Goal: Task Accomplishment & Management: Manage account settings

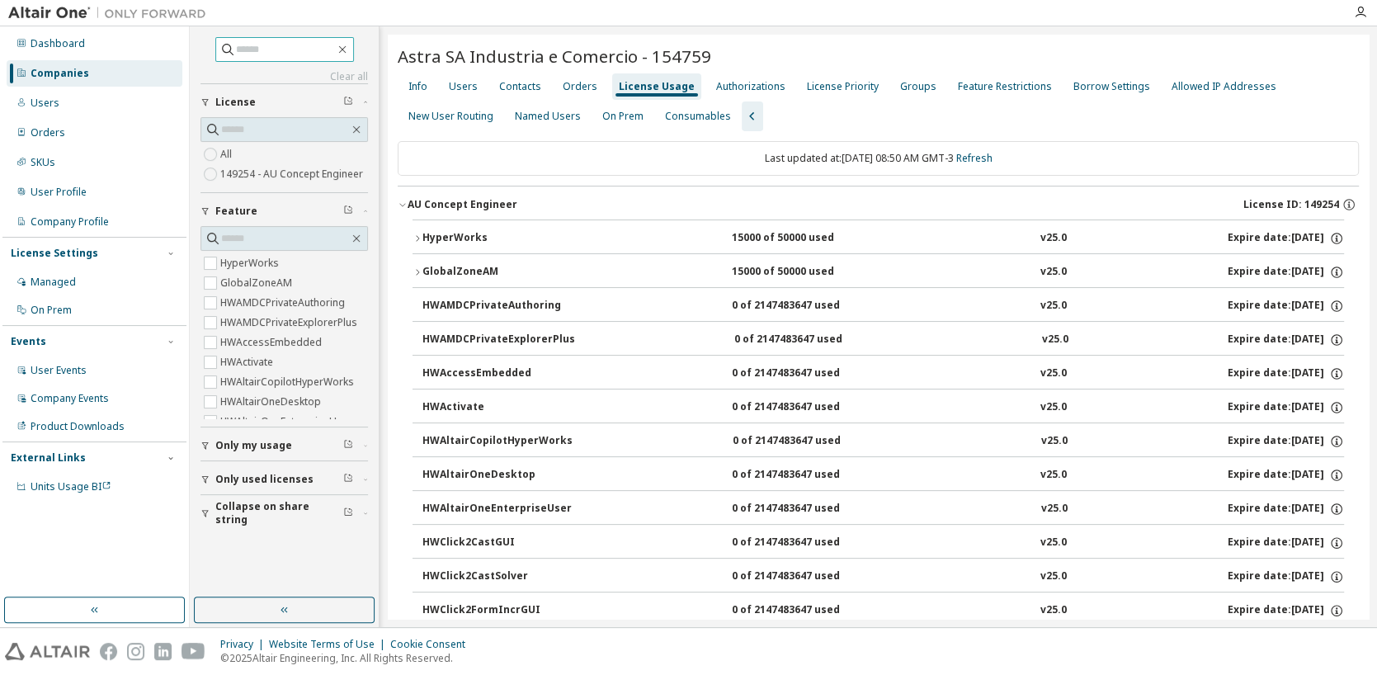
click at [277, 53] on input "text" at bounding box center [285, 49] width 99 height 16
click at [92, 72] on div "Companies" at bounding box center [95, 73] width 176 height 26
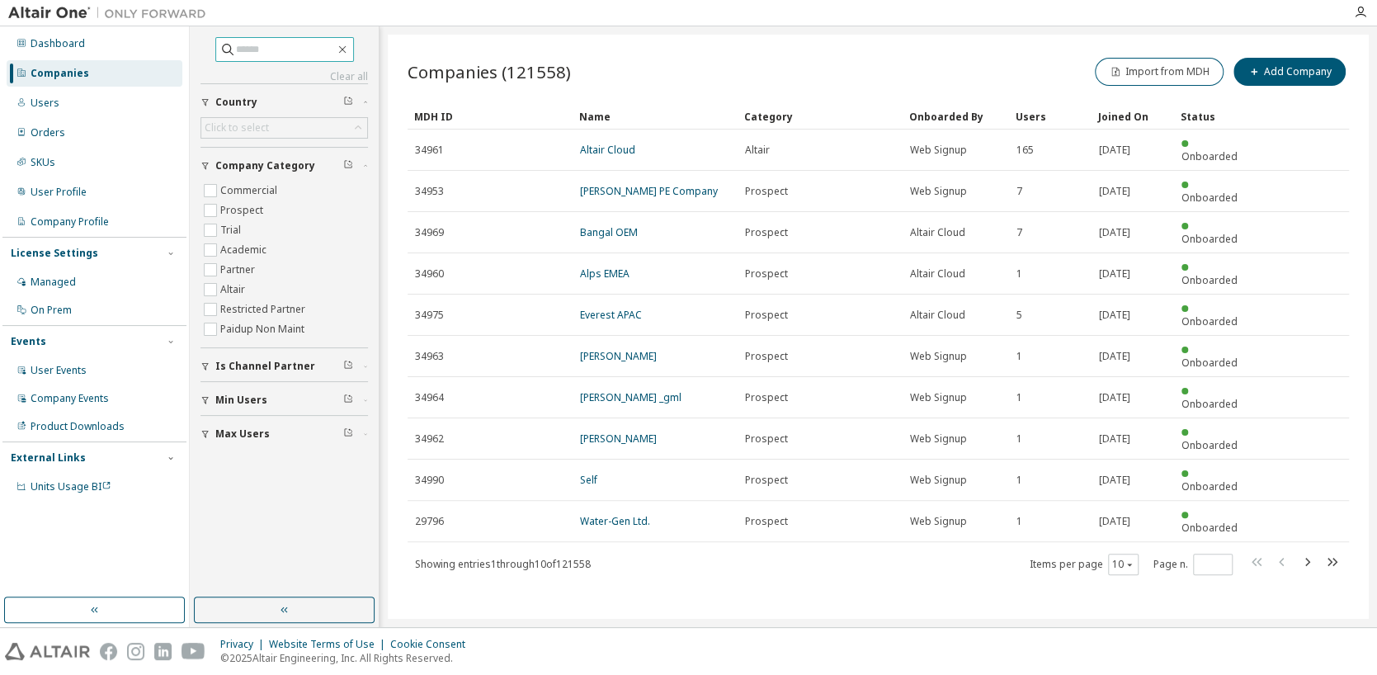
click at [304, 48] on input "text" at bounding box center [285, 49] width 99 height 16
type input "***"
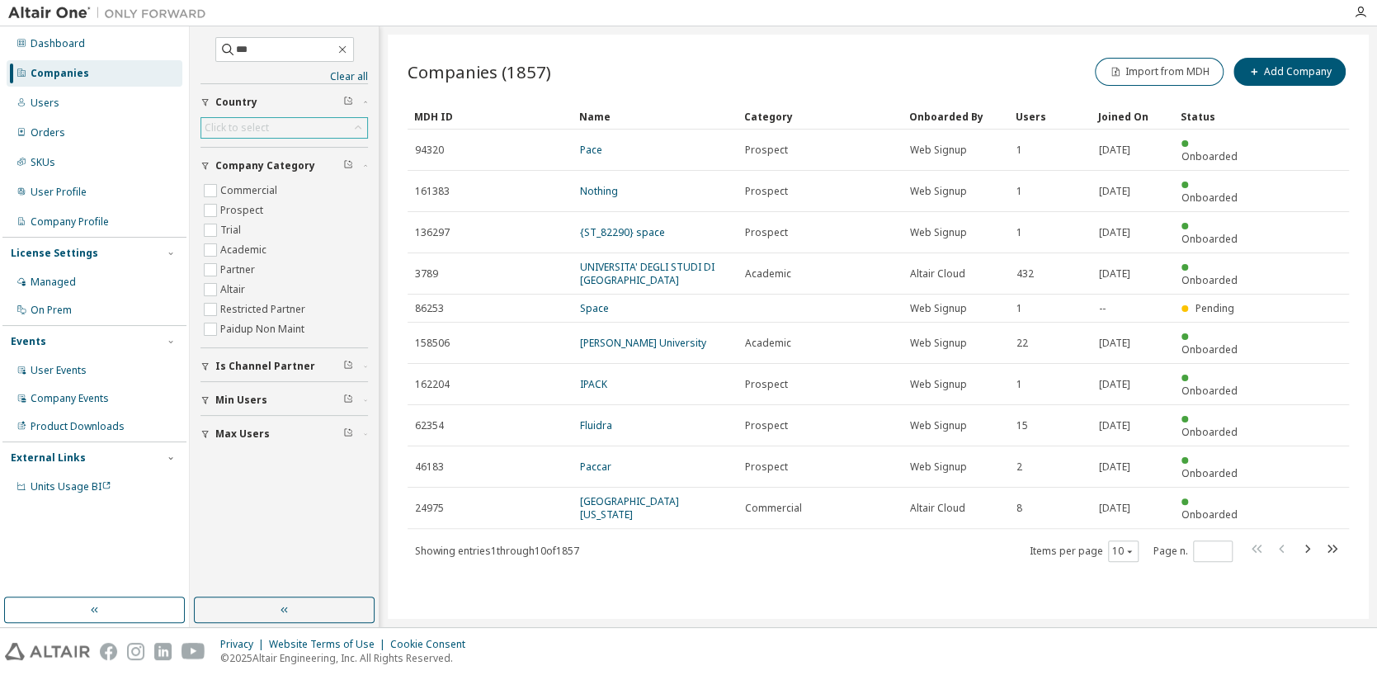
click at [257, 121] on div "Click to select" at bounding box center [237, 127] width 64 height 13
click at [228, 129] on div "Click to select" at bounding box center [237, 127] width 64 height 13
click at [230, 128] on div "Click to select" at bounding box center [237, 127] width 64 height 13
click at [238, 147] on input "text" at bounding box center [284, 150] width 123 height 16
type input "******"
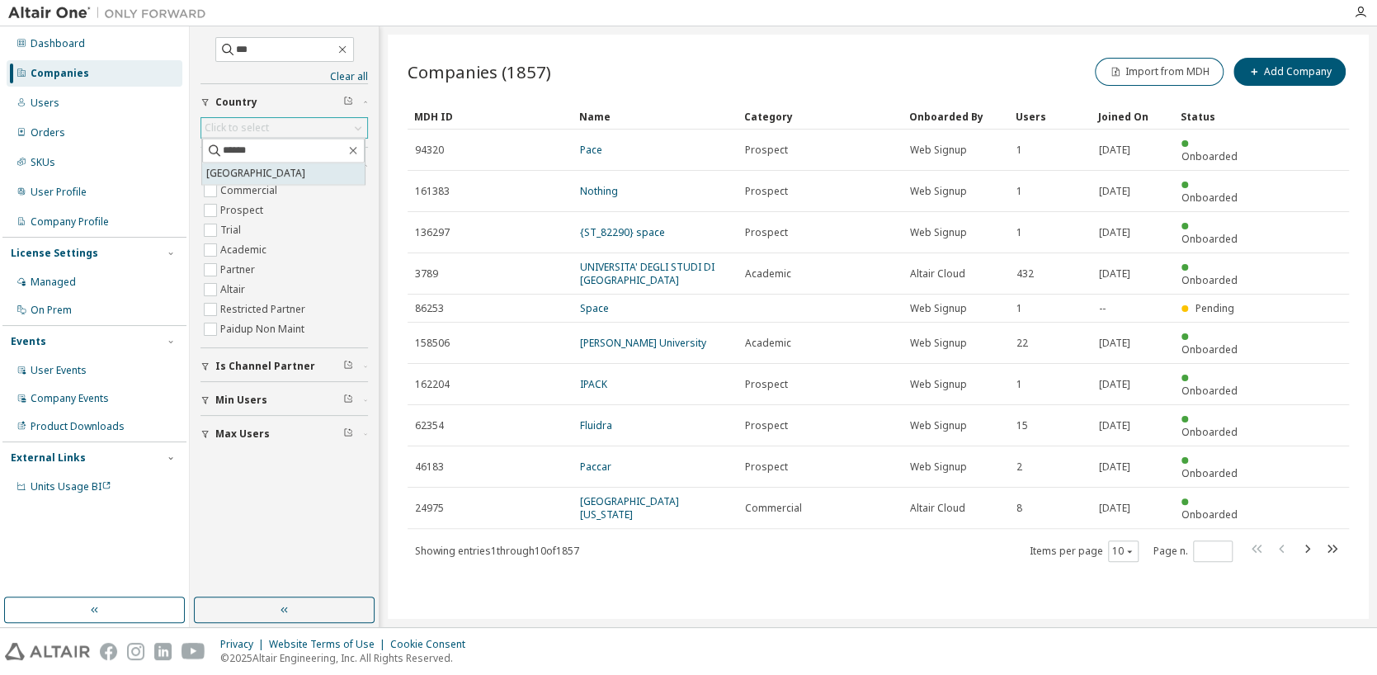
click at [263, 175] on li "[GEOGRAPHIC_DATA]" at bounding box center [283, 172] width 162 height 21
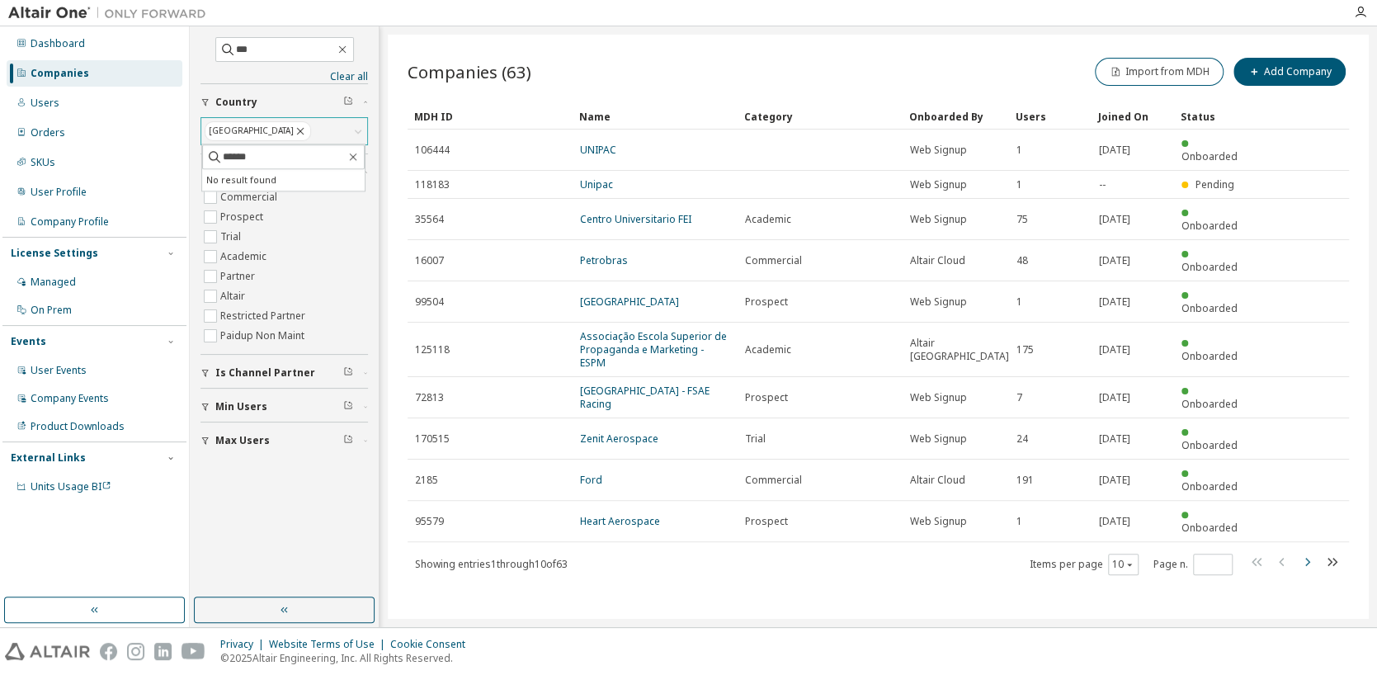
click at [1309, 552] on icon "button" at bounding box center [1307, 562] width 20 height 20
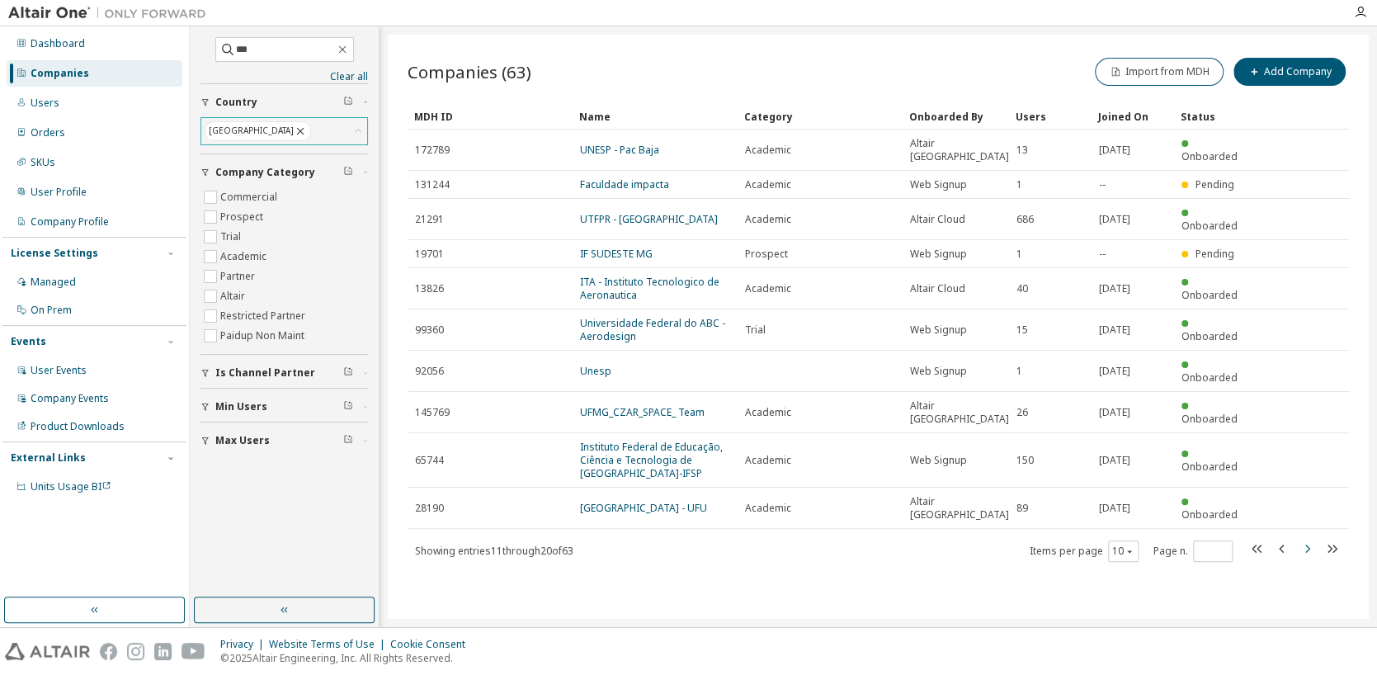
click at [1309, 539] on icon "button" at bounding box center [1307, 549] width 20 height 20
type input "*"
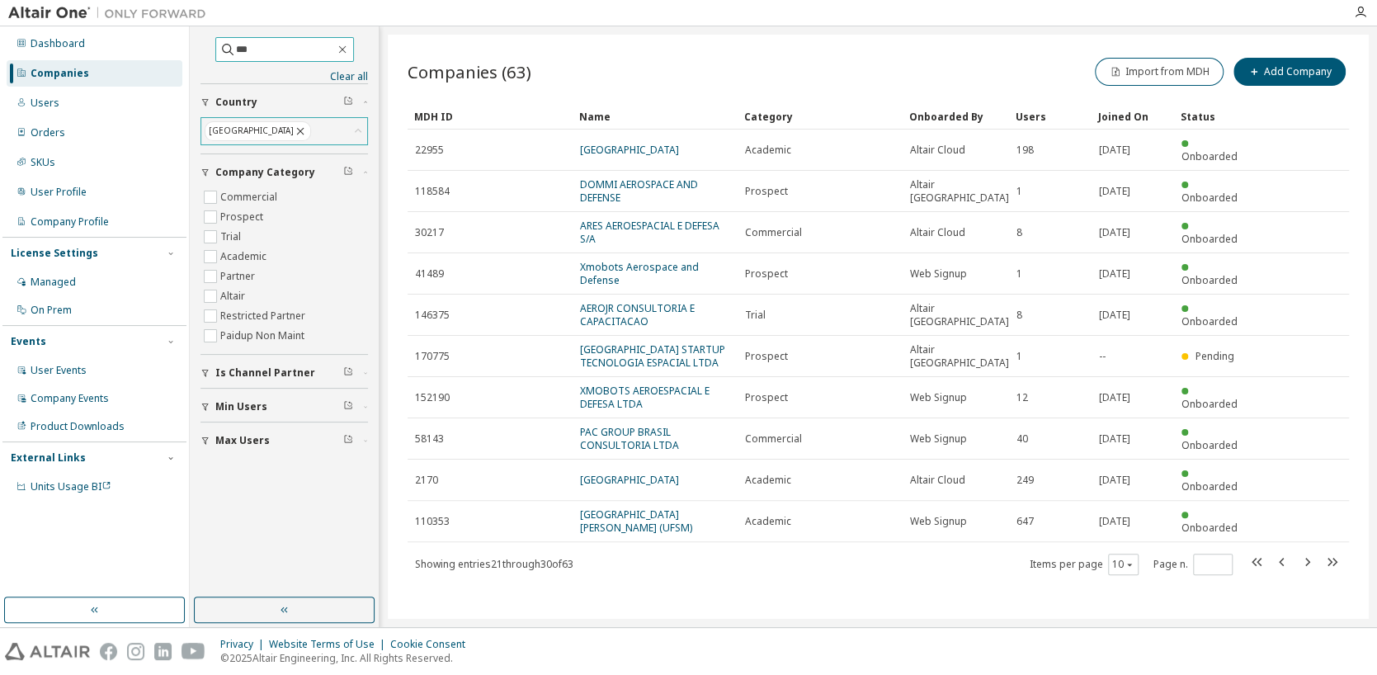
click at [257, 47] on input "***" at bounding box center [285, 49] width 99 height 16
type input "*********"
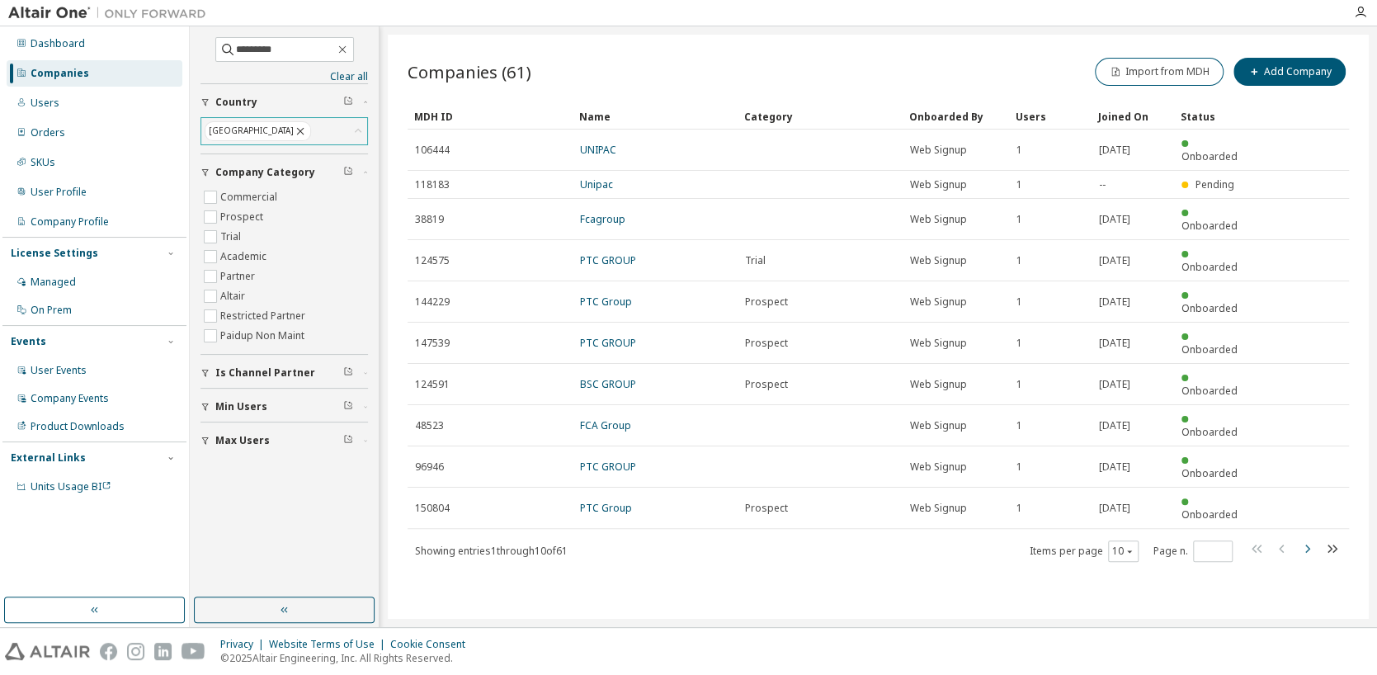
click at [1310, 539] on icon "button" at bounding box center [1307, 549] width 20 height 20
type input "*"
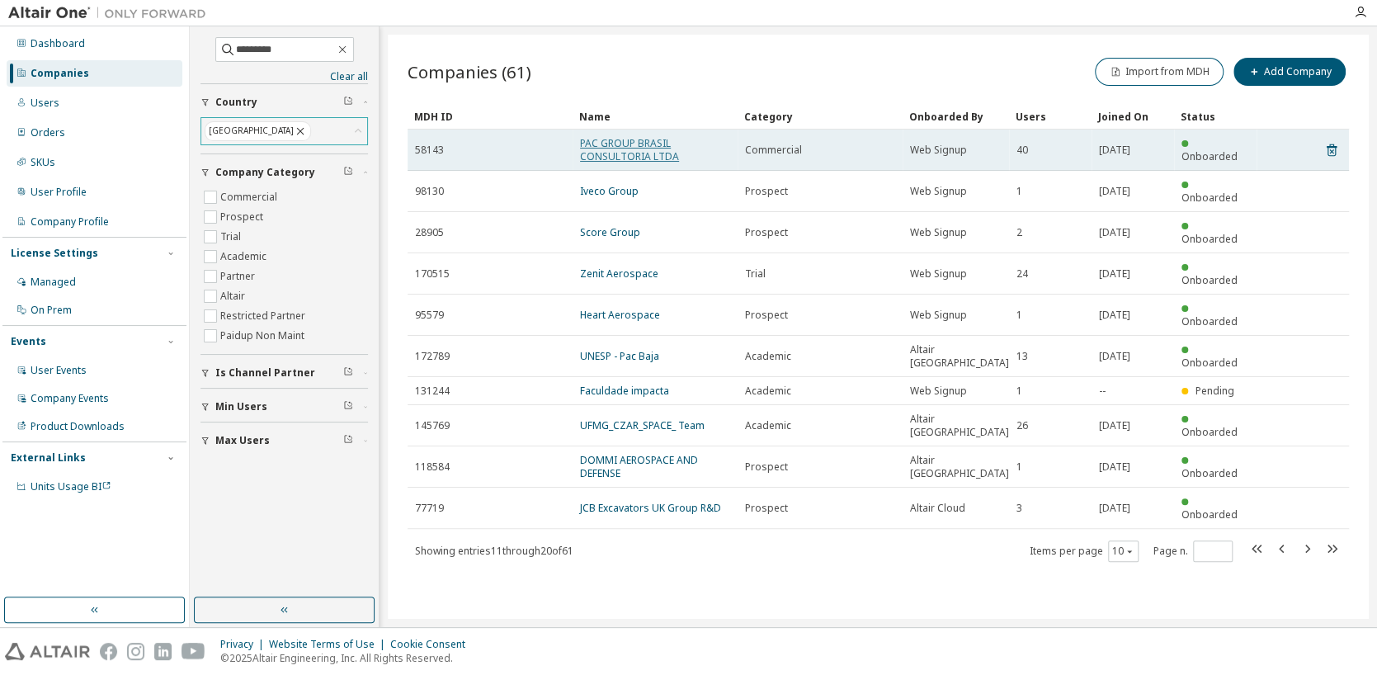
click at [643, 148] on link "PAC GROUP BRASIL CONSULTORIA LTDA" at bounding box center [629, 149] width 99 height 27
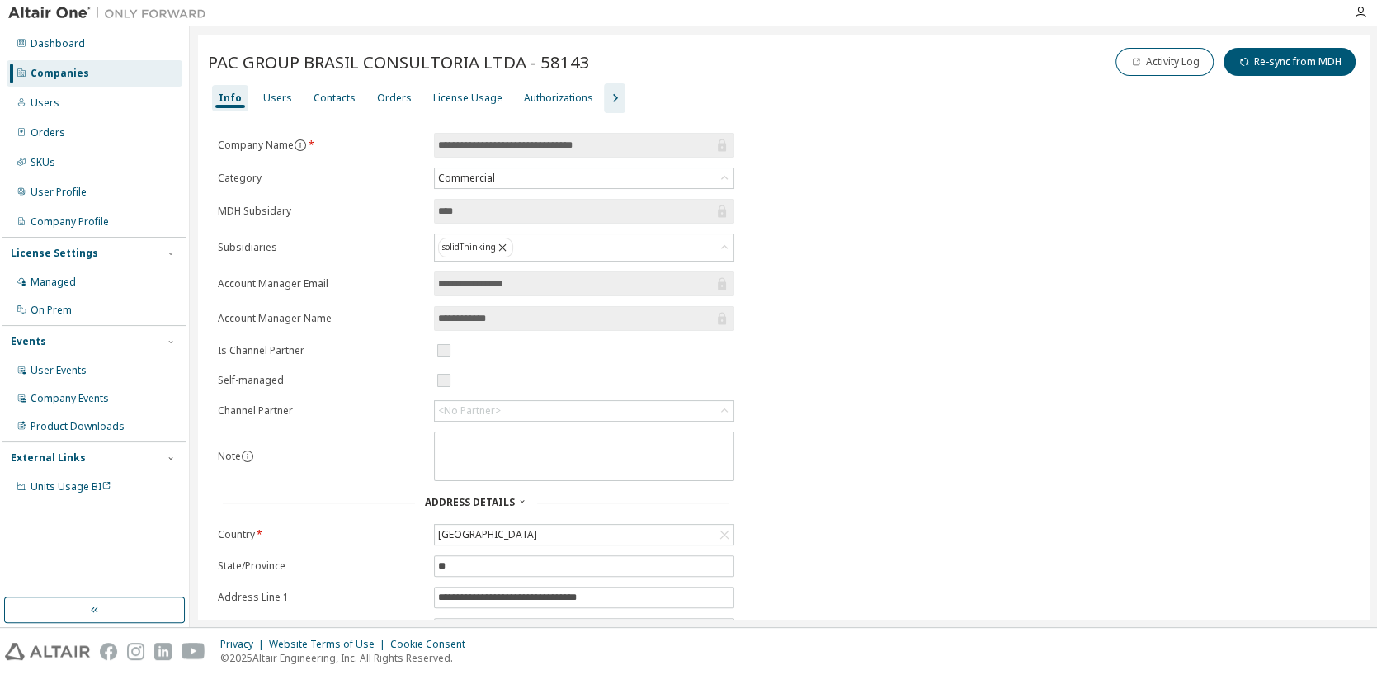
click at [613, 99] on icon "button" at bounding box center [615, 98] width 5 height 8
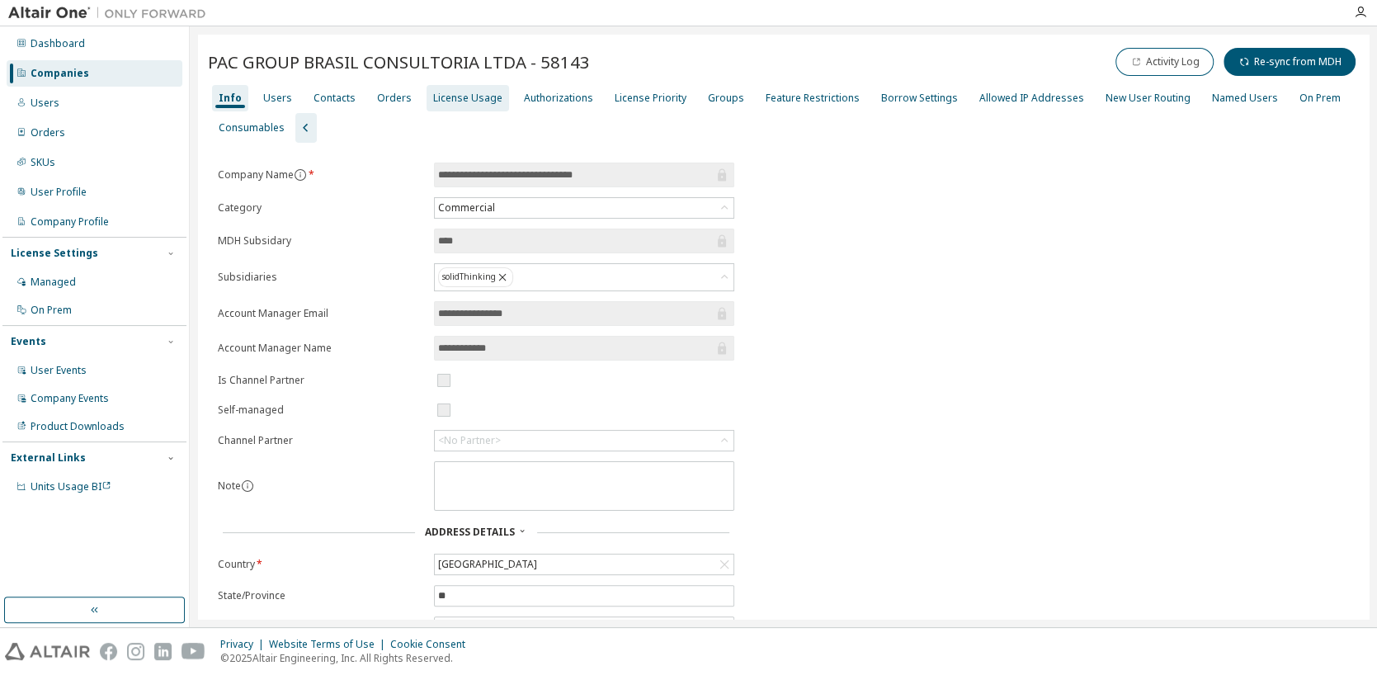
click at [468, 96] on div "License Usage" at bounding box center [467, 98] width 69 height 13
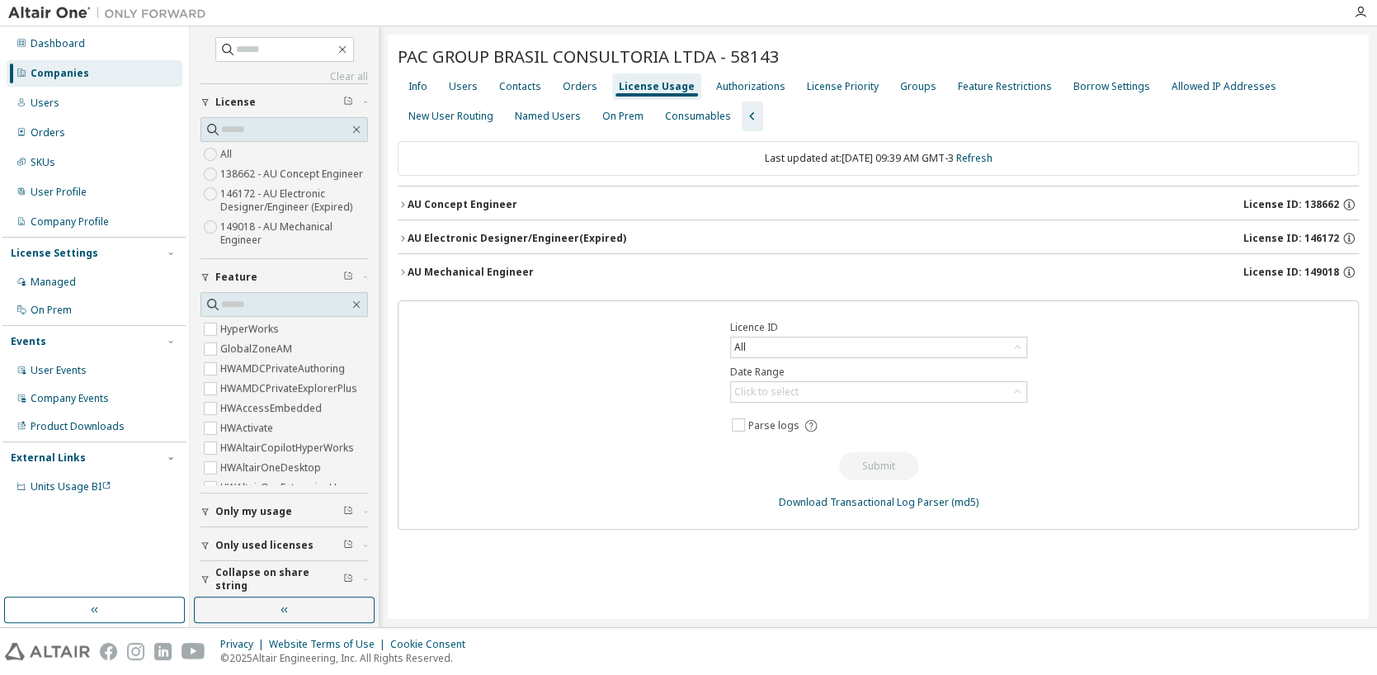
click at [438, 200] on div "AU Concept Engineer" at bounding box center [462, 204] width 110 height 13
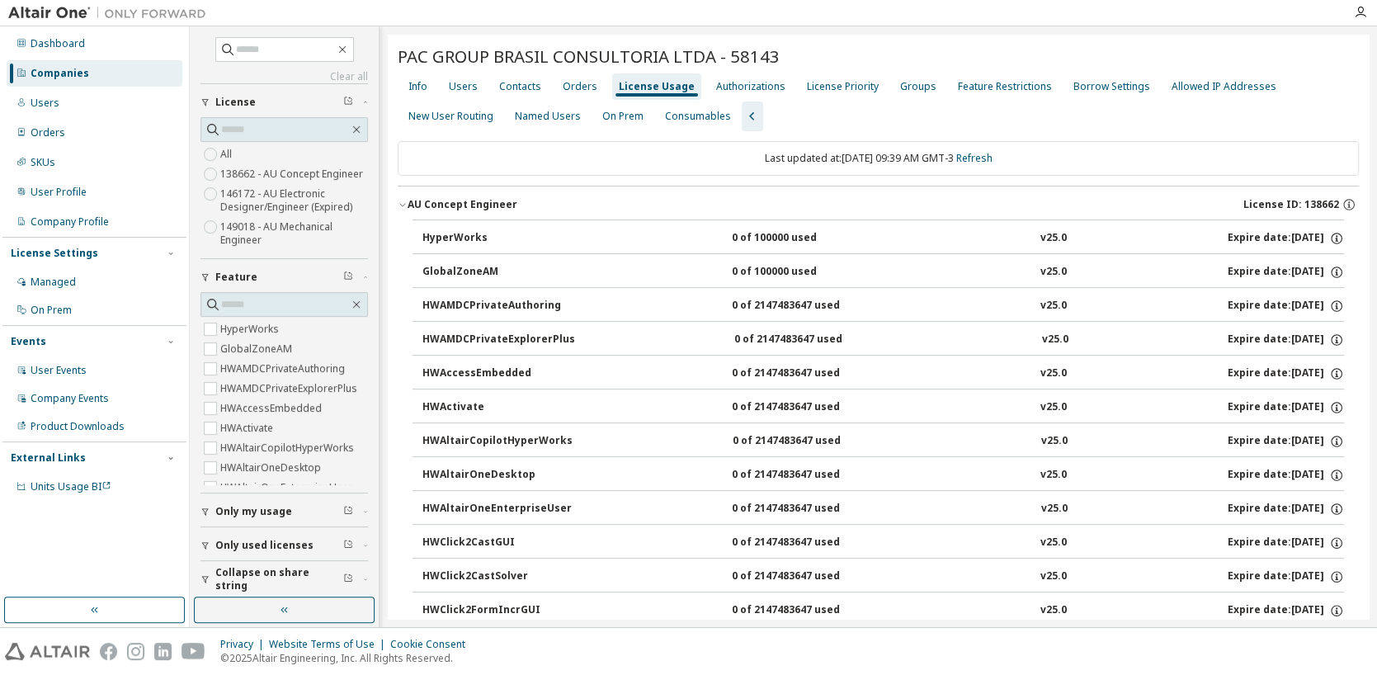
click at [438, 200] on div "AU Concept Engineer" at bounding box center [462, 204] width 110 height 13
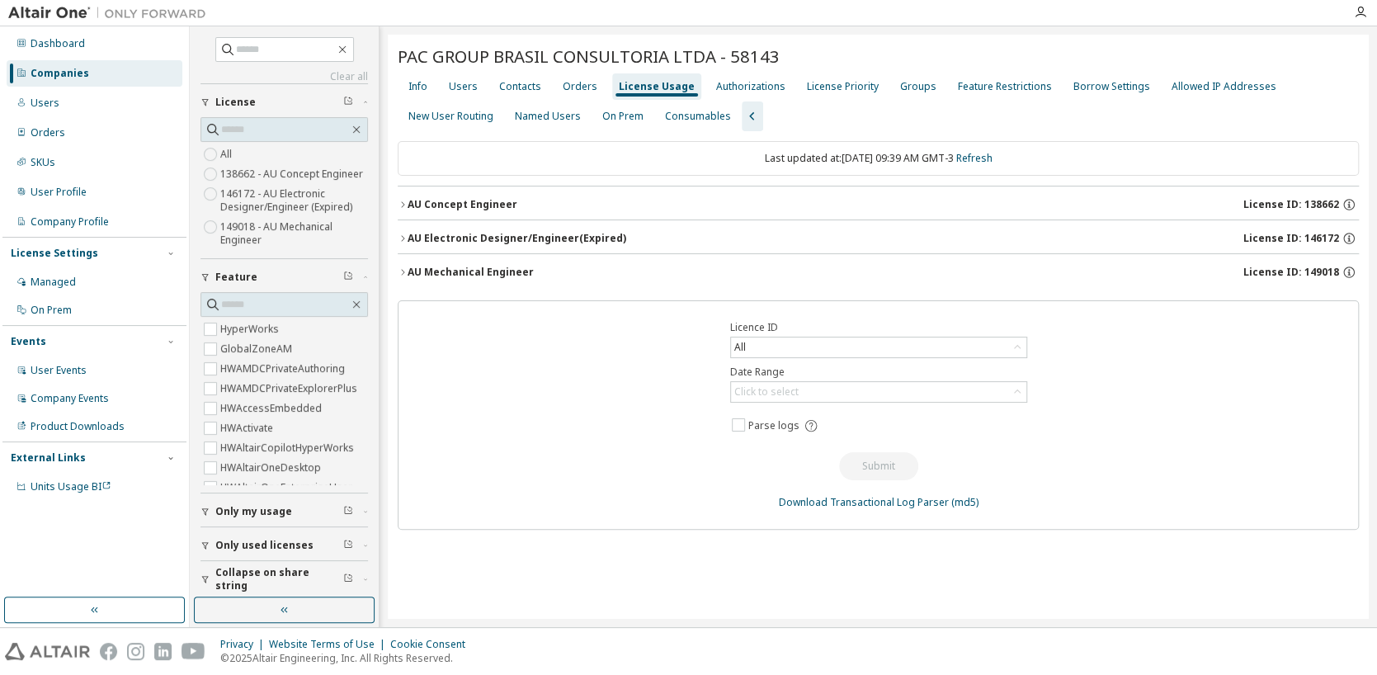
click at [436, 238] on div "AU Electronic Designer/Engineer (Expired)" at bounding box center [516, 238] width 219 height 13
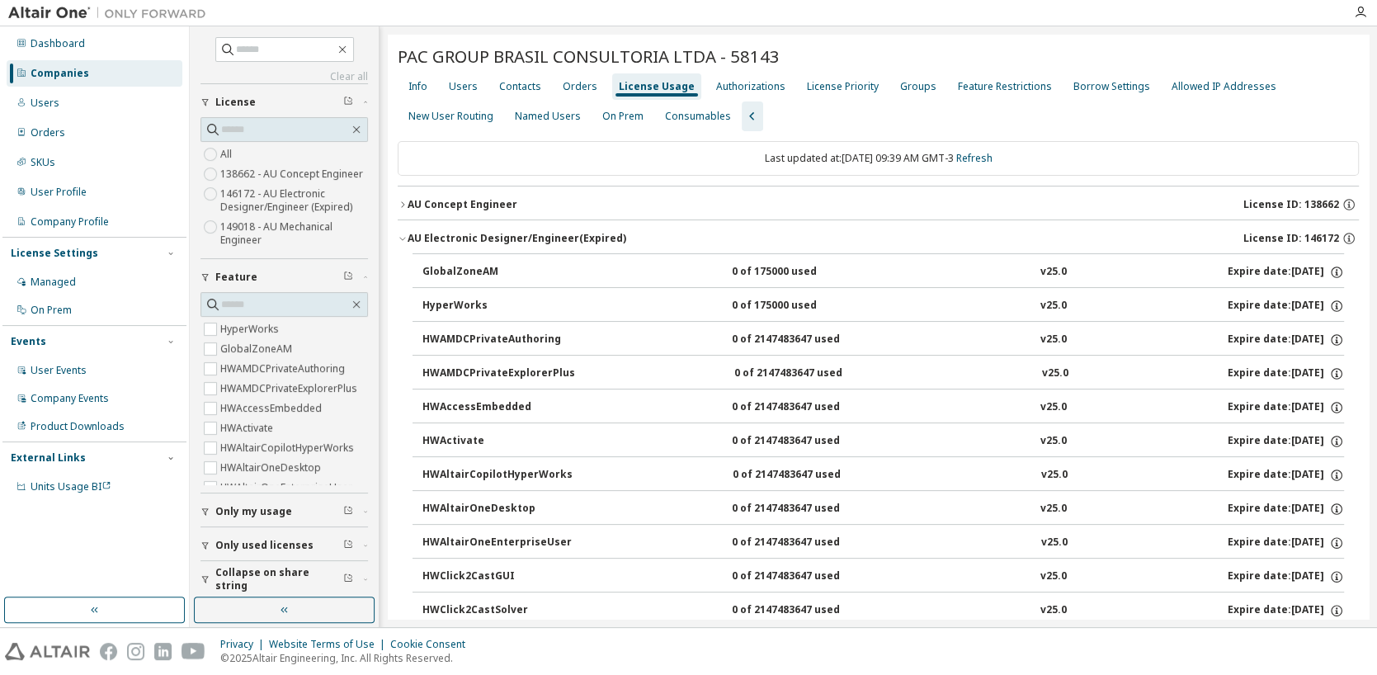
click at [436, 238] on div "AU Electronic Designer/Engineer (Expired)" at bounding box center [516, 238] width 219 height 13
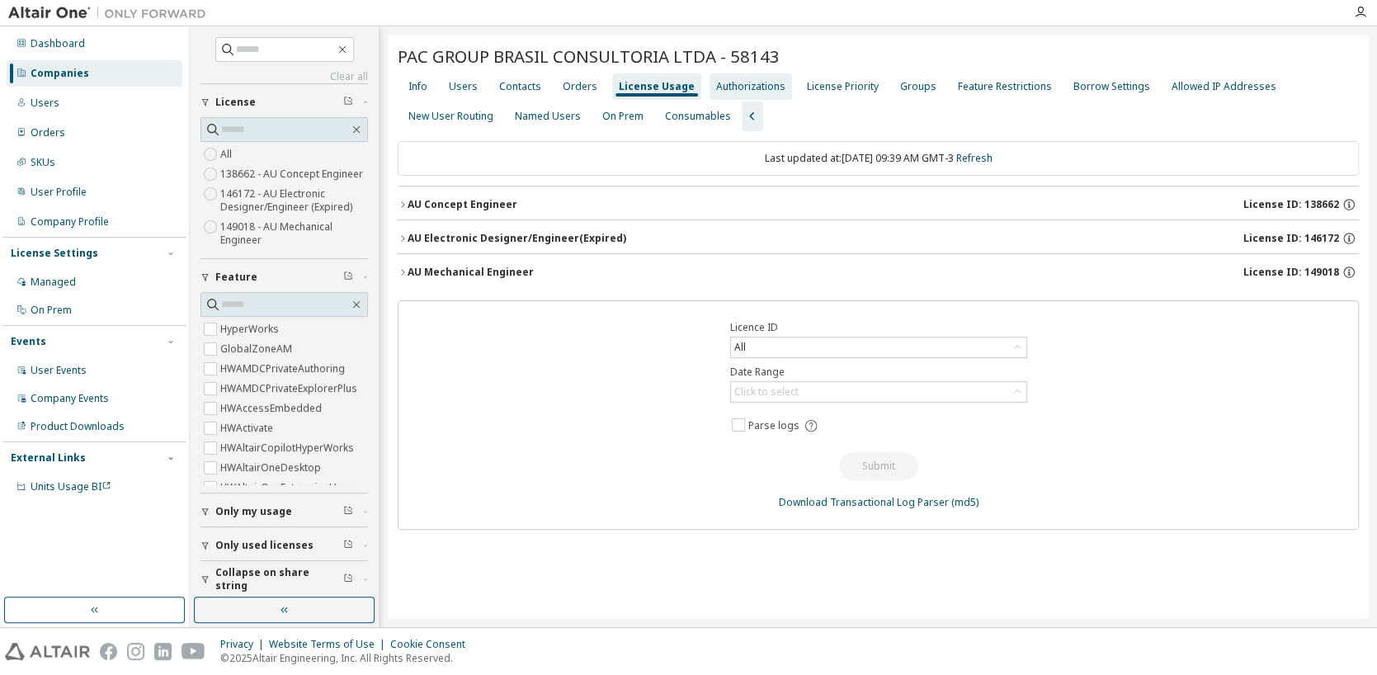
click at [725, 80] on div "Authorizations" at bounding box center [750, 86] width 69 height 13
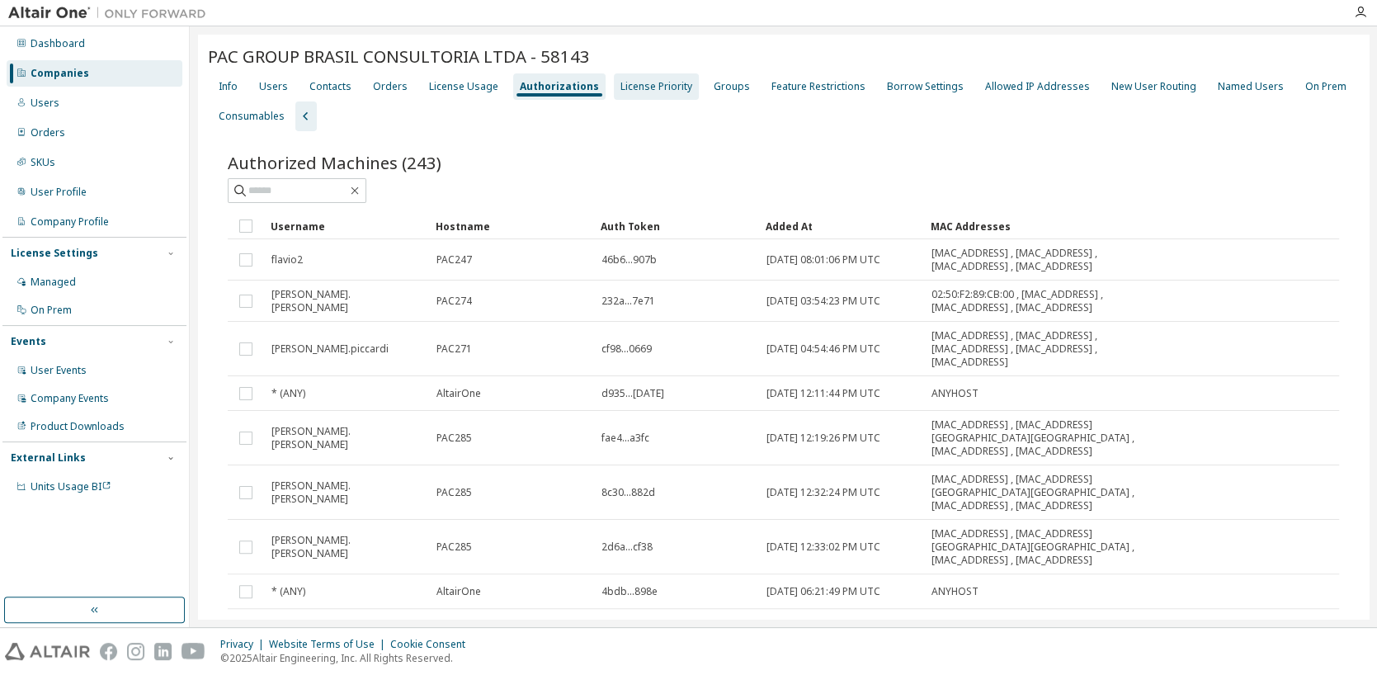
click at [658, 89] on div "License Priority" at bounding box center [656, 86] width 72 height 13
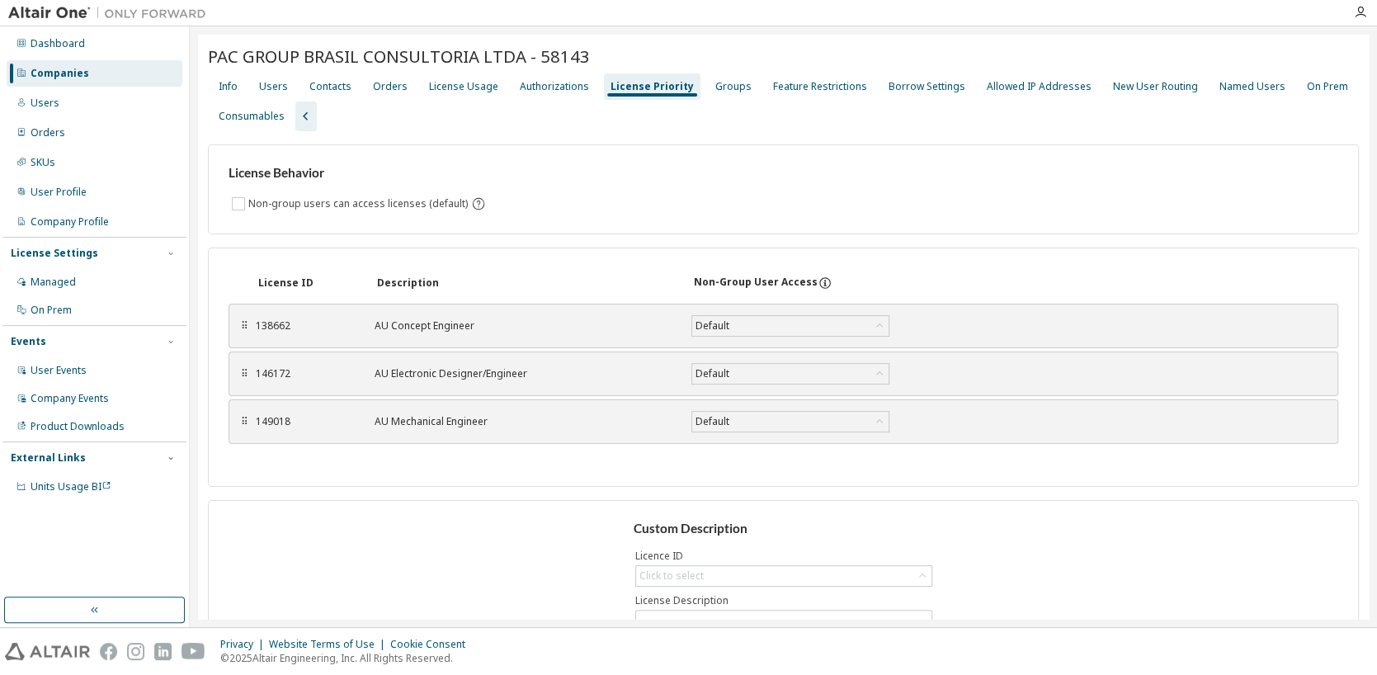
click at [71, 74] on div "Companies" at bounding box center [60, 73] width 59 height 13
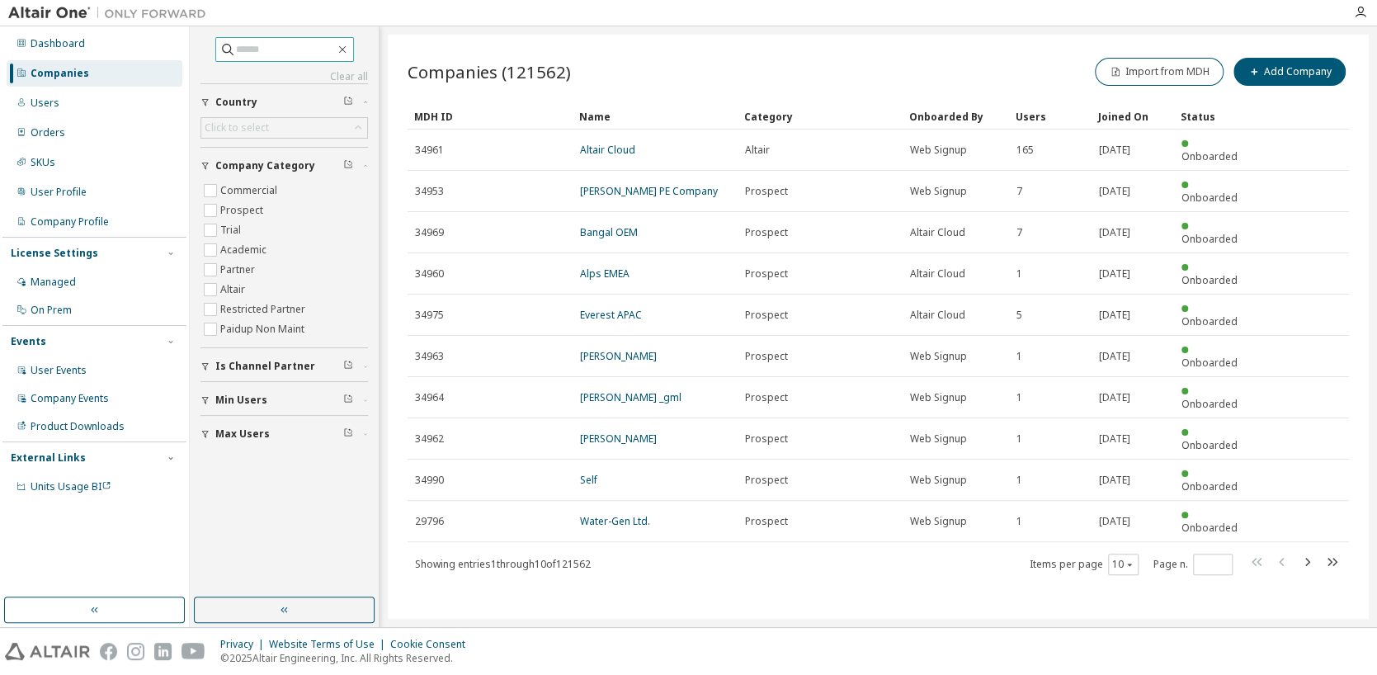
click at [241, 46] on input "text" at bounding box center [285, 49] width 99 height 16
click at [265, 52] on input "text" at bounding box center [285, 49] width 99 height 16
type input "*****"
click at [270, 122] on div "Click to select" at bounding box center [284, 128] width 166 height 20
click at [253, 148] on input "text" at bounding box center [284, 150] width 123 height 16
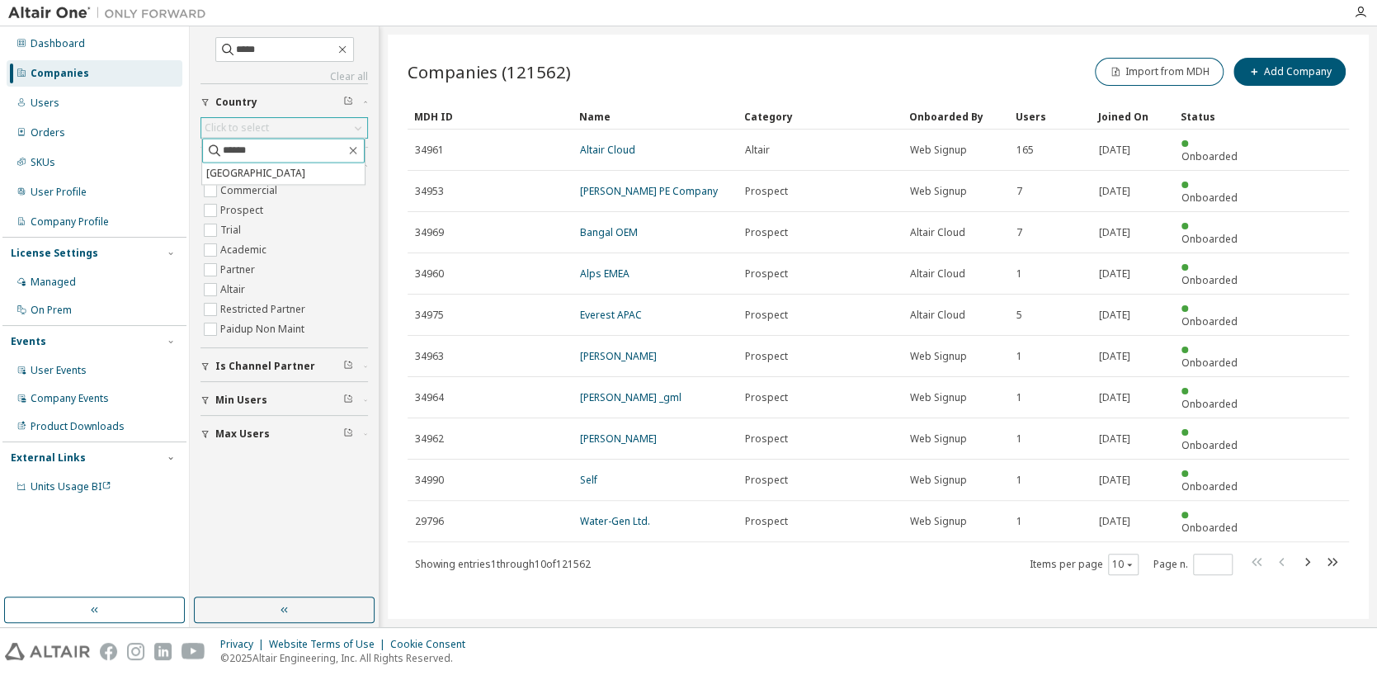
type input "******"
click at [321, 517] on div "***** Clear all Max Users Min Users Is Channel Partner Company Category Commerc…" at bounding box center [284, 312] width 184 height 566
click at [264, 46] on input "*****" at bounding box center [285, 49] width 99 height 16
click at [257, 50] on input "*****" at bounding box center [285, 49] width 99 height 16
drag, startPoint x: 287, startPoint y: 50, endPoint x: 190, endPoint y: 47, distance: 97.4
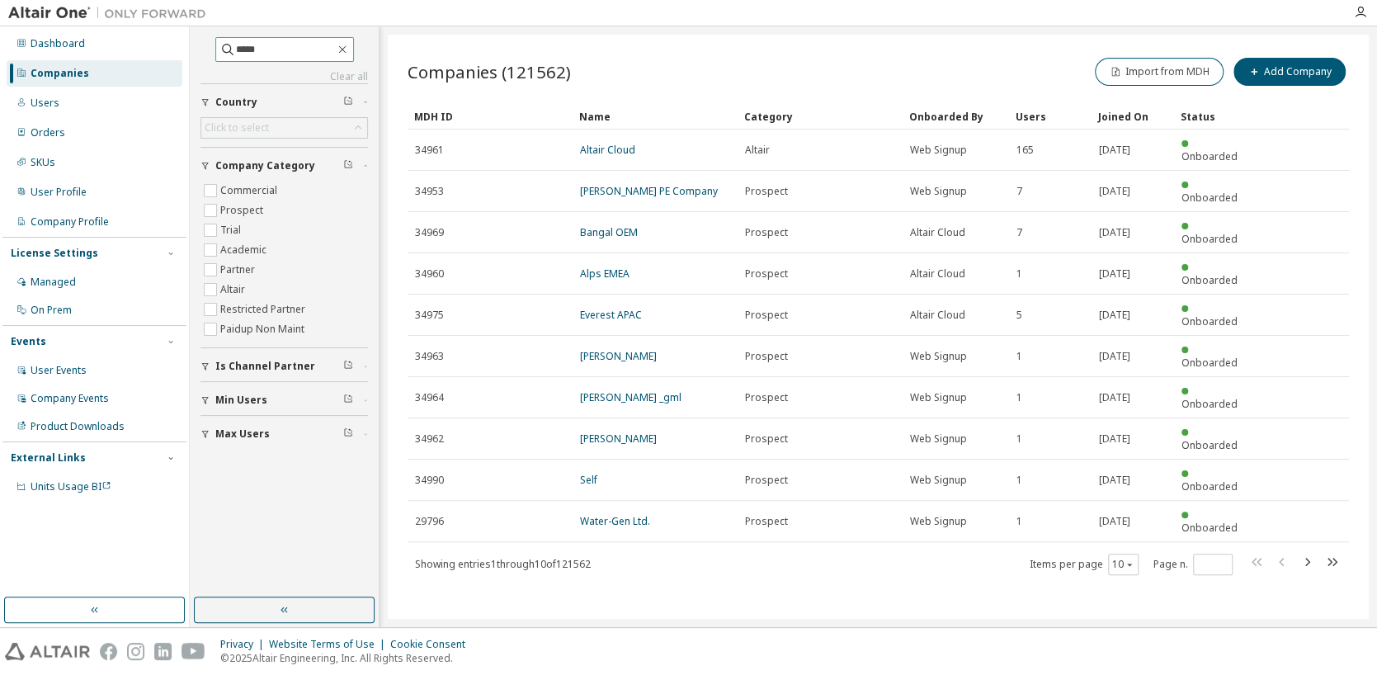
click at [190, 47] on div "***** Clear all Max Users Min Users Is Channel Partner Company Category Commerc…" at bounding box center [285, 326] width 190 height 600
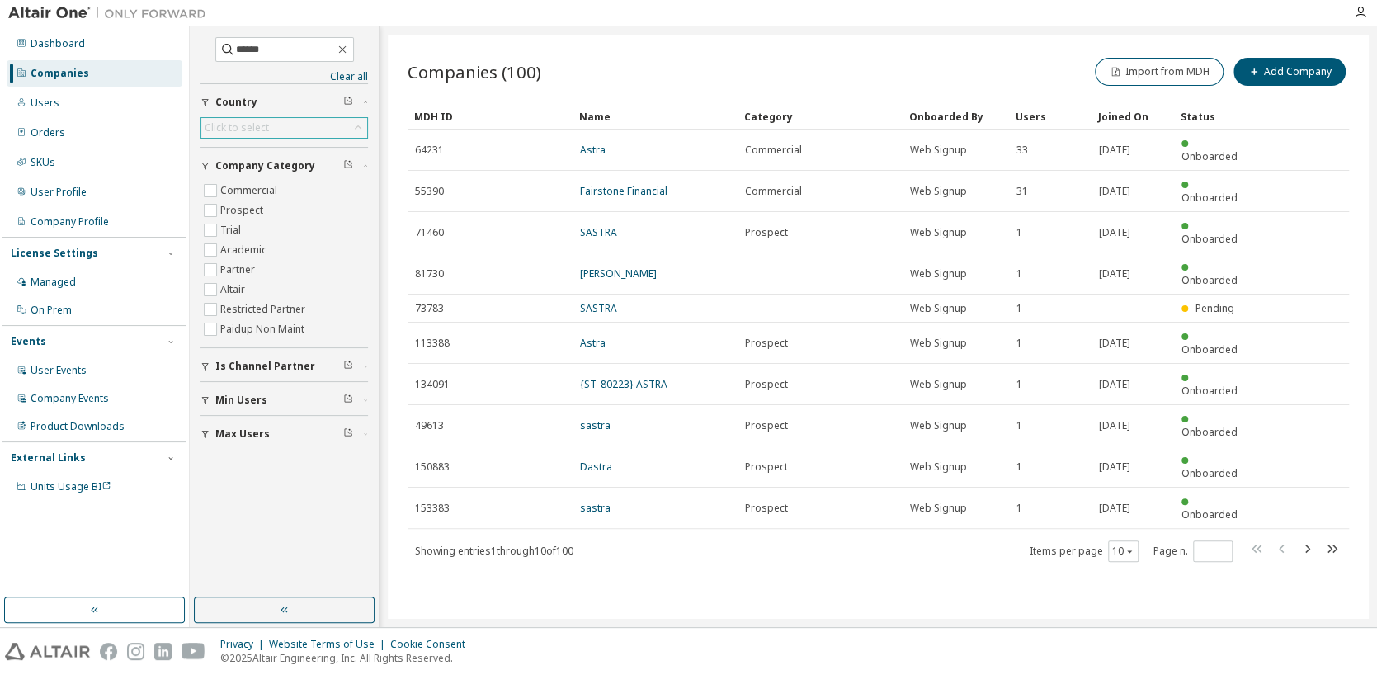
click at [226, 121] on div "Click to select" at bounding box center [237, 127] width 64 height 13
click at [248, 166] on li "[GEOGRAPHIC_DATA]" at bounding box center [283, 172] width 162 height 21
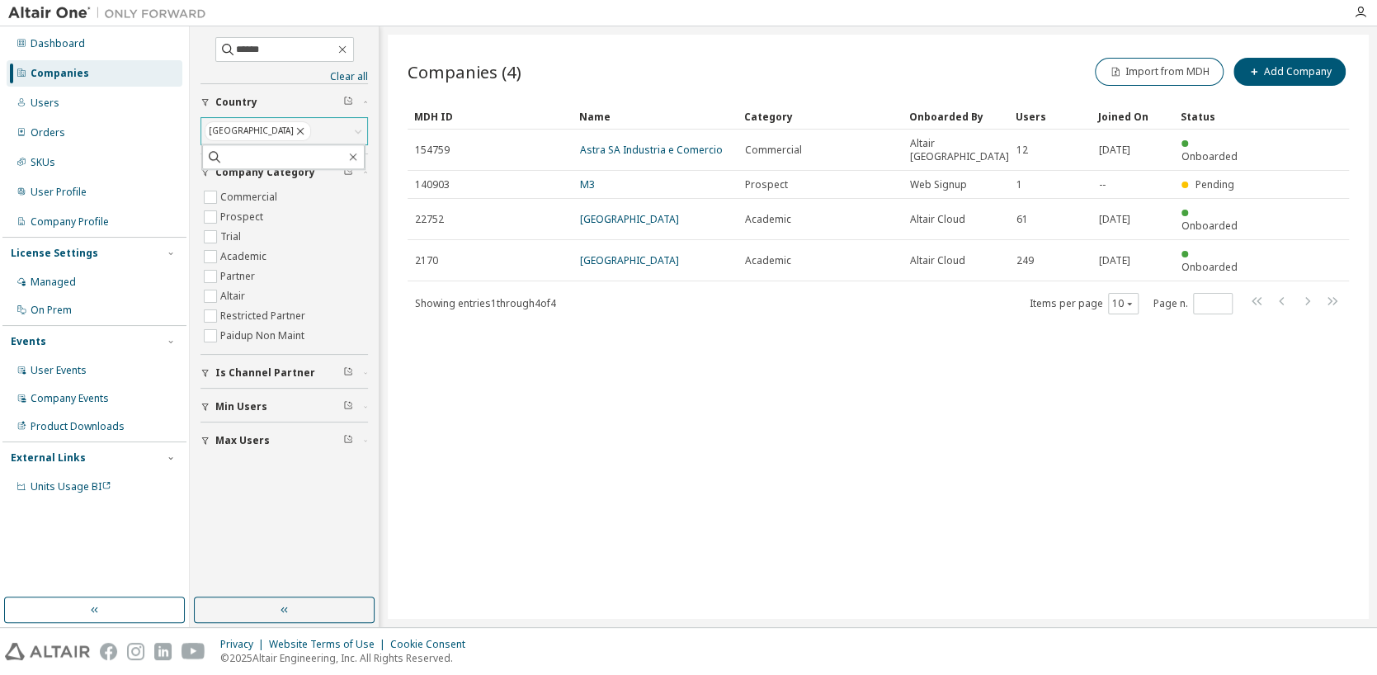
type input "*****"
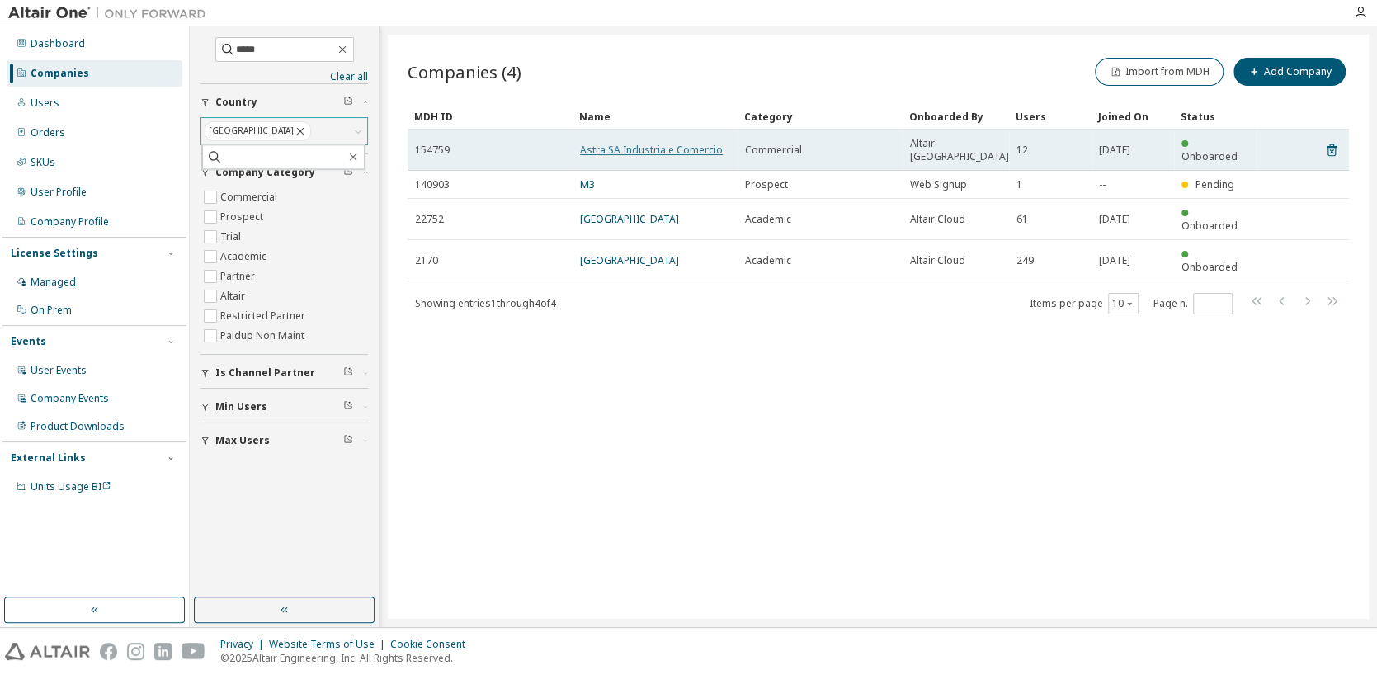
click at [672, 143] on link "Astra SA Industria e Comercio" at bounding box center [651, 150] width 143 height 14
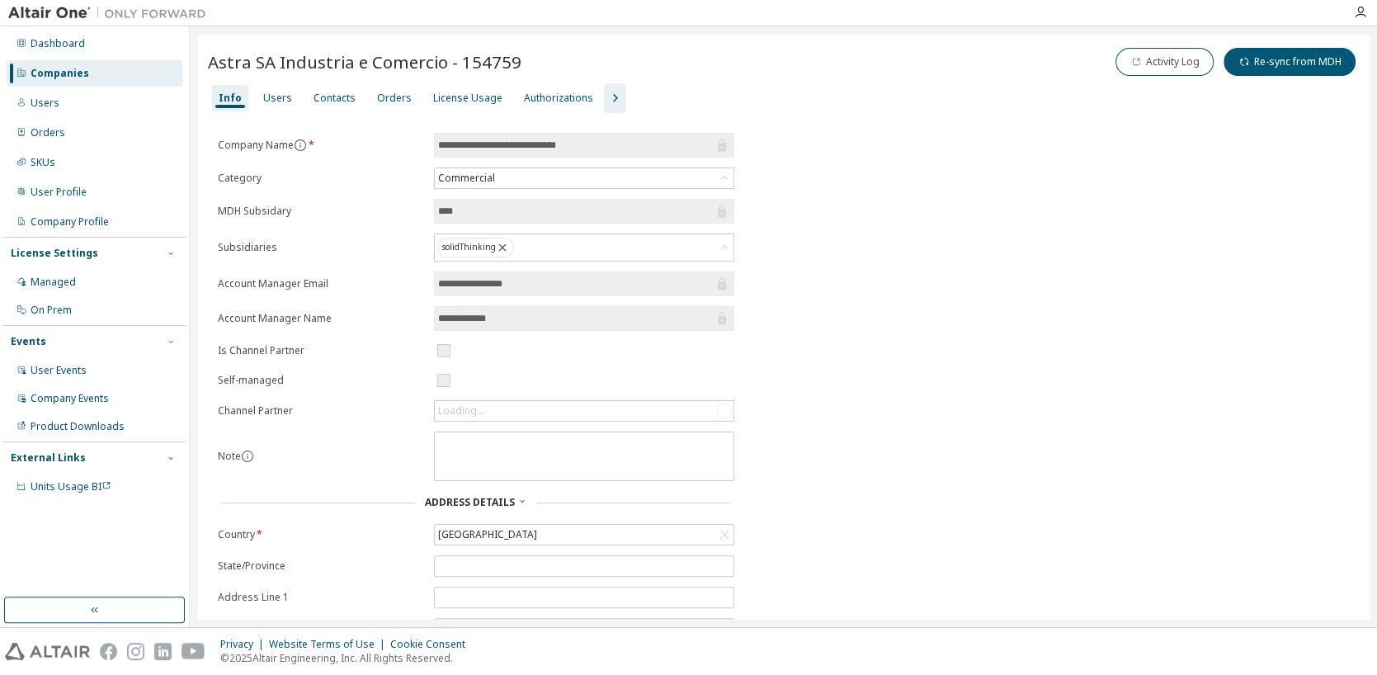
click at [605, 100] on icon "button" at bounding box center [615, 98] width 20 height 20
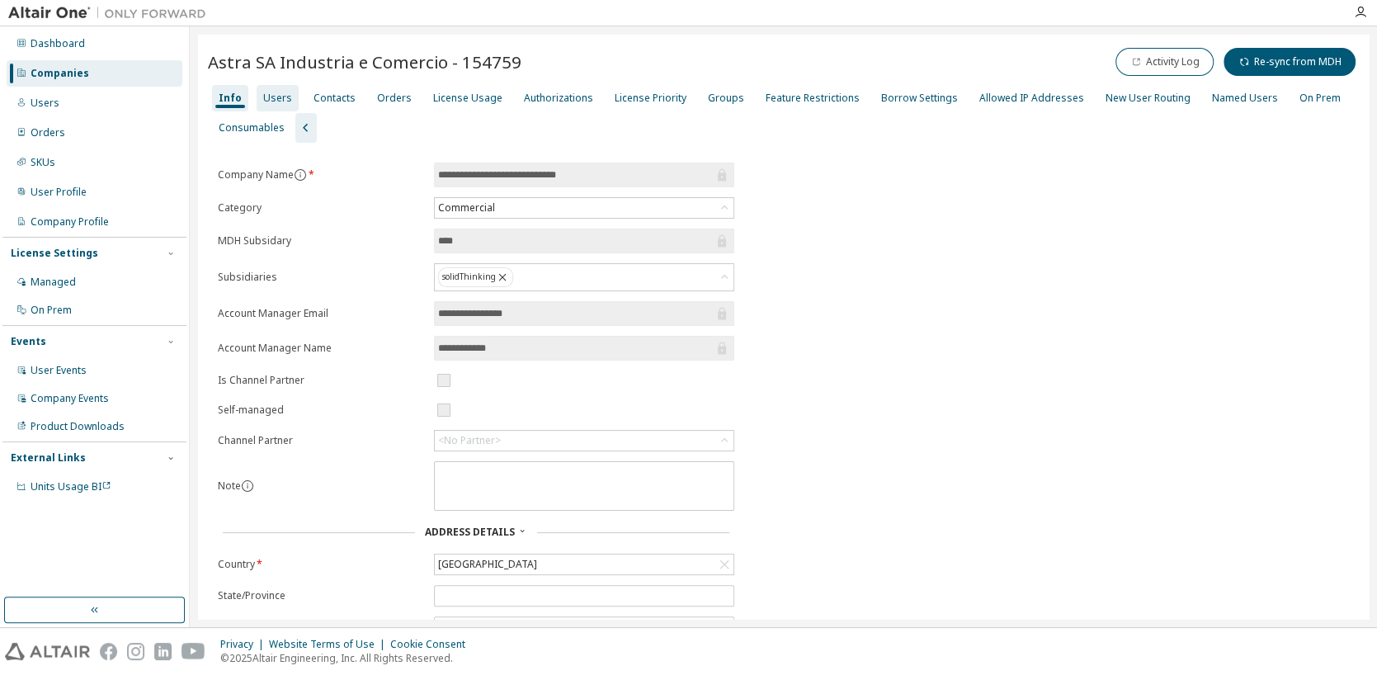
click at [277, 104] on div "Users" at bounding box center [278, 98] width 42 height 26
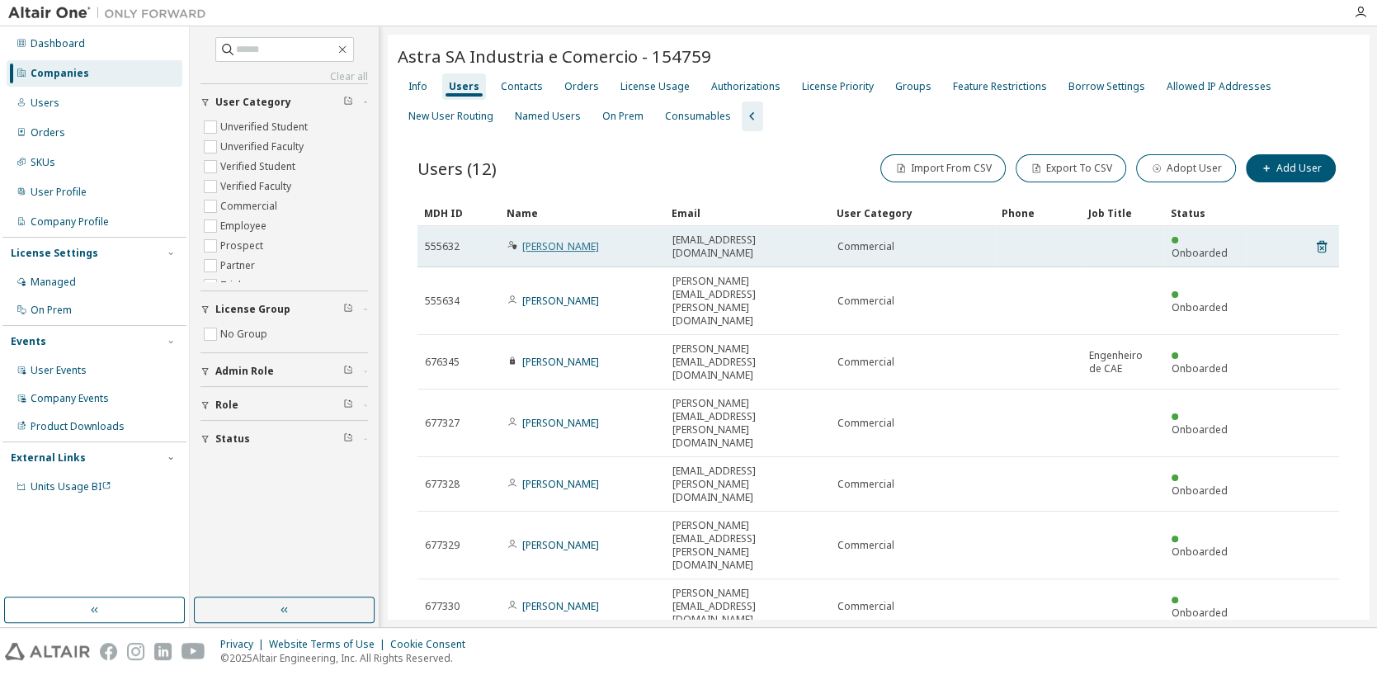
click at [582, 240] on link "Marilia Calazans" at bounding box center [560, 246] width 77 height 14
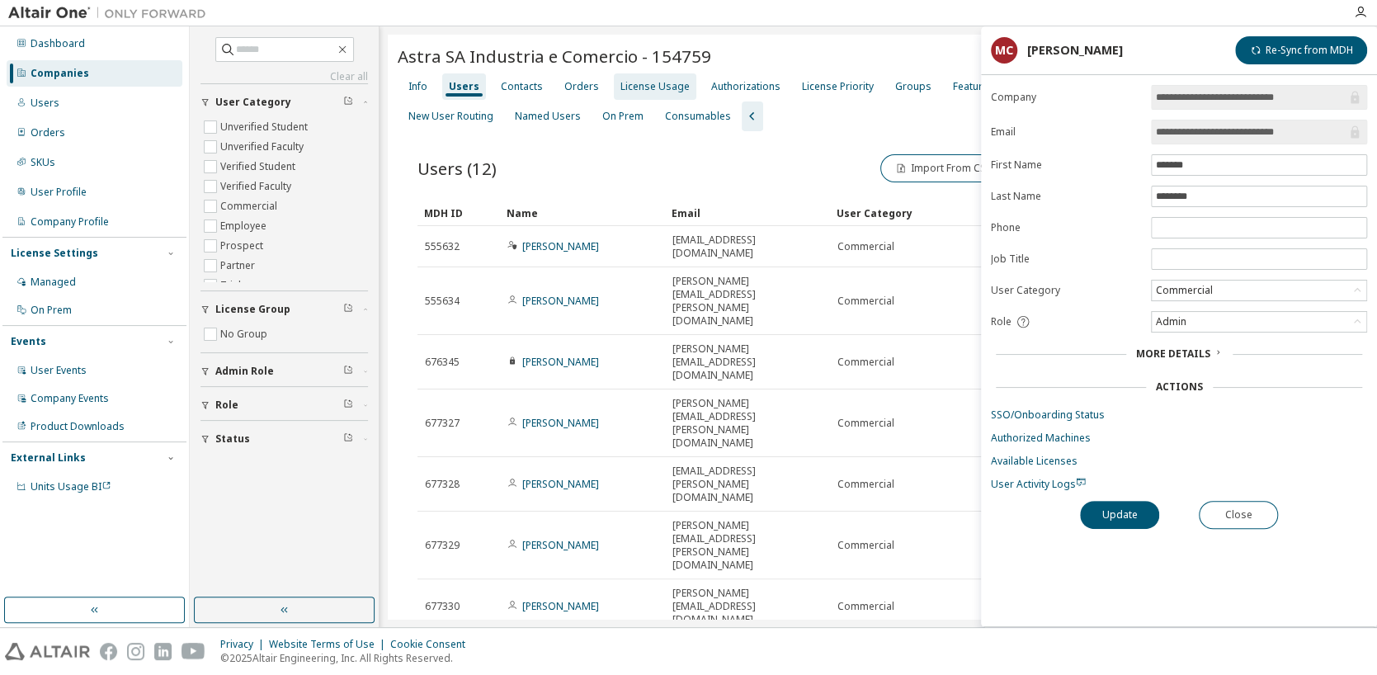
click at [661, 90] on div "License Usage" at bounding box center [654, 86] width 69 height 13
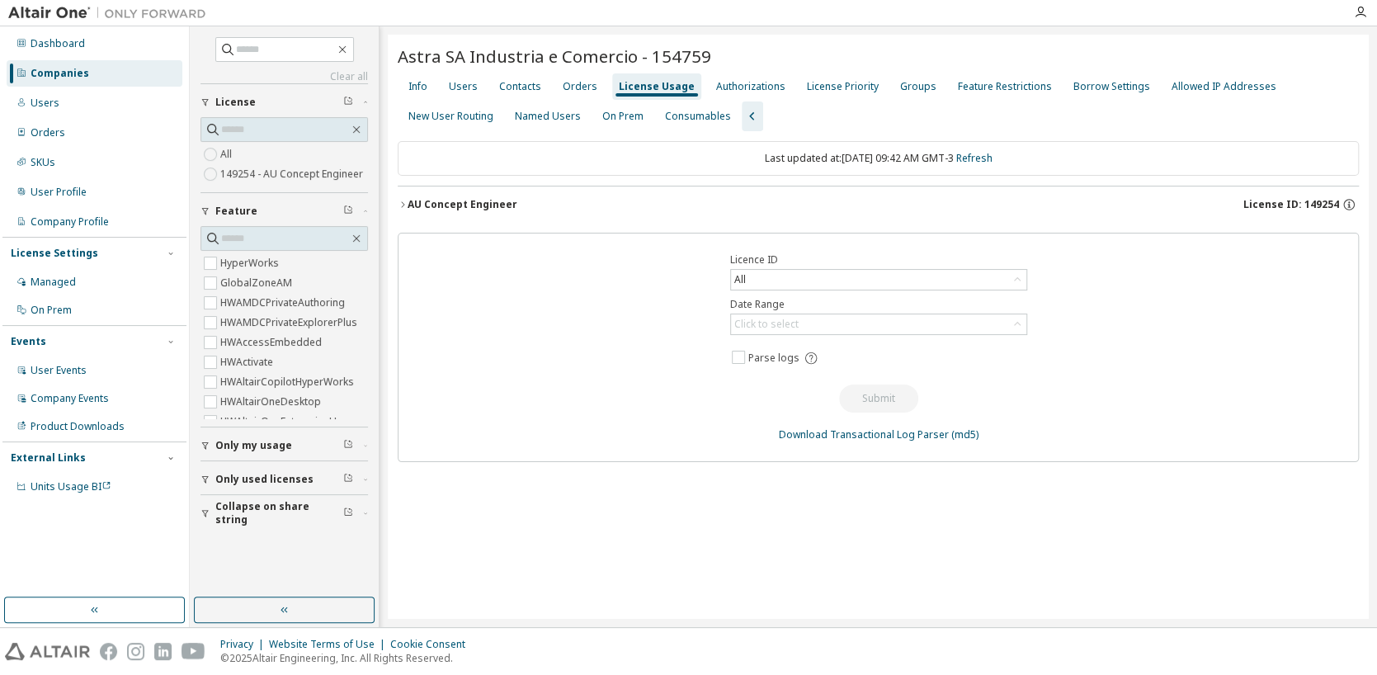
click at [424, 202] on div "AU Concept Engineer" at bounding box center [462, 204] width 110 height 13
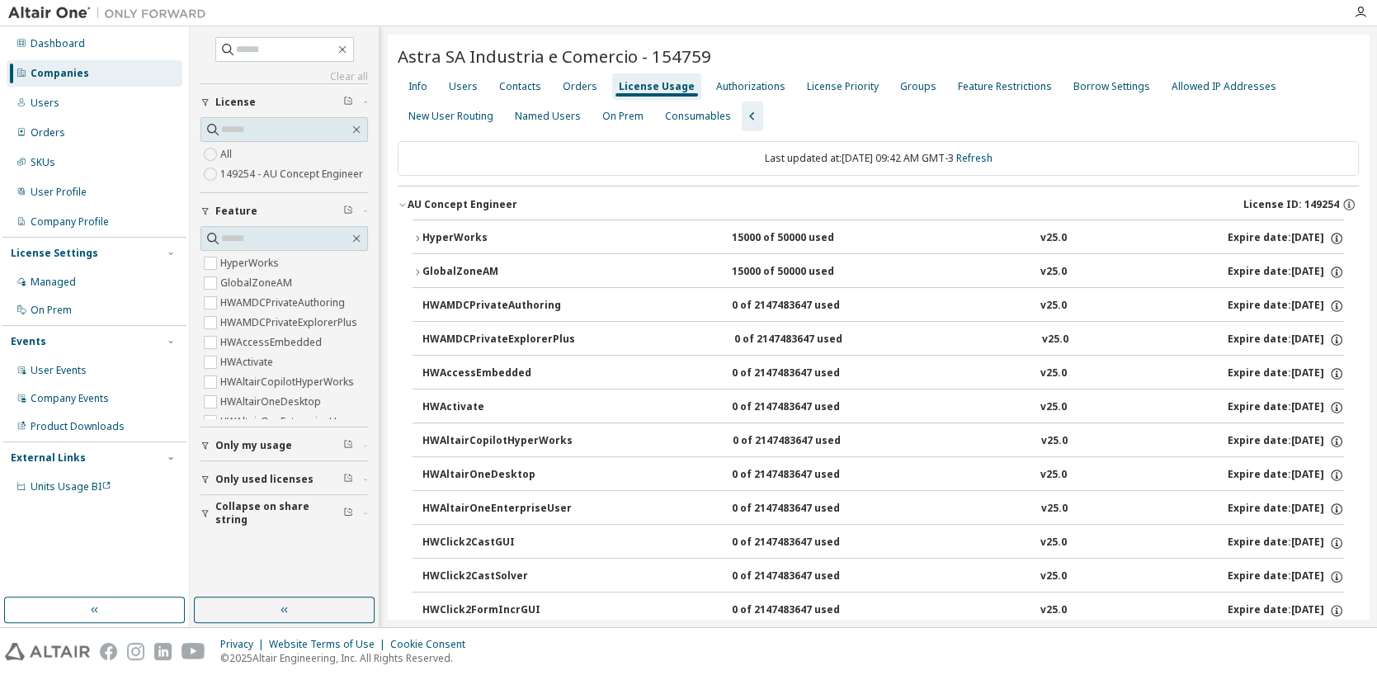
click at [433, 235] on div "HyperWorks" at bounding box center [496, 238] width 148 height 15
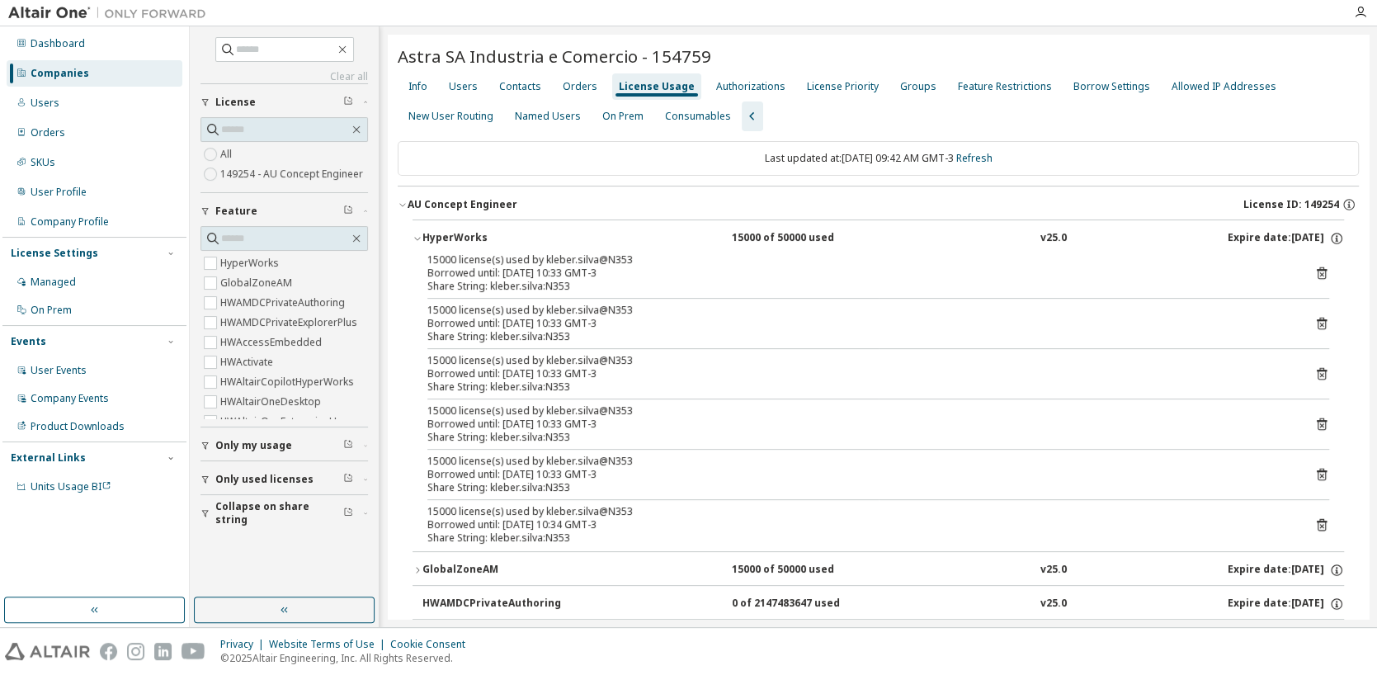
click at [1316, 271] on icon at bounding box center [1321, 273] width 15 height 15
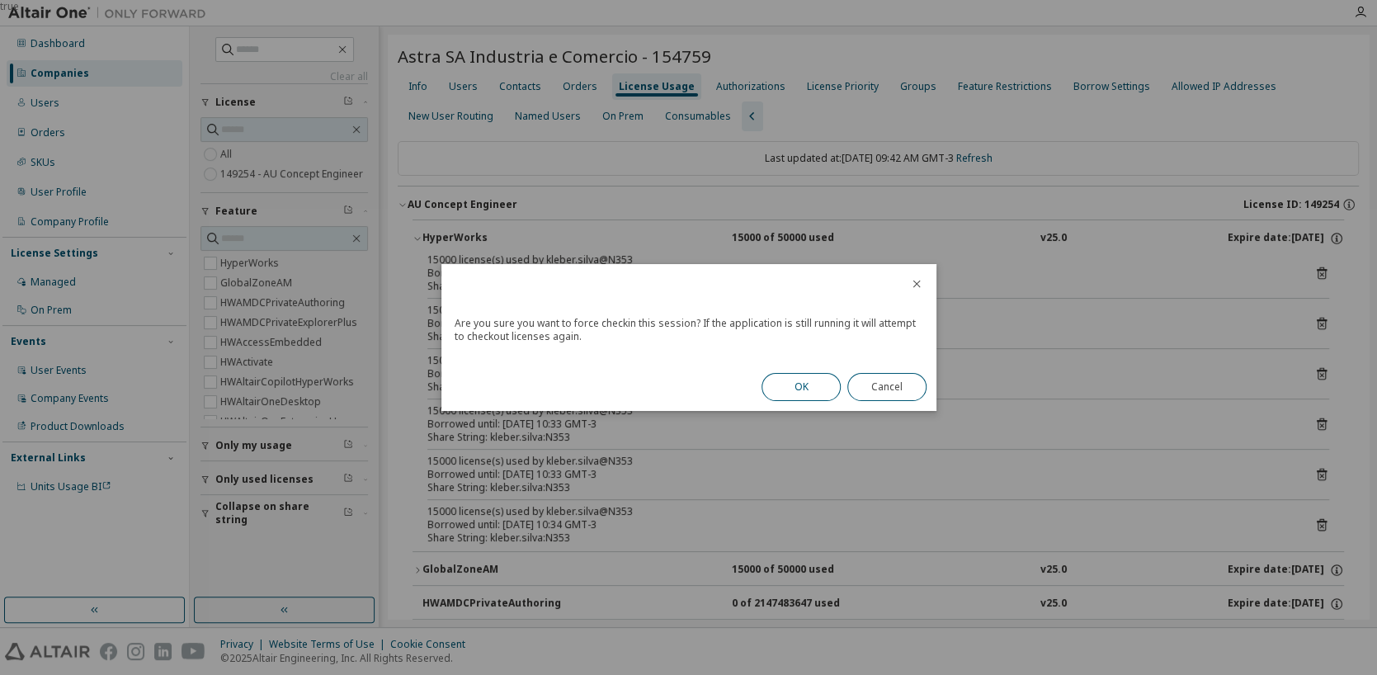
click at [785, 385] on button "OK" at bounding box center [800, 387] width 79 height 28
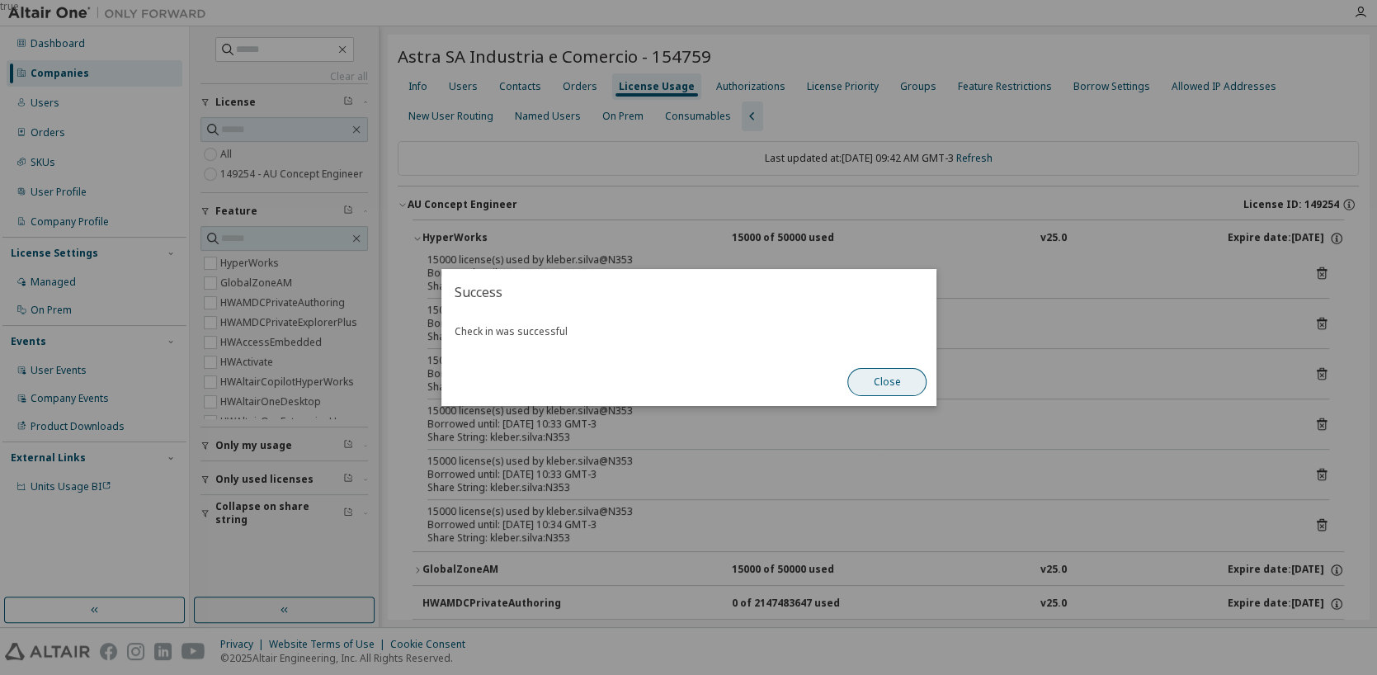
click at [878, 385] on button "Close" at bounding box center [886, 382] width 79 height 28
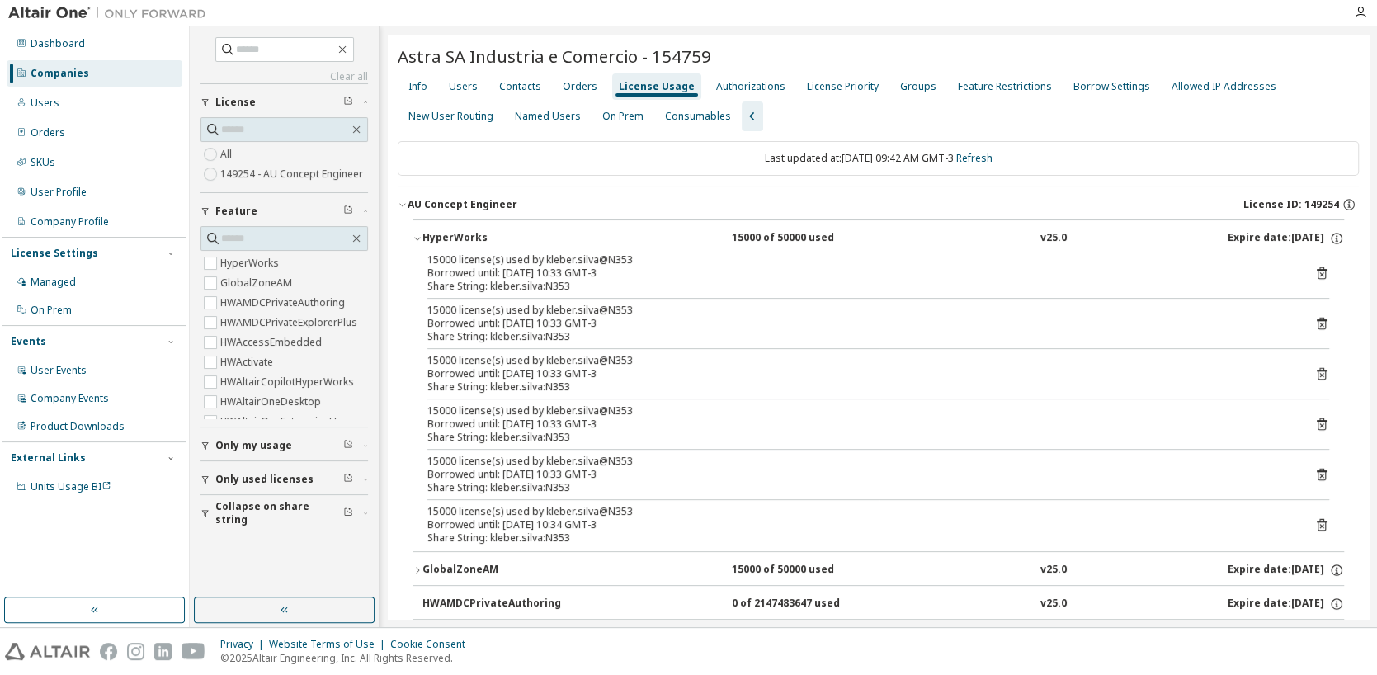
click at [426, 233] on div "HyperWorks" at bounding box center [496, 238] width 148 height 15
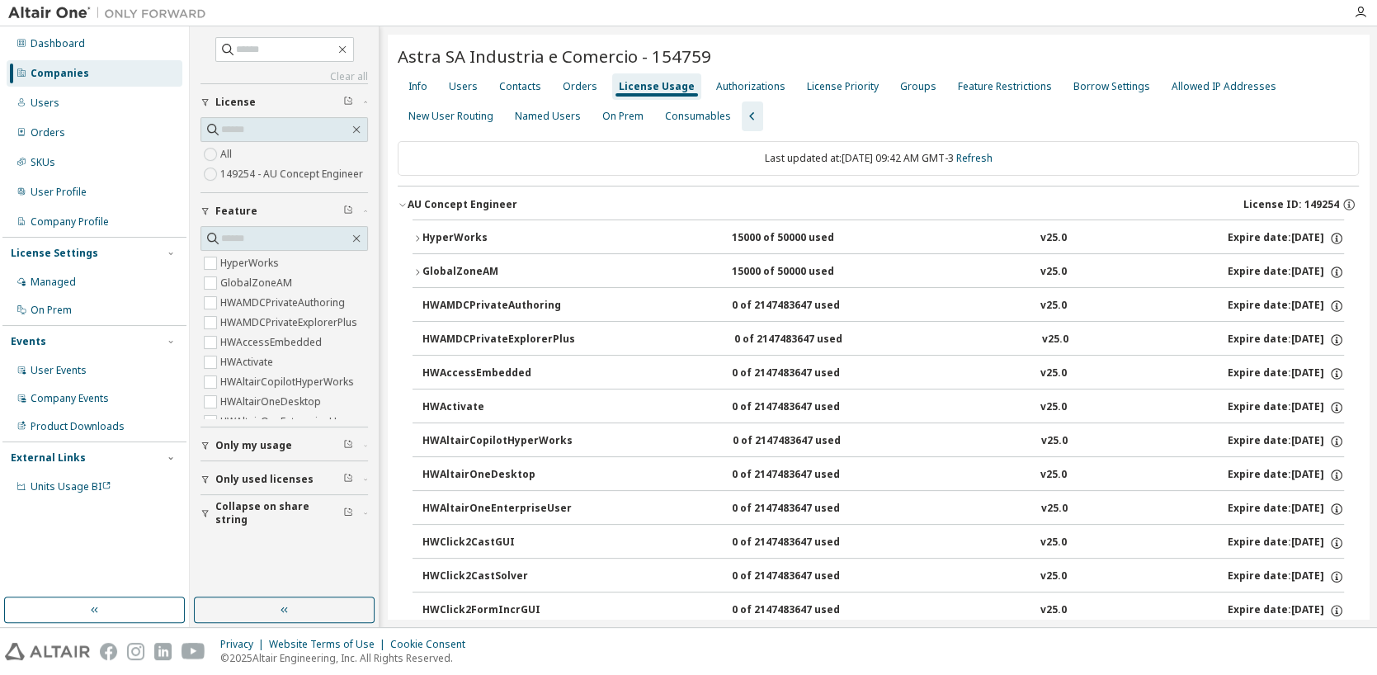
click at [435, 238] on div "HyperWorks" at bounding box center [496, 238] width 148 height 15
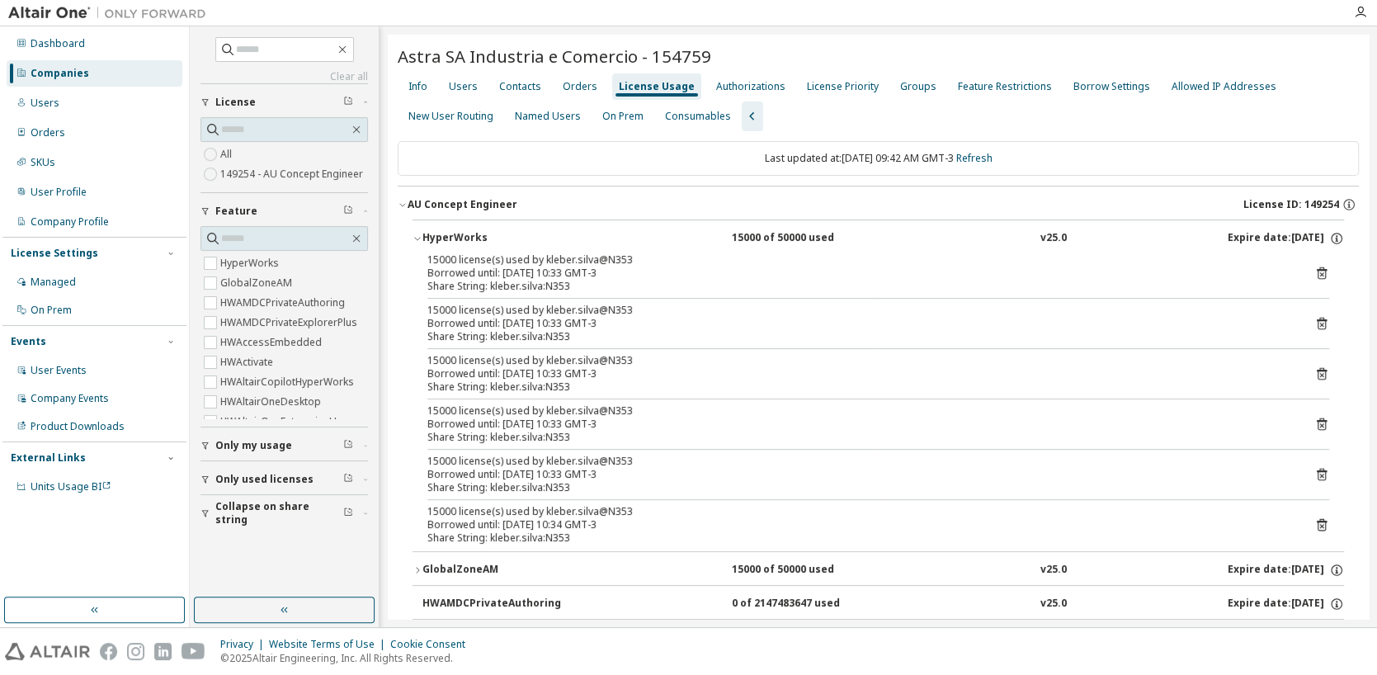
click at [1316, 269] on icon at bounding box center [1321, 273] width 10 height 12
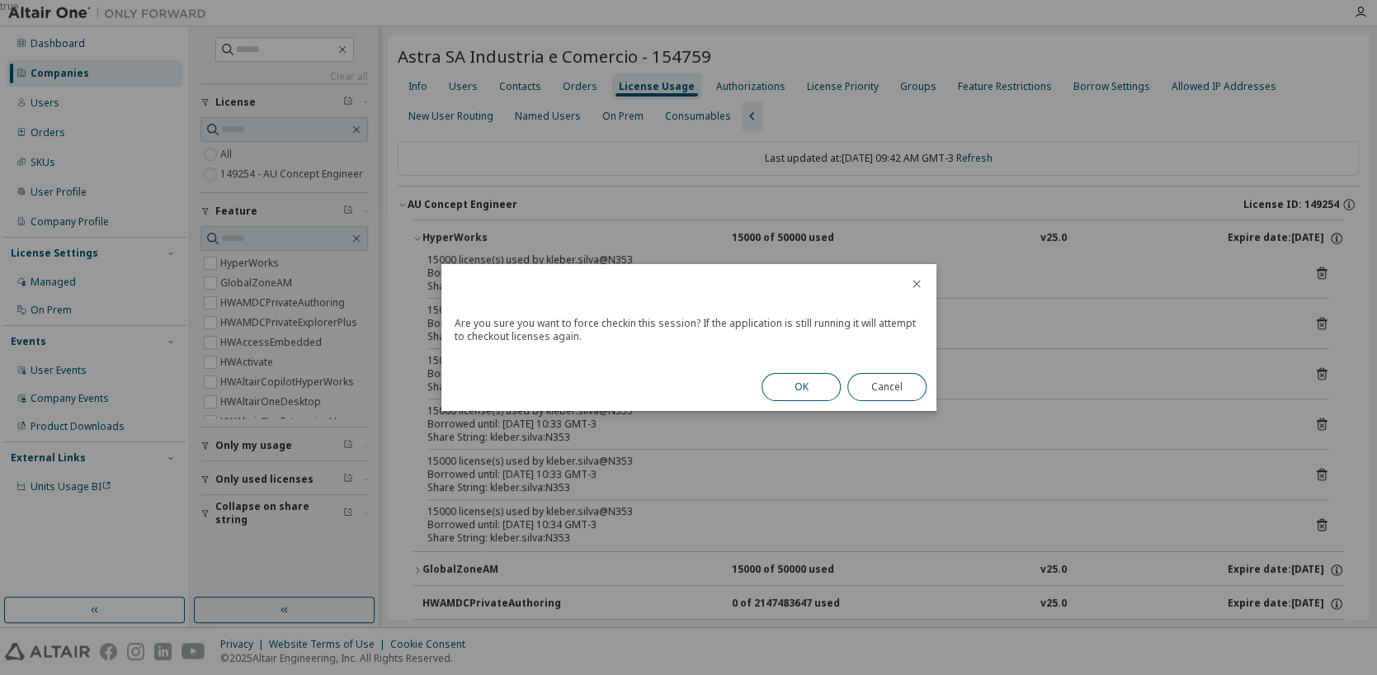
click at [799, 388] on button "OK" at bounding box center [800, 387] width 79 height 28
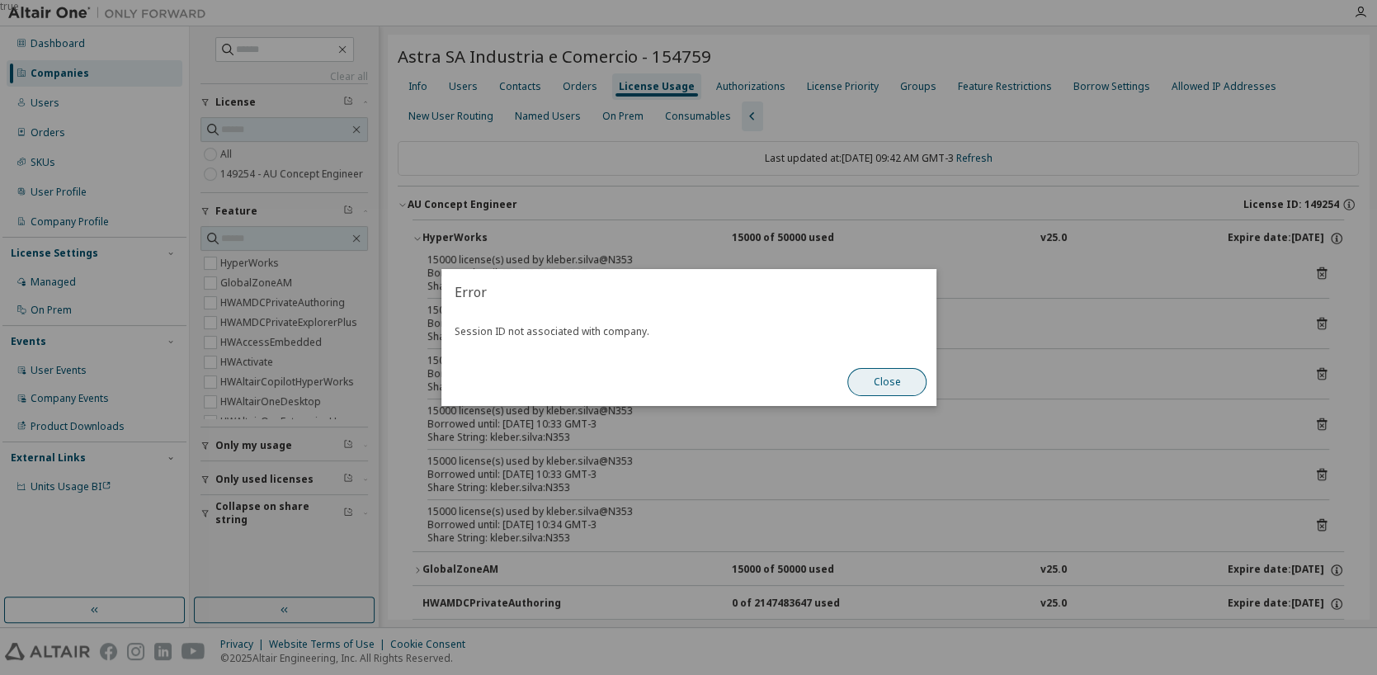
click at [868, 387] on button "Close" at bounding box center [886, 382] width 79 height 28
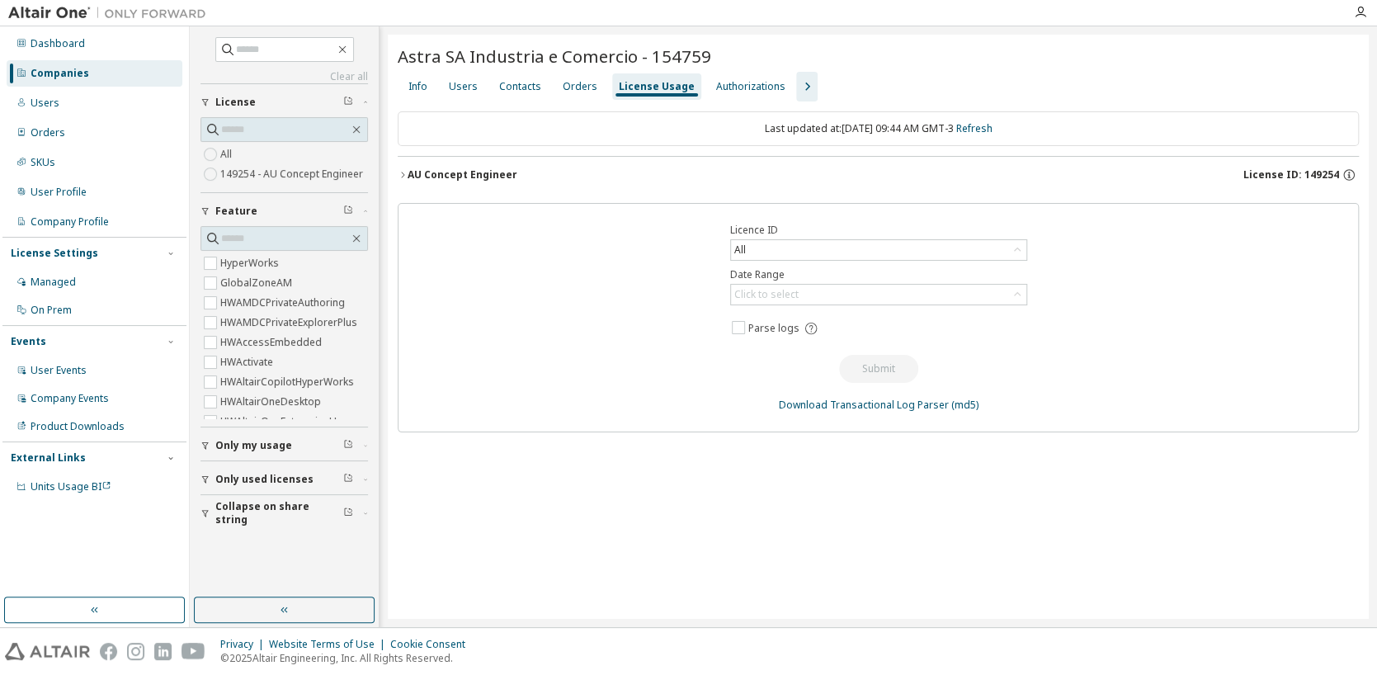
click at [491, 177] on div "AU Concept Engineer" at bounding box center [462, 174] width 110 height 13
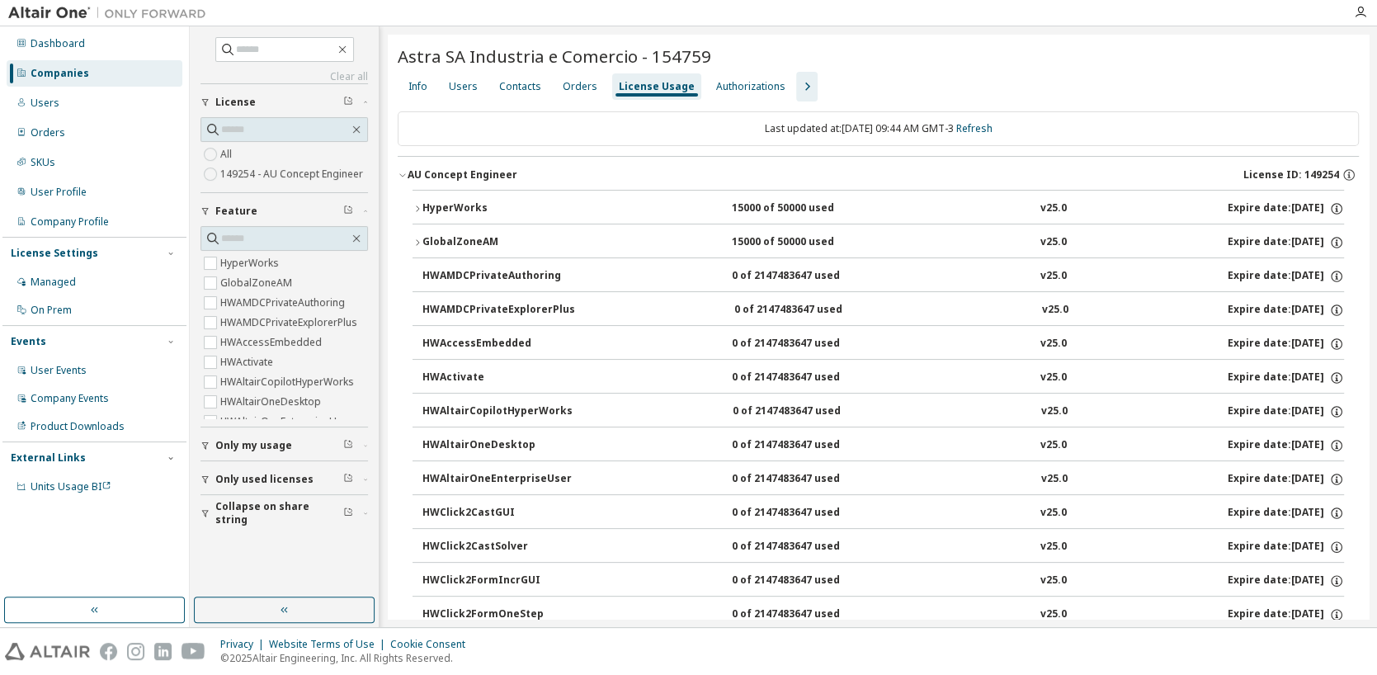
click at [440, 204] on div "HyperWorks" at bounding box center [496, 208] width 148 height 15
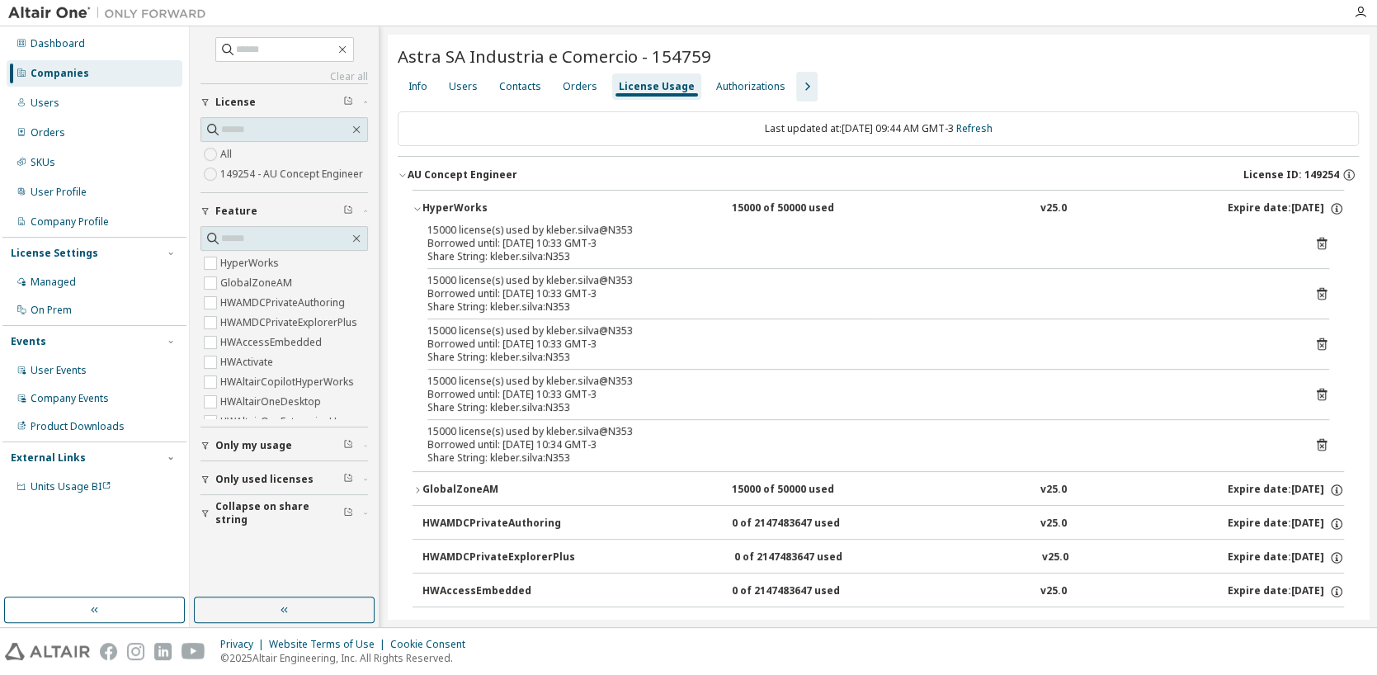
click at [440, 204] on div "HyperWorks" at bounding box center [496, 208] width 148 height 15
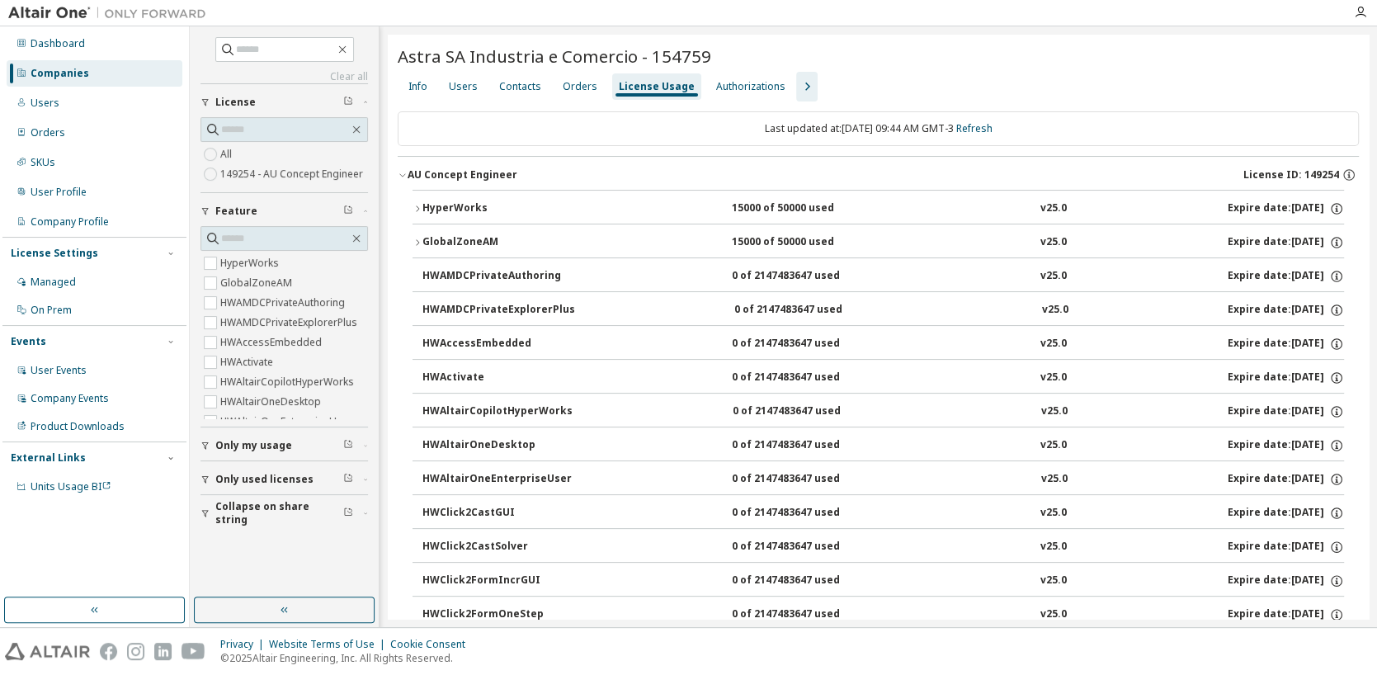
click at [440, 204] on div "HyperWorks" at bounding box center [496, 208] width 148 height 15
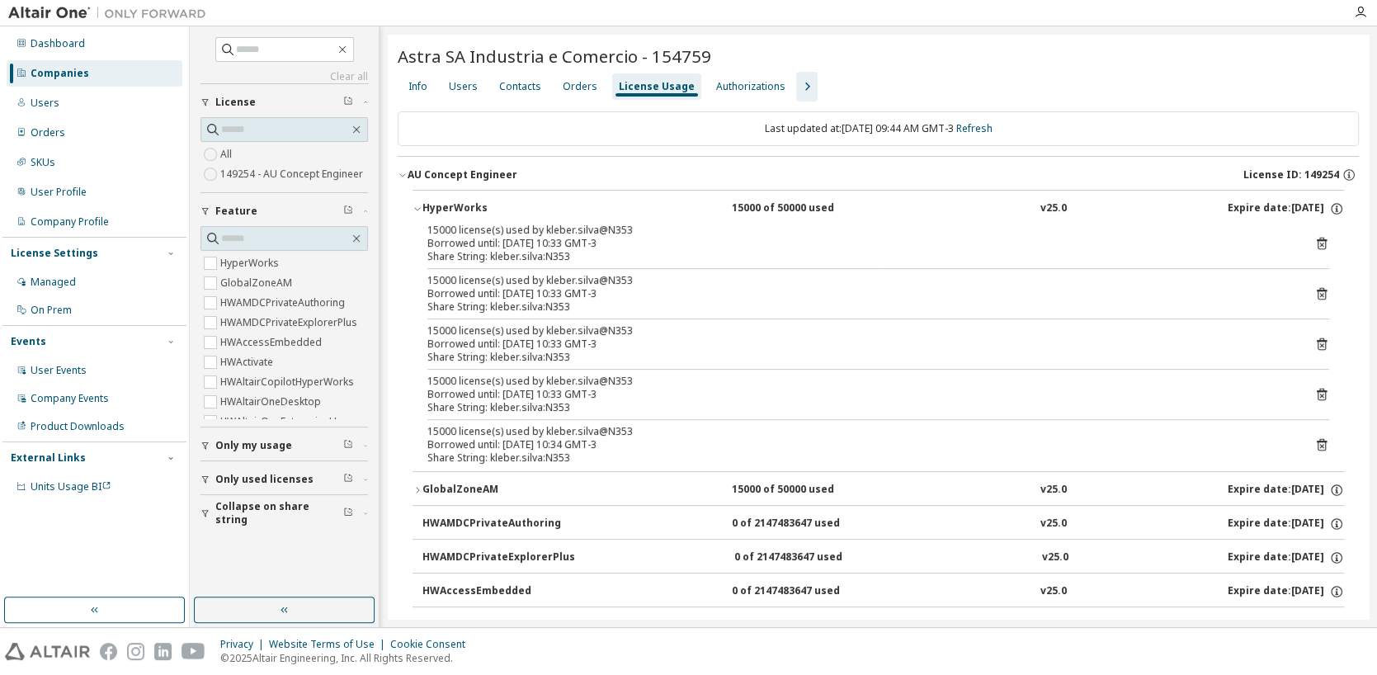
click at [1315, 242] on icon at bounding box center [1321, 243] width 15 height 15
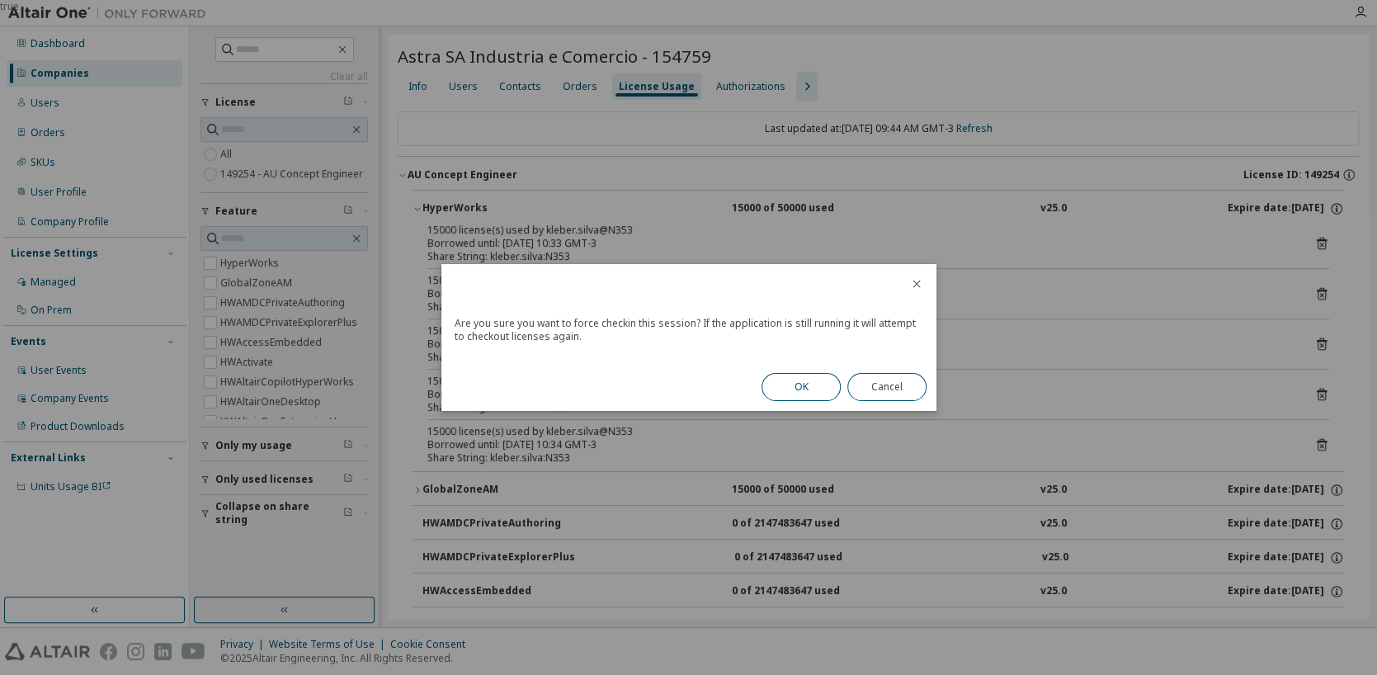
click at [810, 385] on button "OK" at bounding box center [800, 387] width 79 height 28
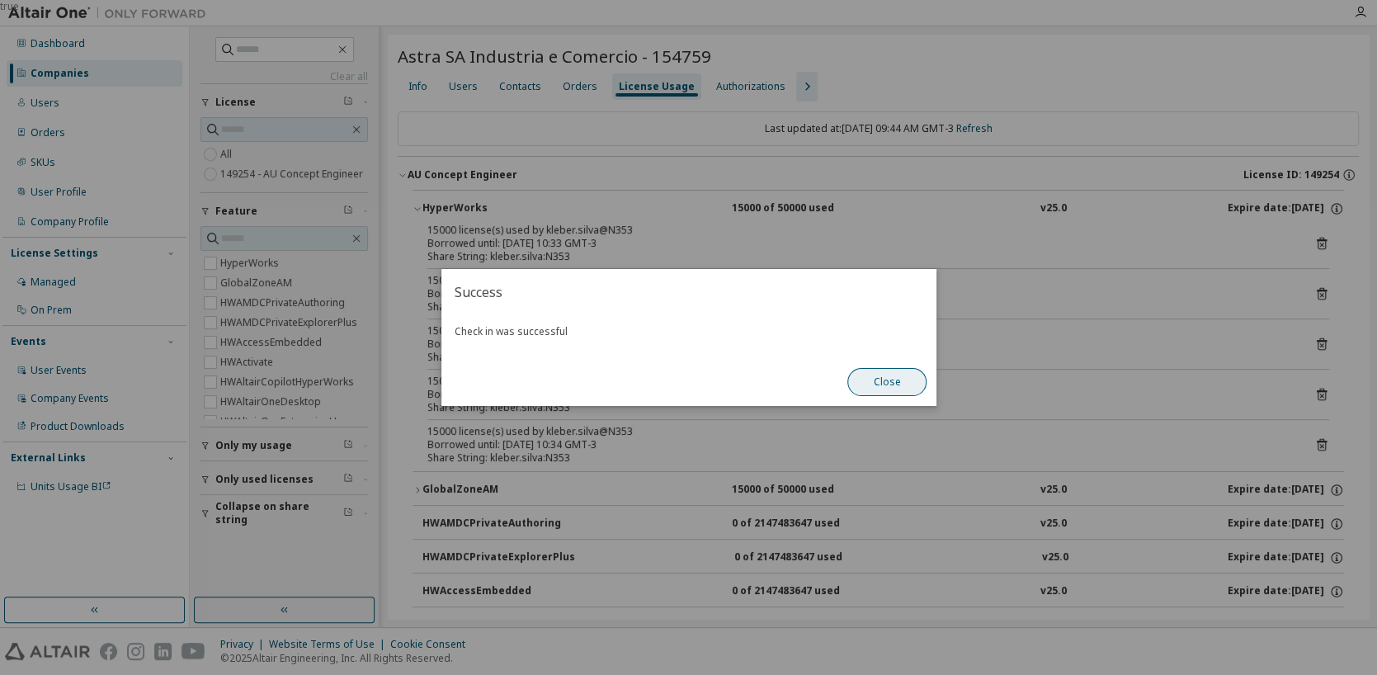
click at [878, 385] on button "Close" at bounding box center [886, 382] width 79 height 28
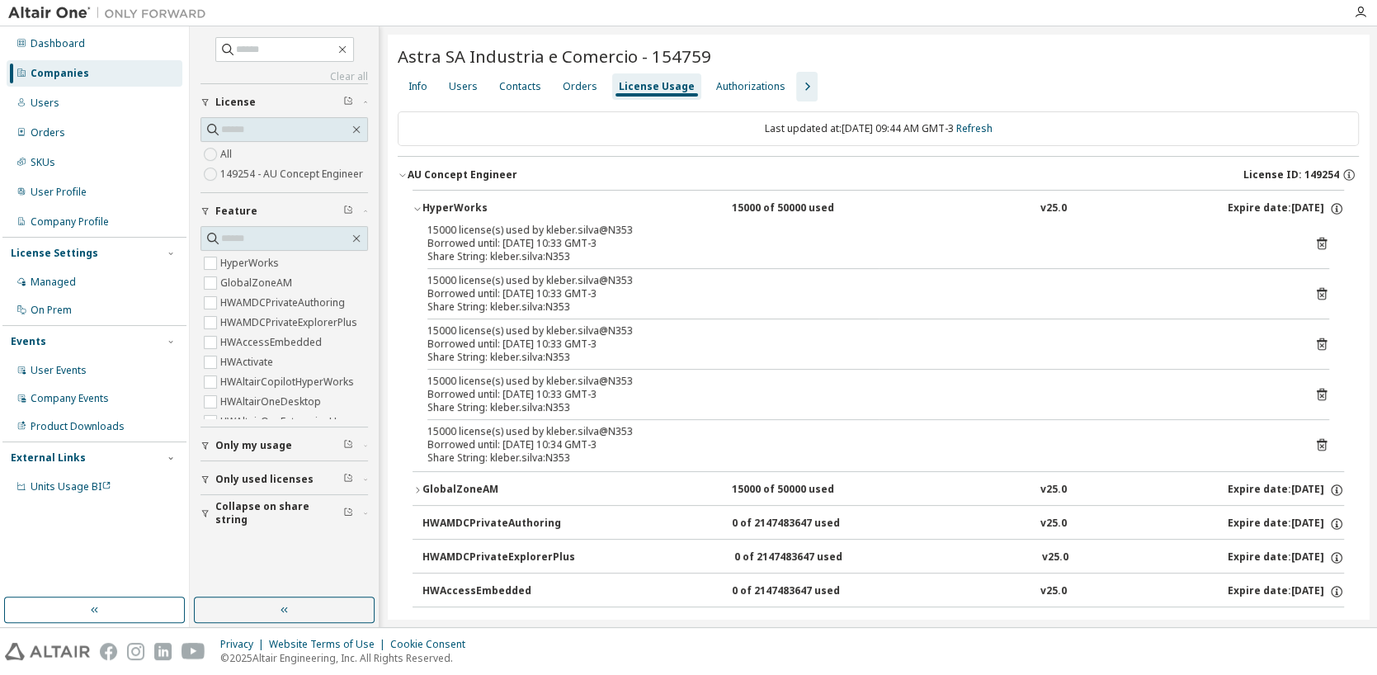
click at [1314, 293] on icon at bounding box center [1321, 293] width 15 height 15
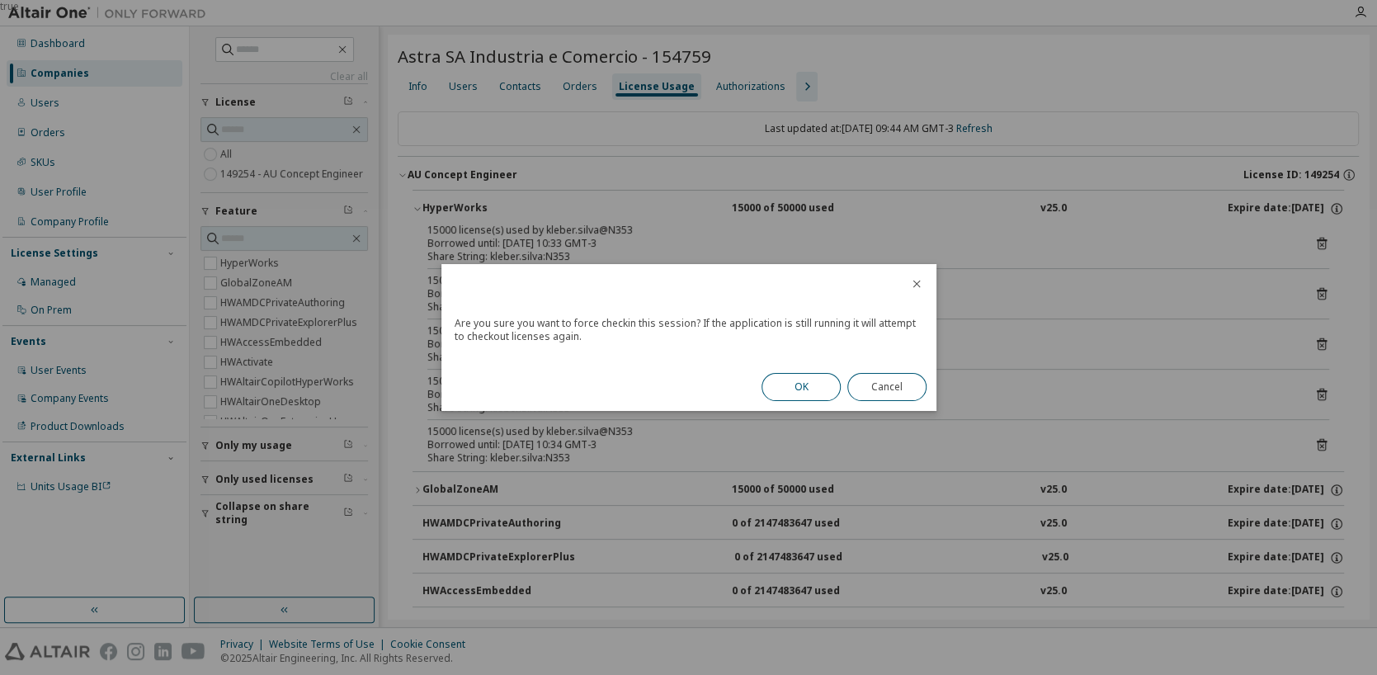
click at [796, 391] on button "OK" at bounding box center [800, 387] width 79 height 28
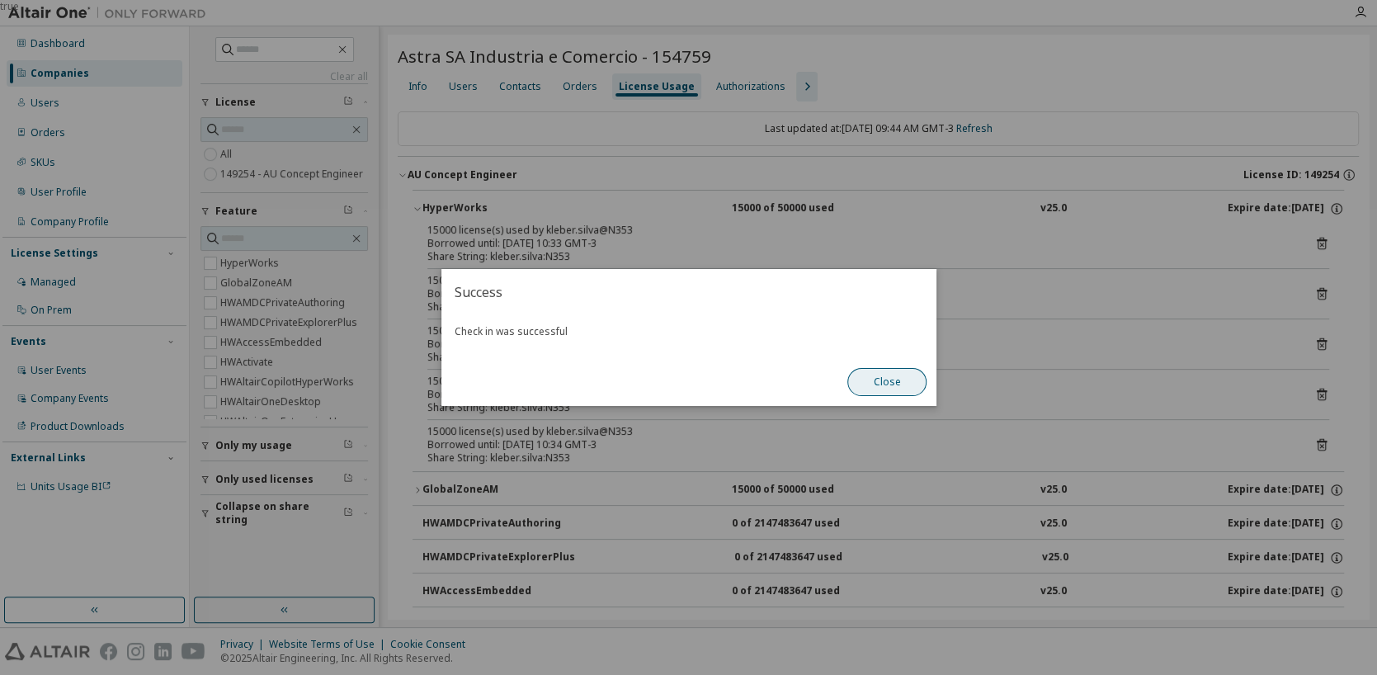
click at [873, 386] on button "Close" at bounding box center [886, 382] width 79 height 28
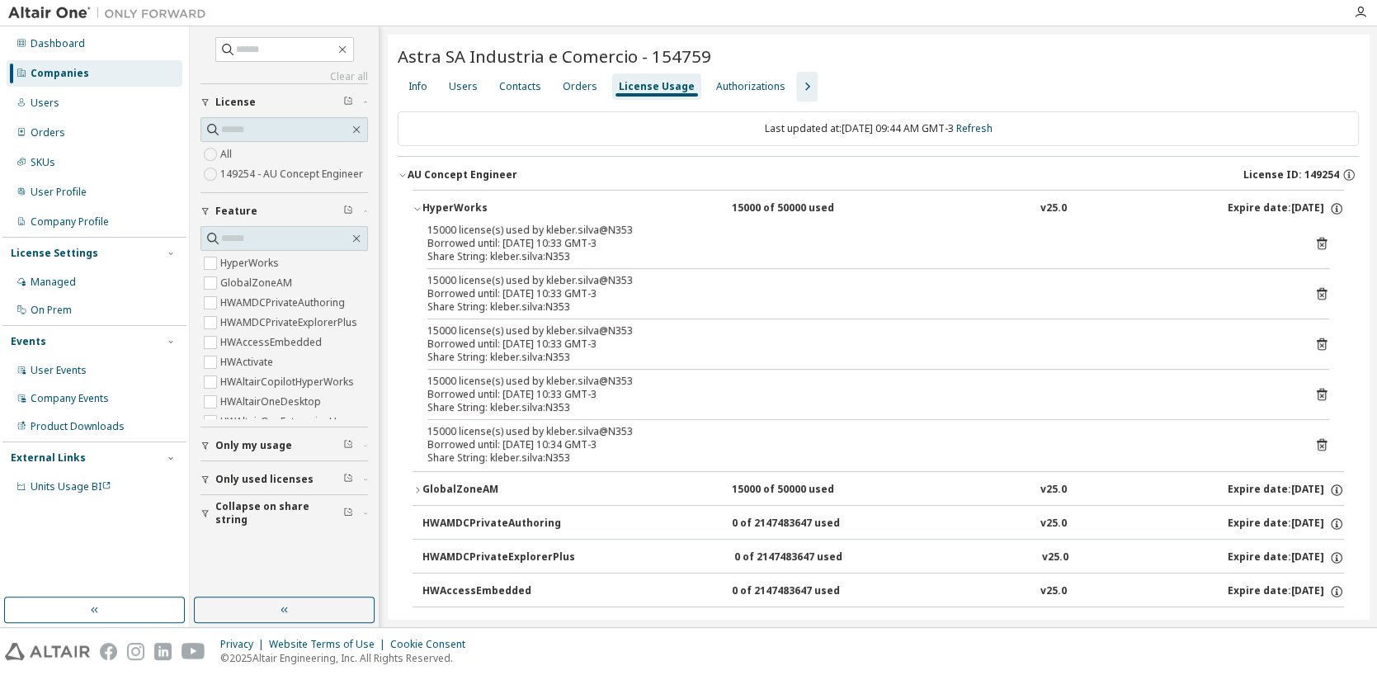
click at [1314, 346] on icon at bounding box center [1321, 344] width 15 height 15
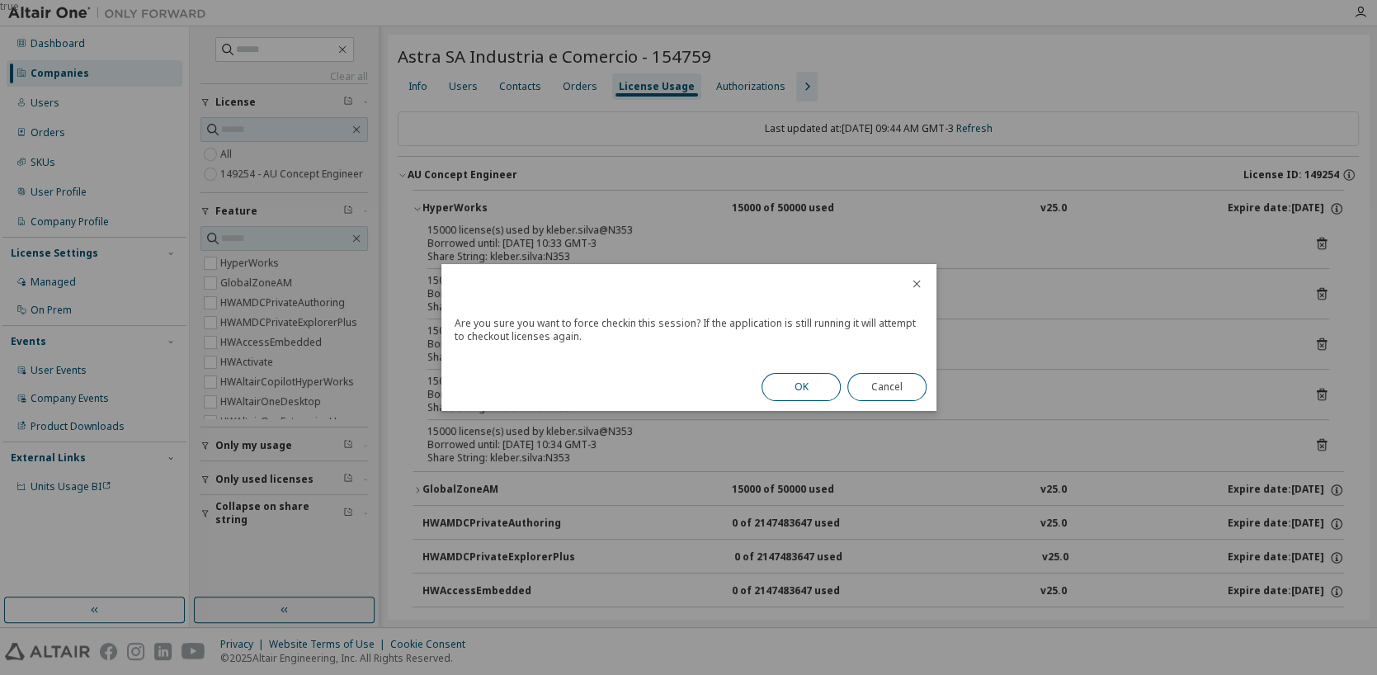
click at [796, 379] on button "OK" at bounding box center [800, 387] width 79 height 28
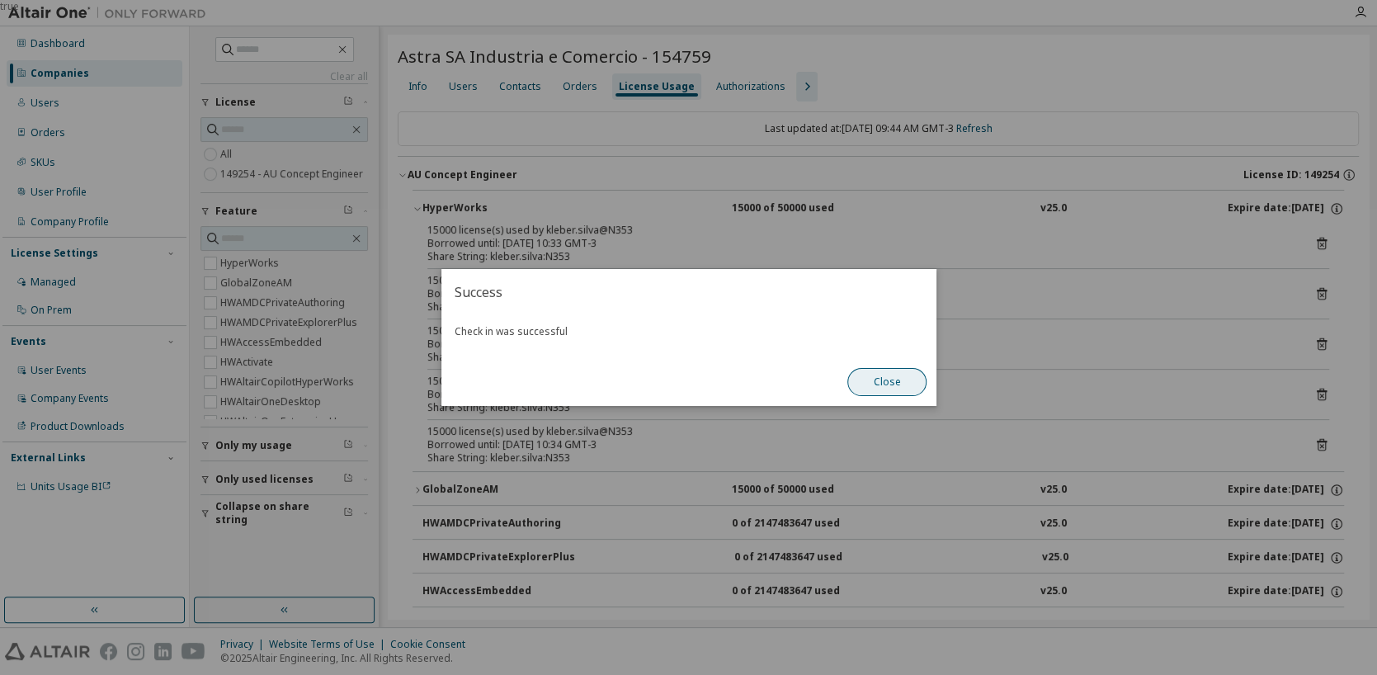
click at [900, 383] on button "Close" at bounding box center [886, 382] width 79 height 28
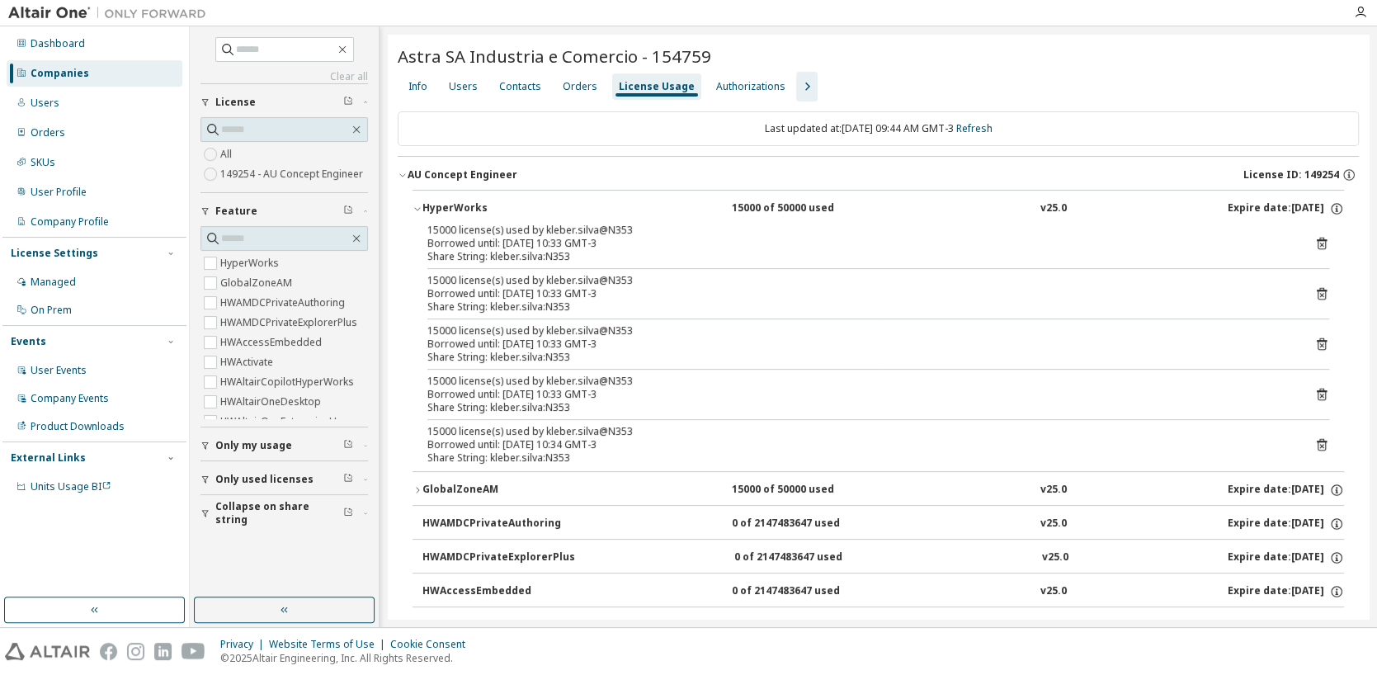
click at [1316, 393] on icon at bounding box center [1321, 394] width 10 height 12
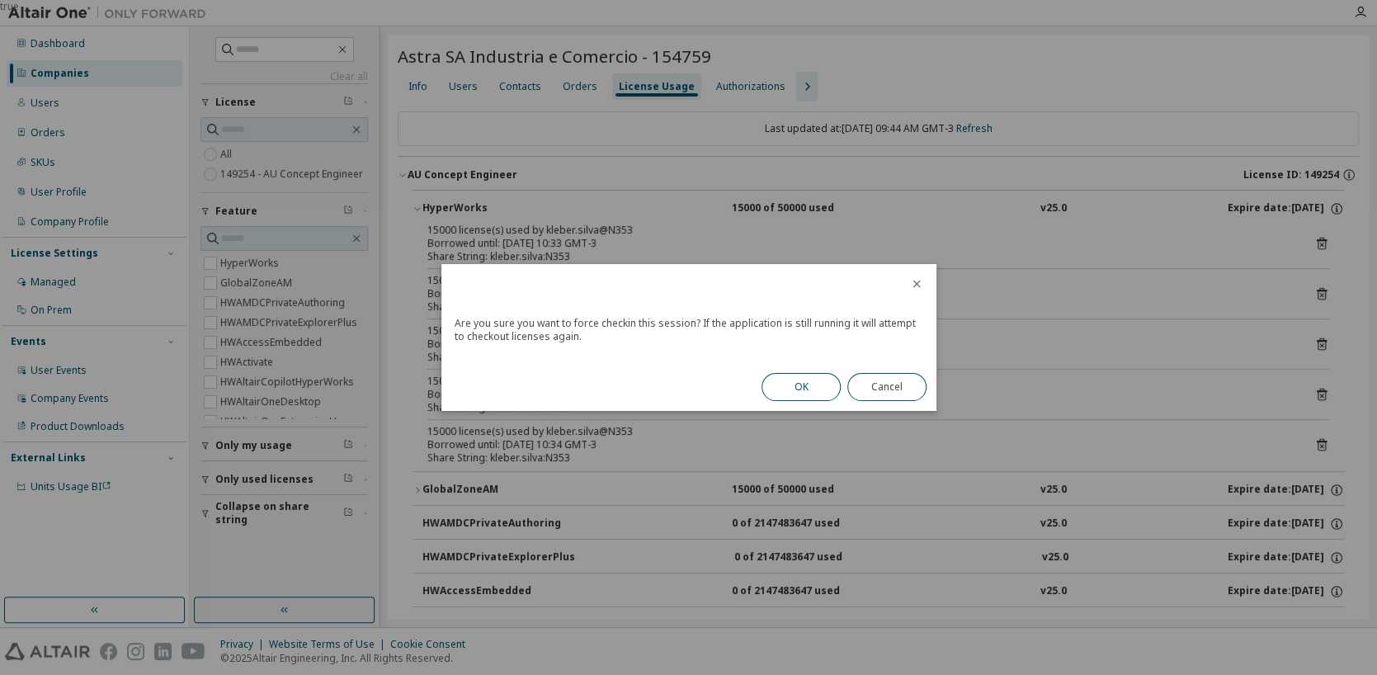
click at [801, 393] on button "OK" at bounding box center [800, 387] width 79 height 28
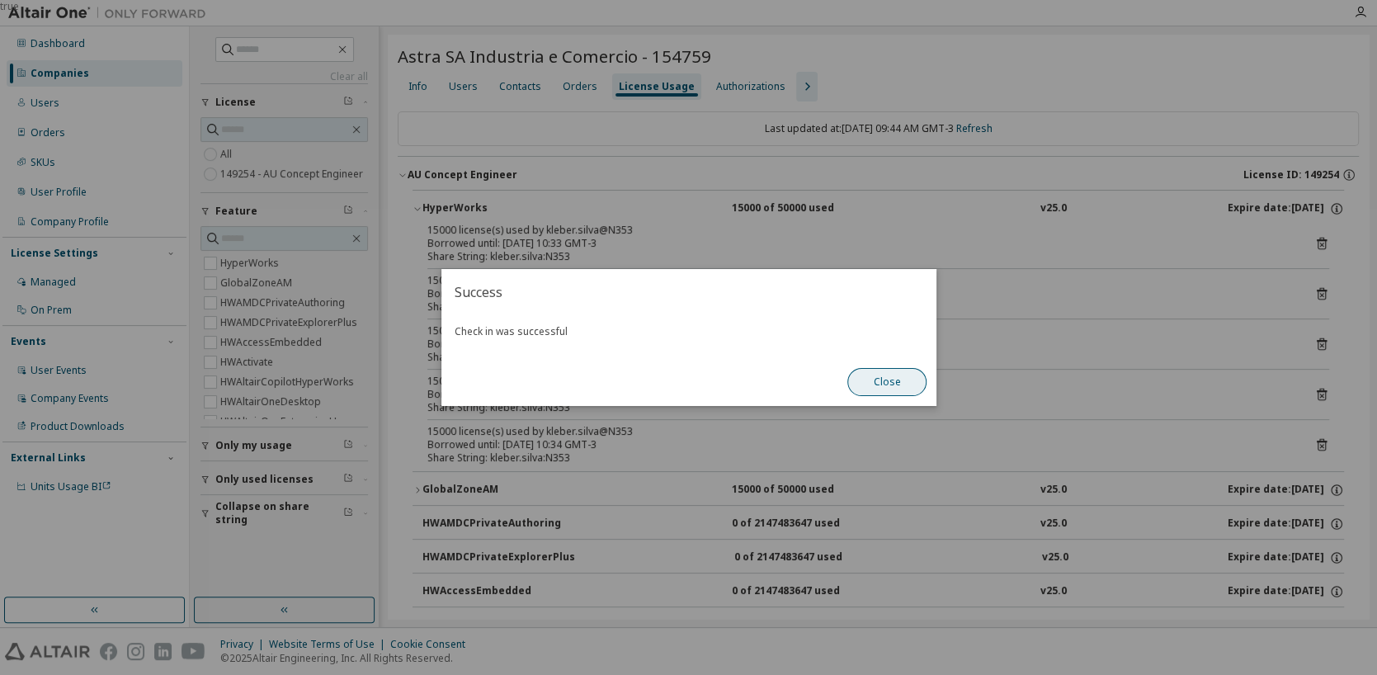
click at [868, 389] on button "Close" at bounding box center [886, 382] width 79 height 28
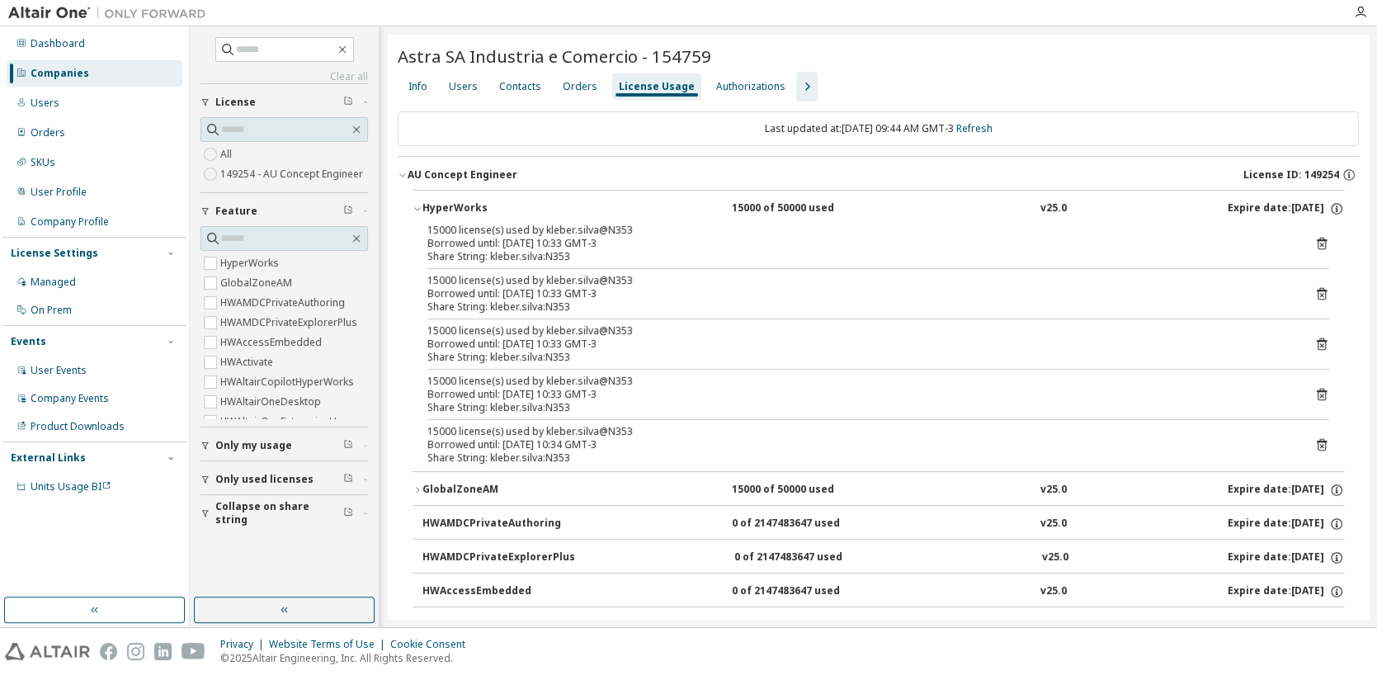
click at [1319, 444] on icon at bounding box center [1321, 446] width 4 height 4
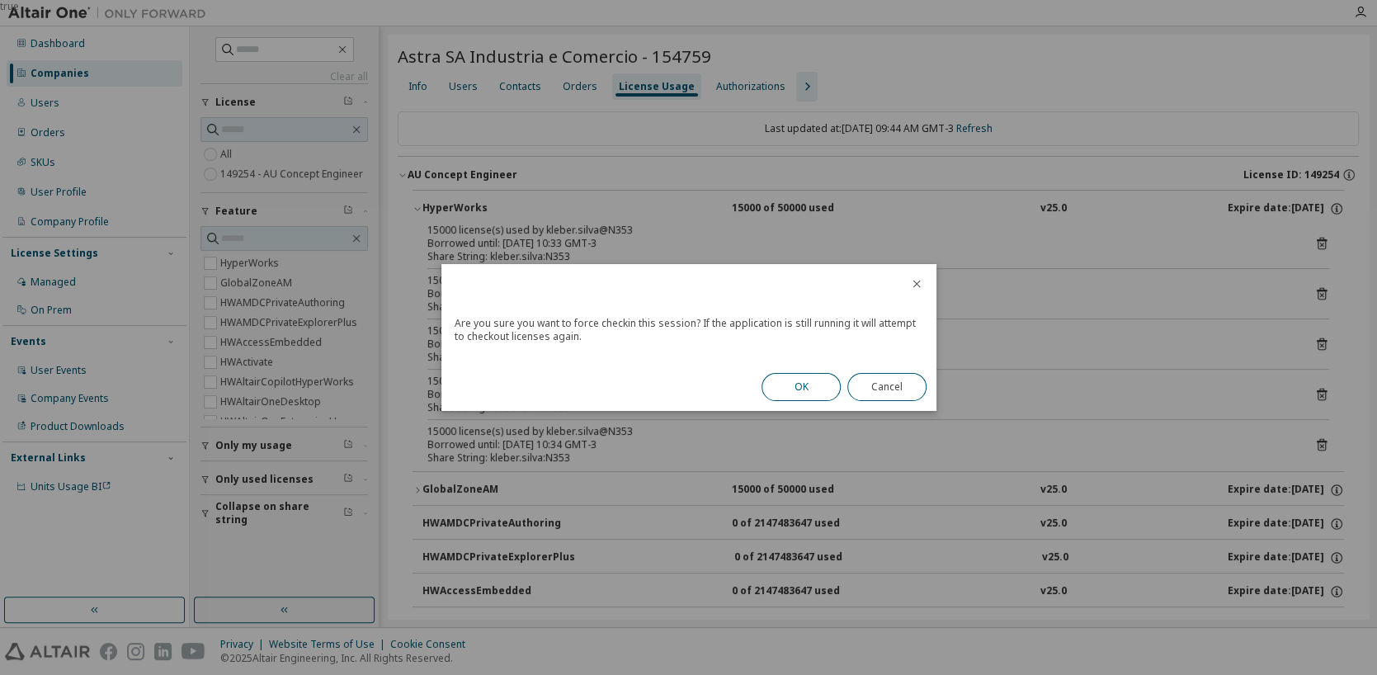
click at [803, 379] on button "OK" at bounding box center [800, 387] width 79 height 28
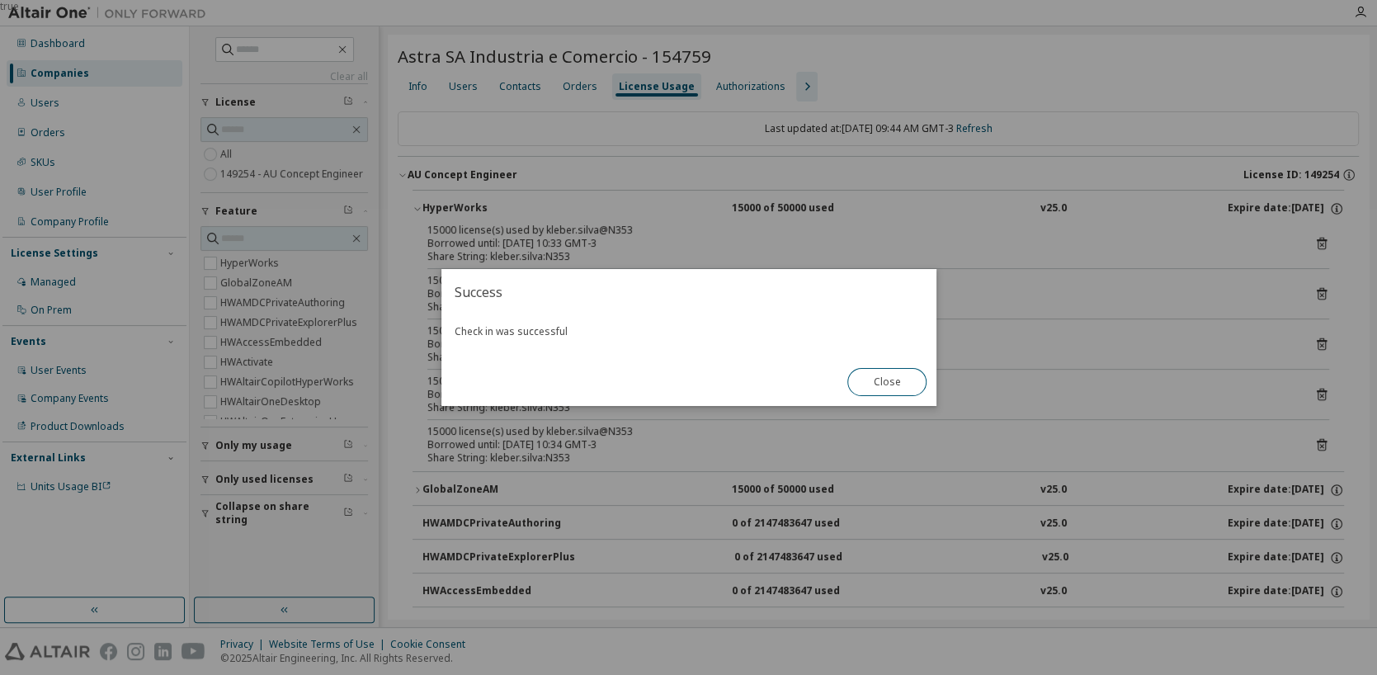
click at [890, 382] on button "Close" at bounding box center [886, 382] width 79 height 28
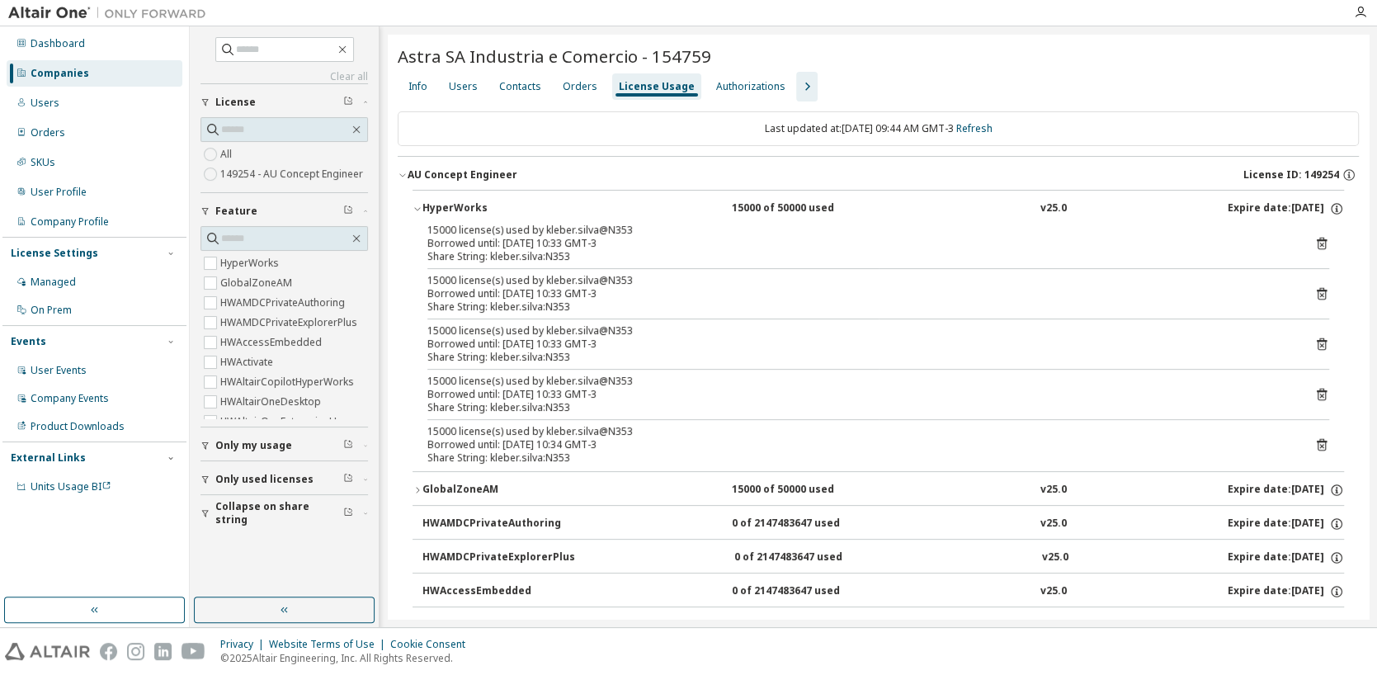
click at [451, 207] on div "HyperWorks" at bounding box center [496, 208] width 148 height 15
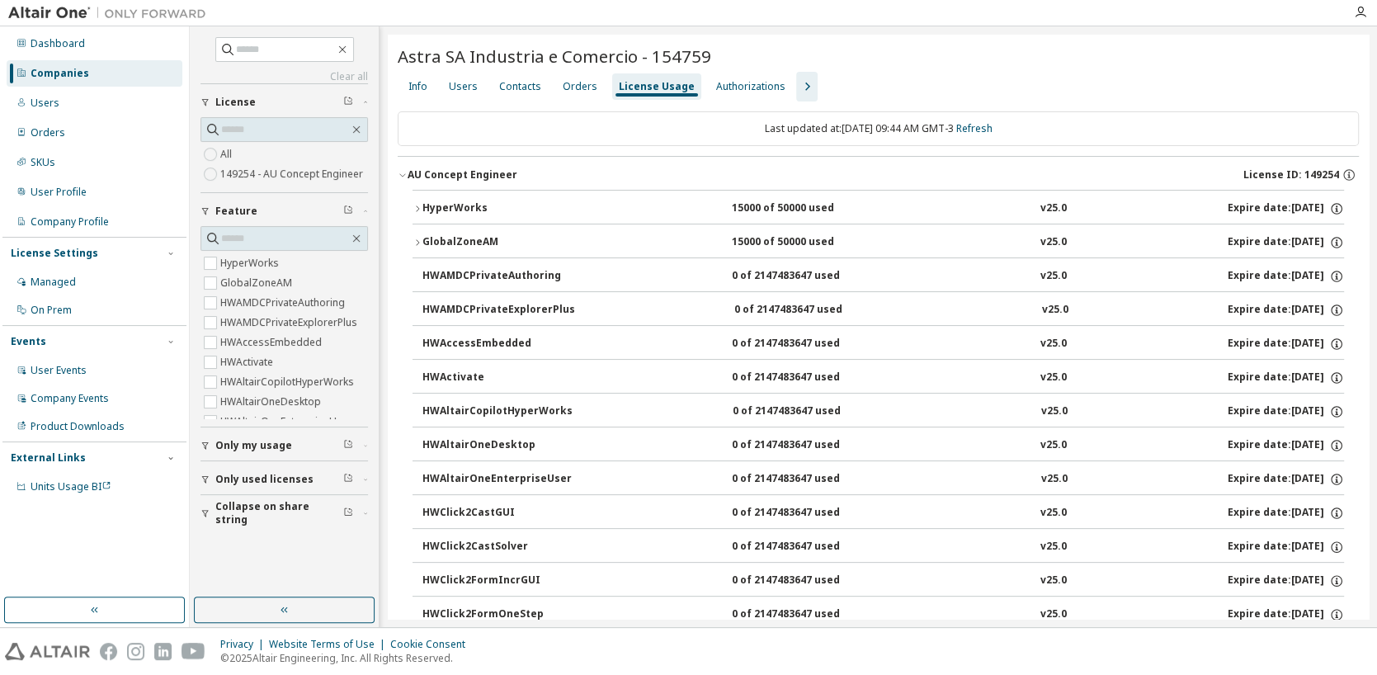
click at [459, 238] on div "GlobalZoneAM" at bounding box center [496, 242] width 148 height 15
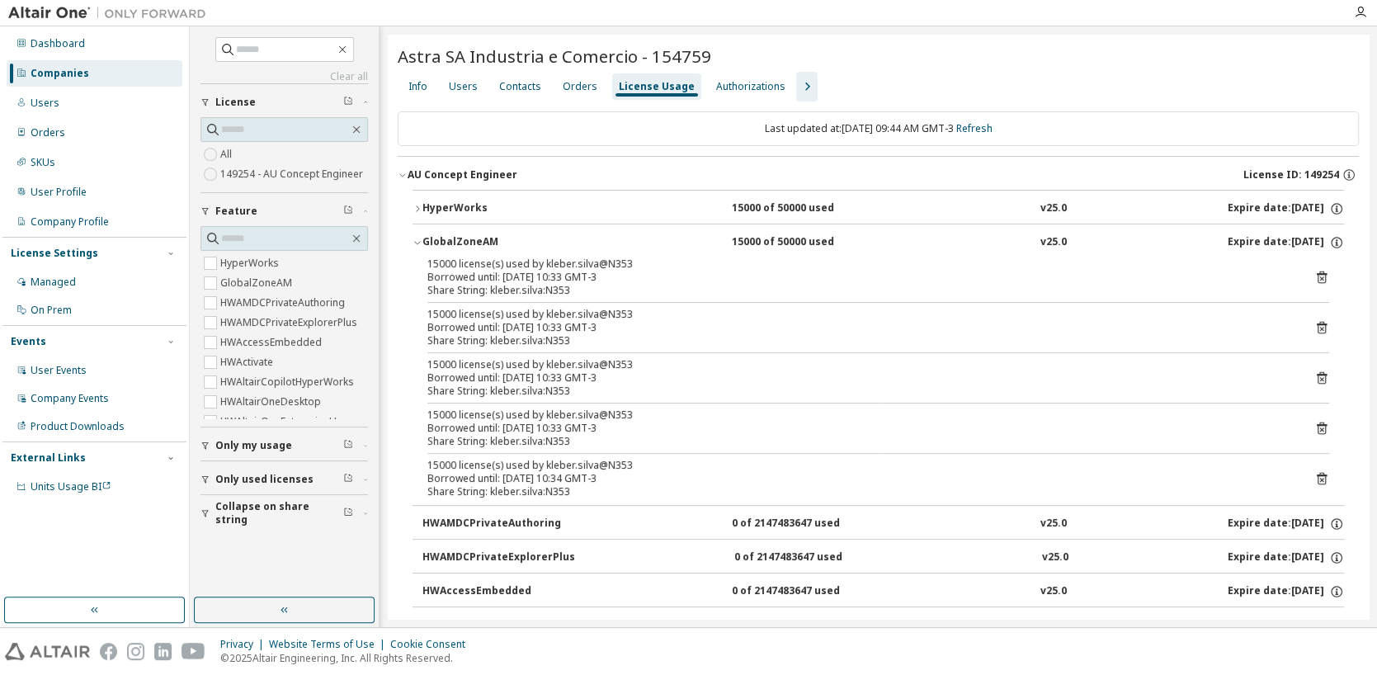
click at [1316, 278] on icon at bounding box center [1321, 277] width 10 height 12
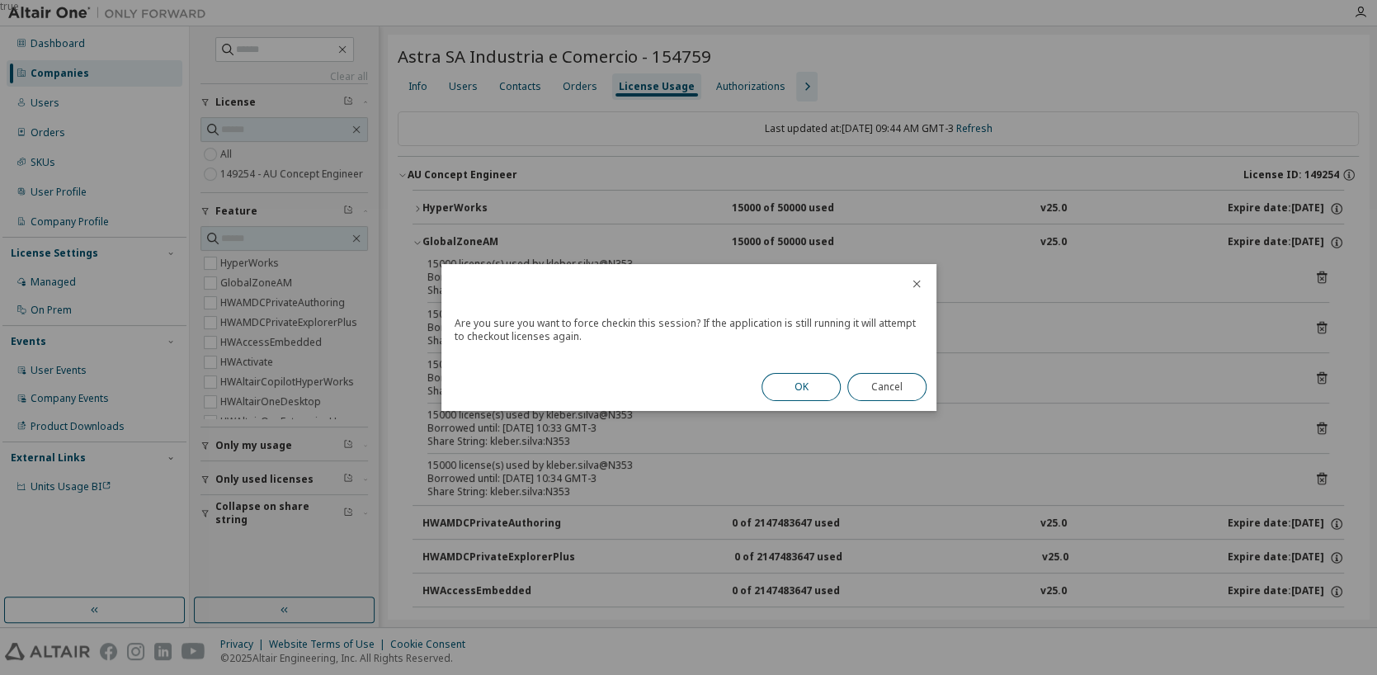
click at [823, 378] on button "OK" at bounding box center [800, 387] width 79 height 28
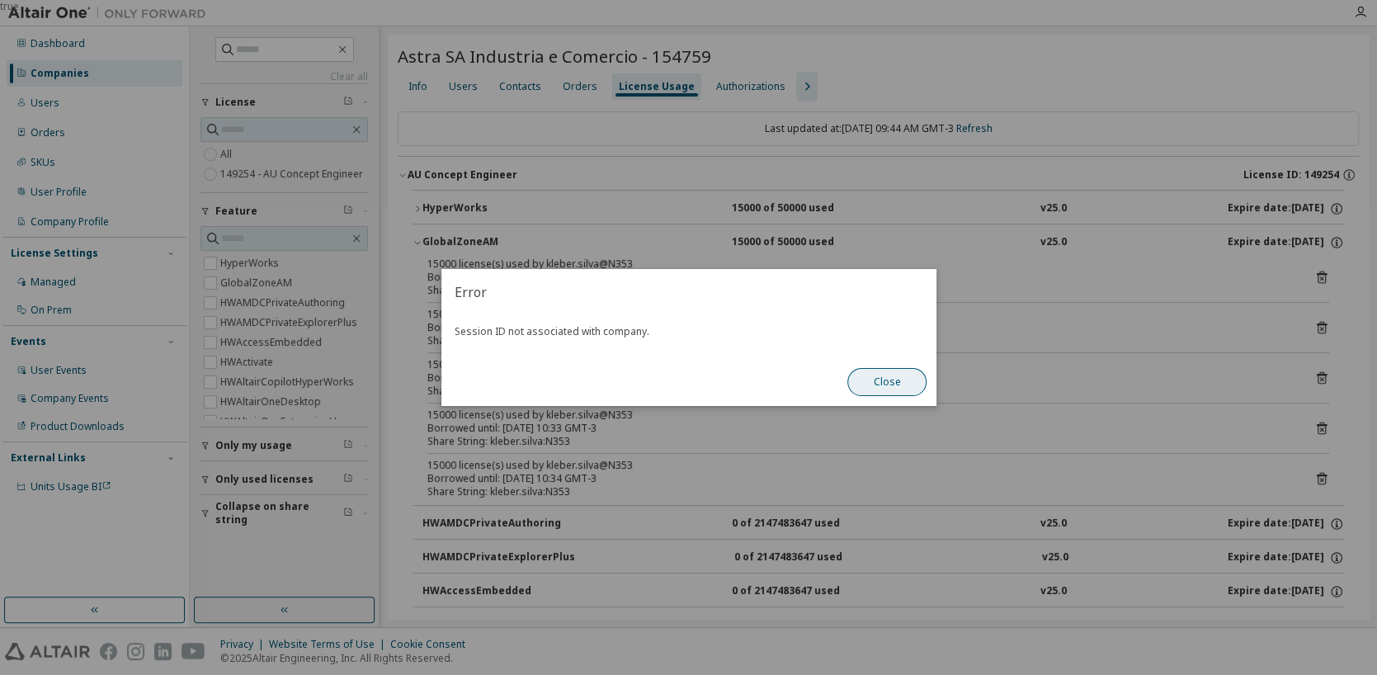
click at [863, 379] on button "Close" at bounding box center [886, 382] width 79 height 28
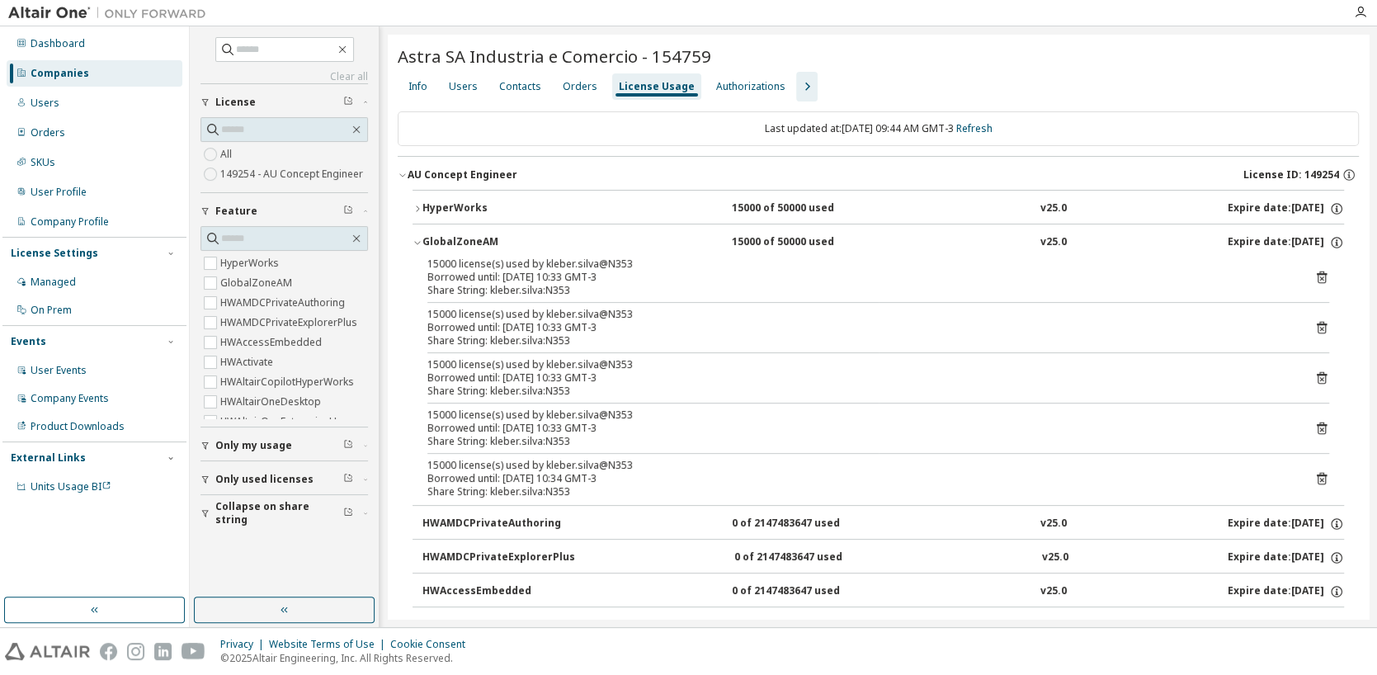
click at [797, 89] on icon "button" at bounding box center [807, 87] width 20 height 20
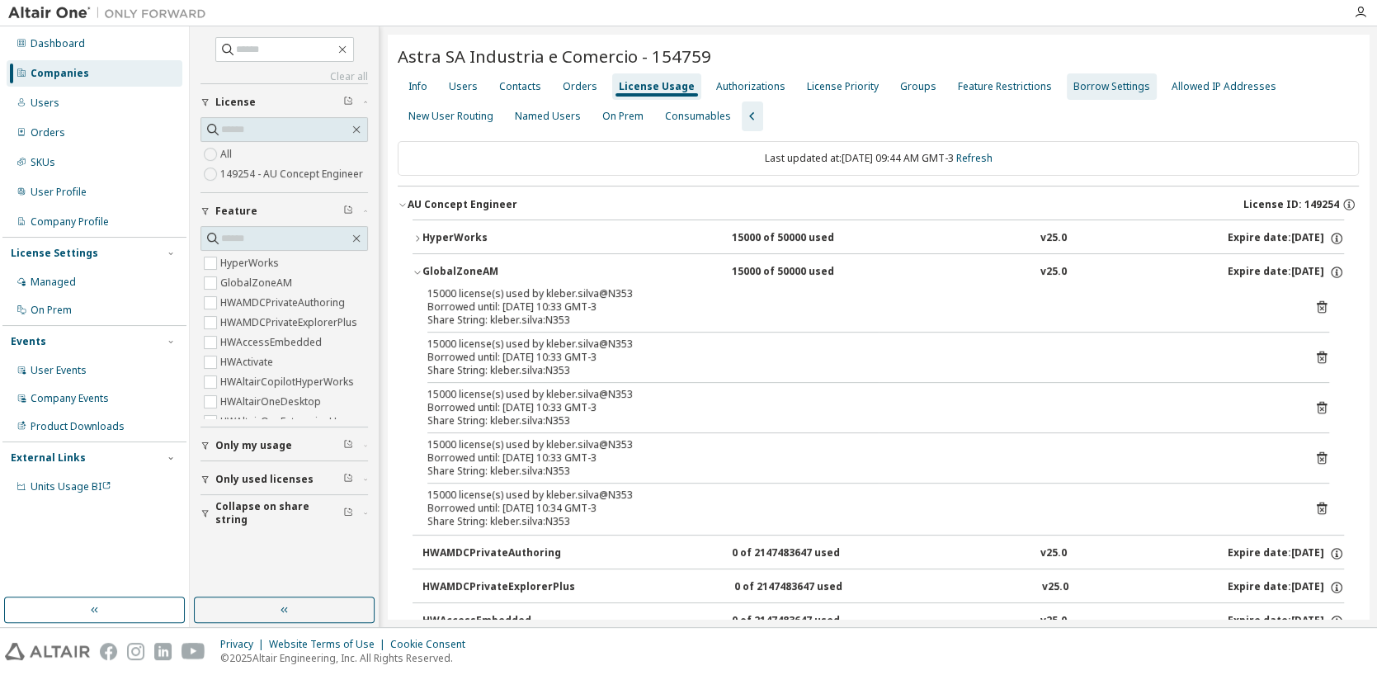
click at [1105, 91] on div "Borrow Settings" at bounding box center [1111, 86] width 77 height 13
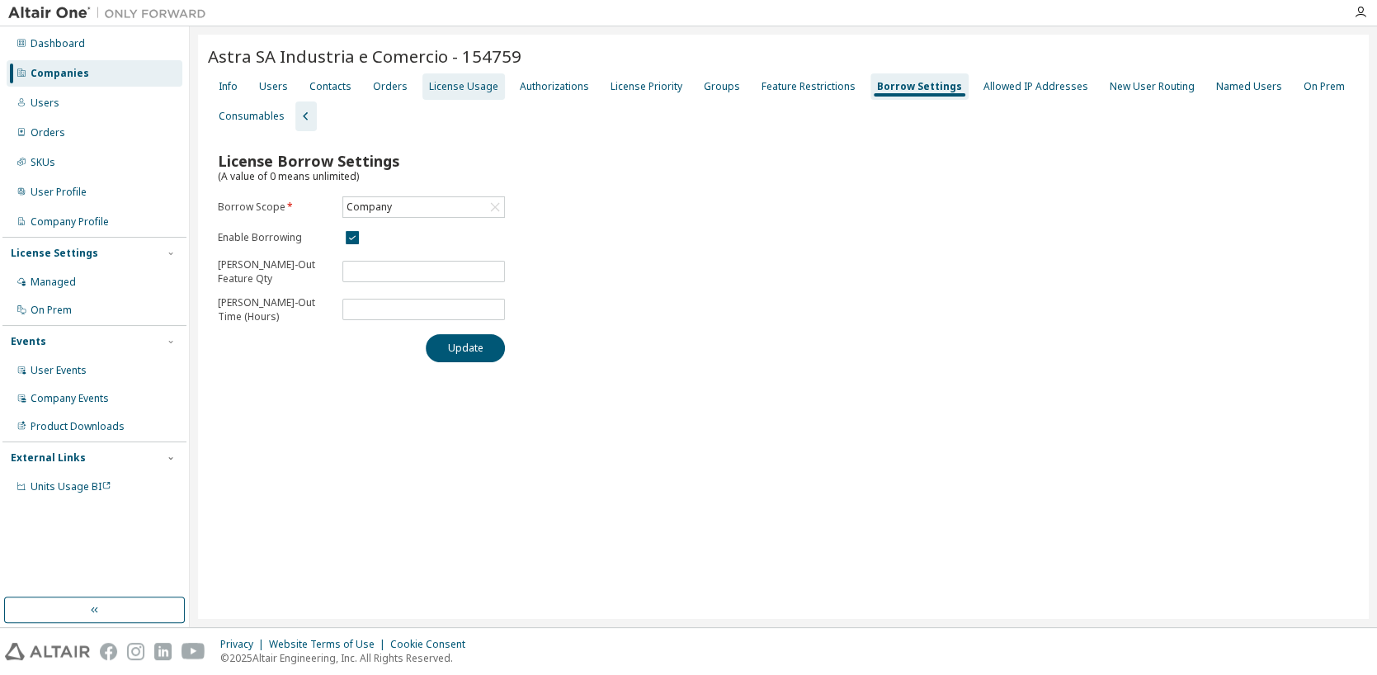
click at [473, 80] on div "License Usage" at bounding box center [463, 86] width 69 height 13
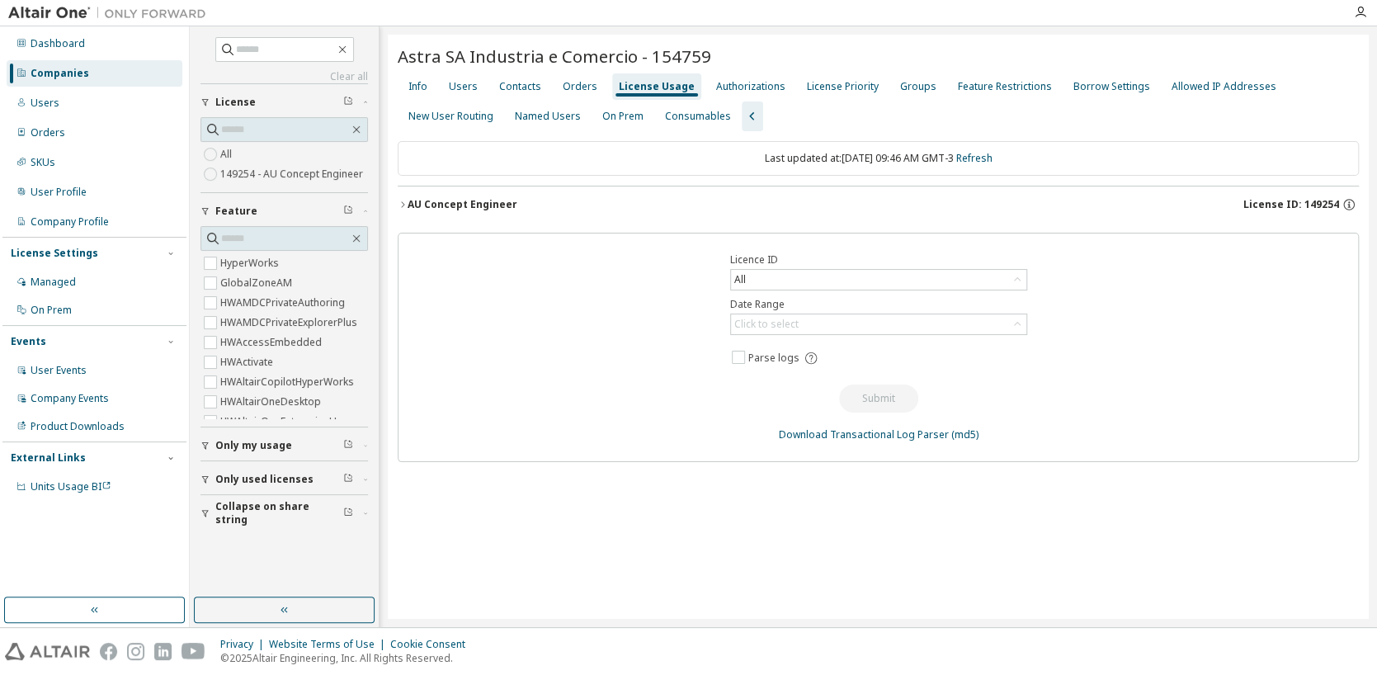
click at [459, 198] on div "AU Concept Engineer" at bounding box center [462, 204] width 110 height 13
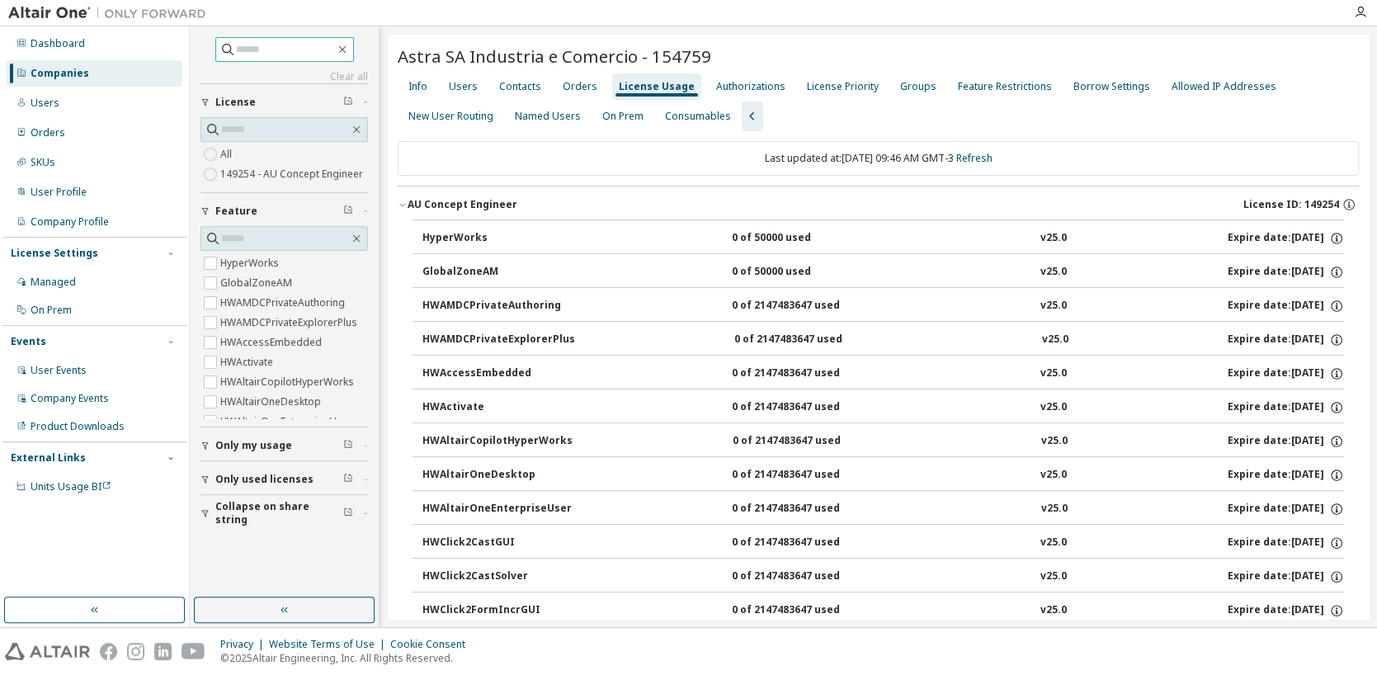
click at [275, 46] on input "text" at bounding box center [285, 49] width 99 height 16
type input "*****"
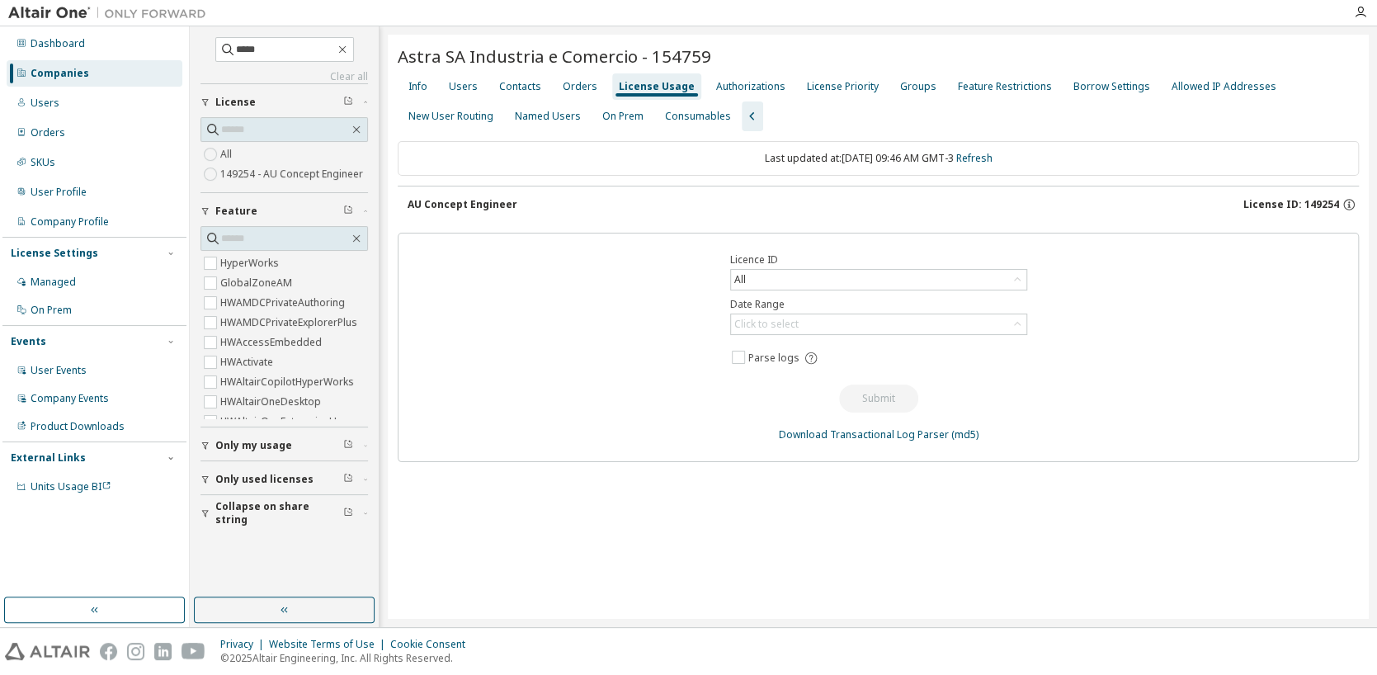
click at [101, 68] on div "Companies" at bounding box center [95, 73] width 176 height 26
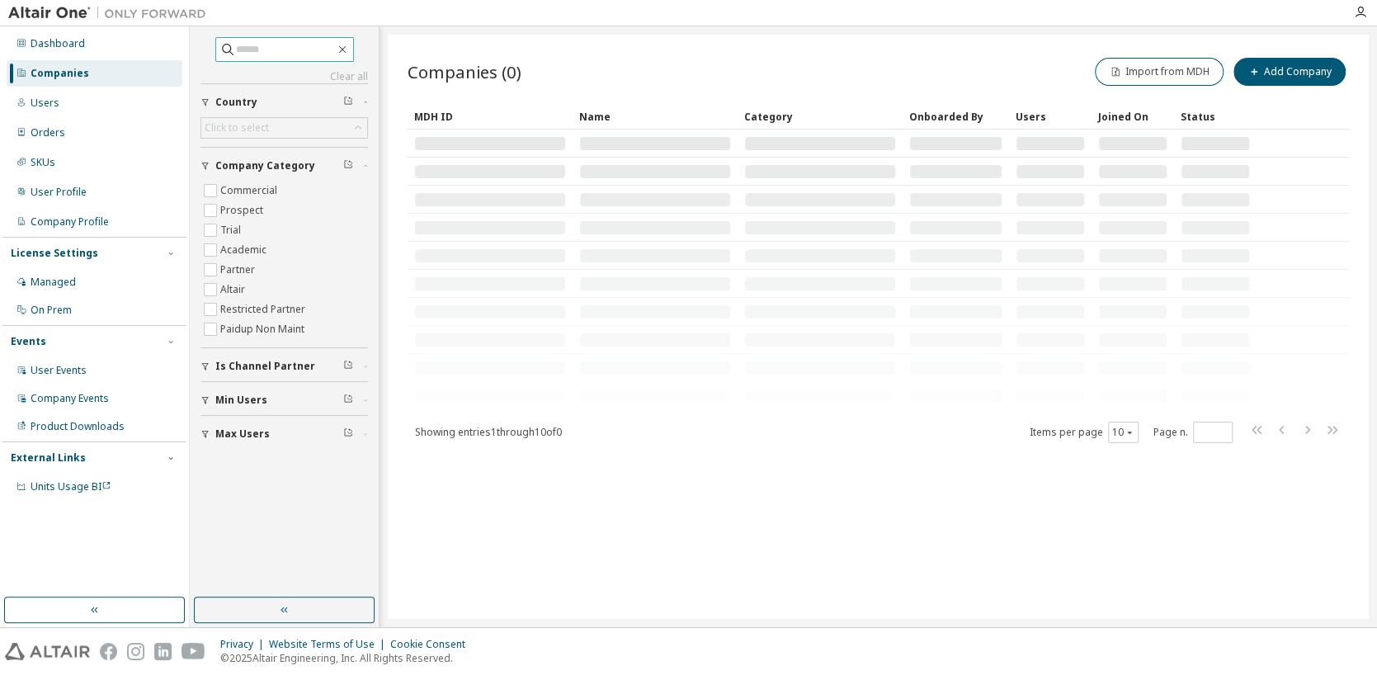
click at [247, 49] on input "text" at bounding box center [285, 49] width 99 height 16
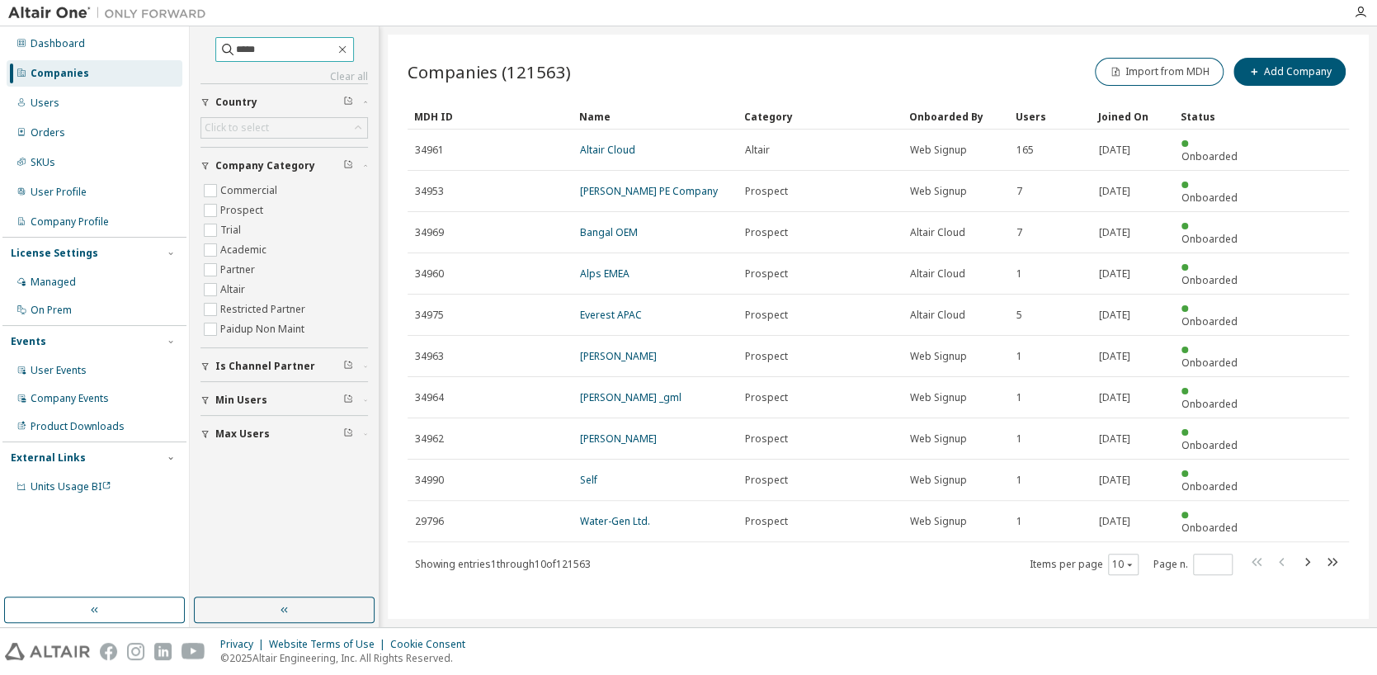
type input "*****"
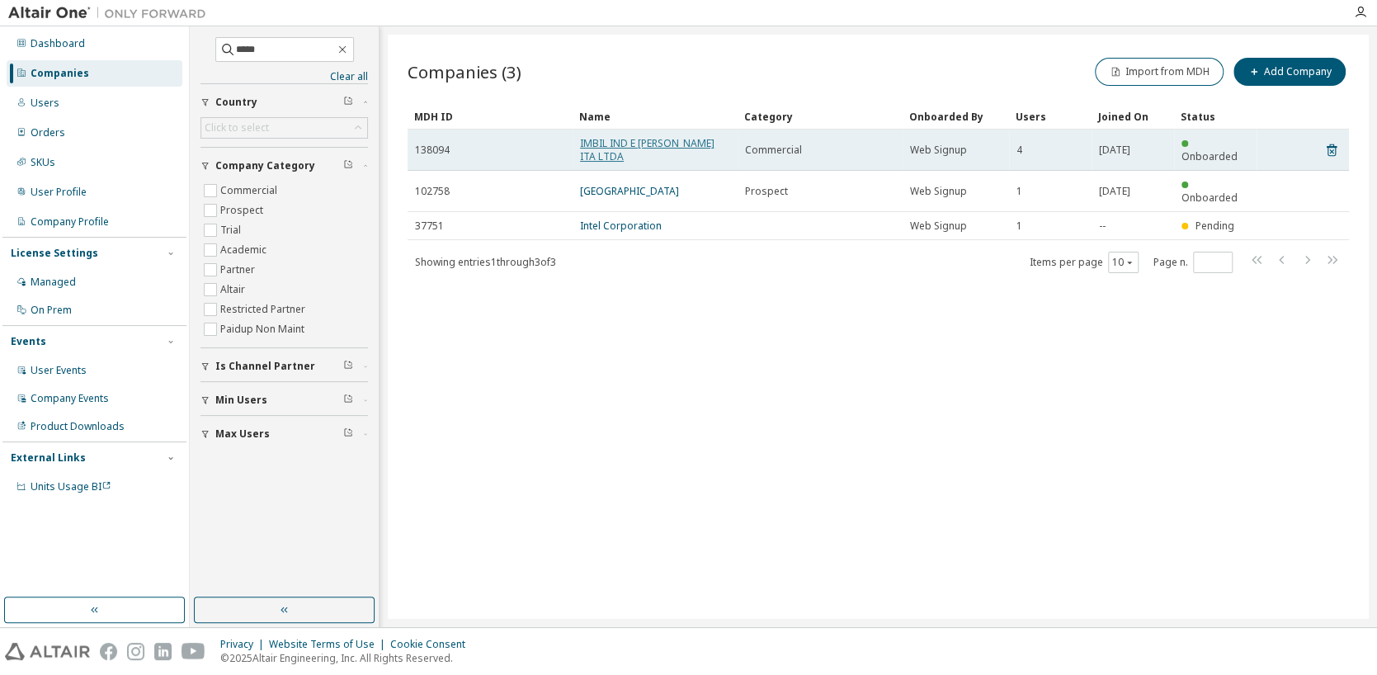
click at [651, 146] on link "IMBIL IND E [PERSON_NAME] ITA LTDA" at bounding box center [647, 149] width 134 height 27
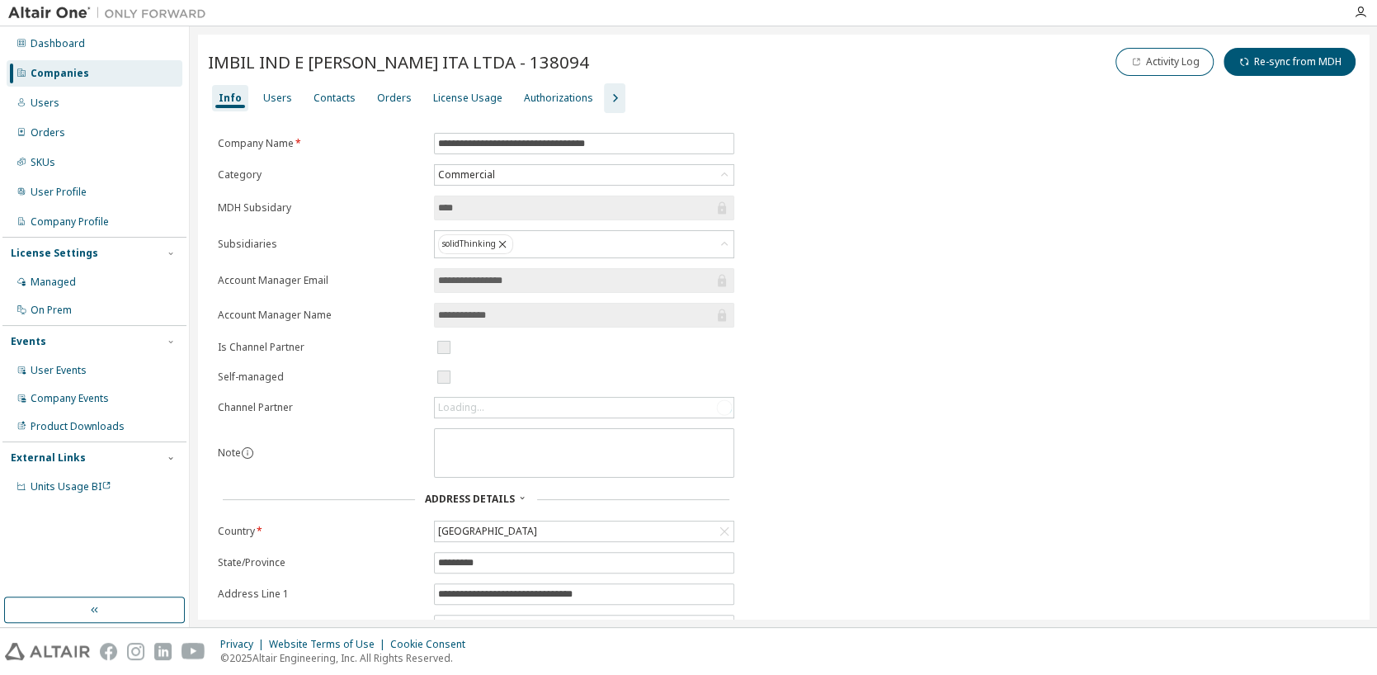
click at [605, 99] on icon "button" at bounding box center [615, 98] width 20 height 20
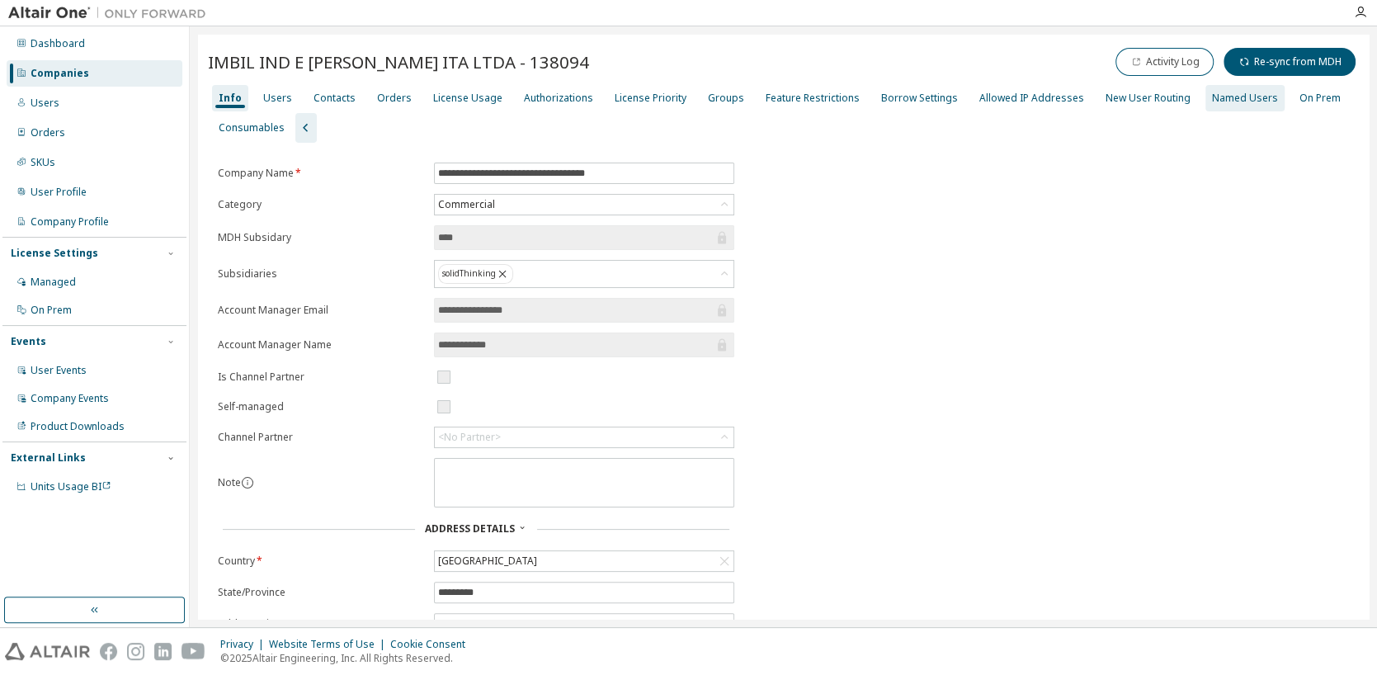
click at [1212, 99] on div "Named Users" at bounding box center [1245, 98] width 66 height 13
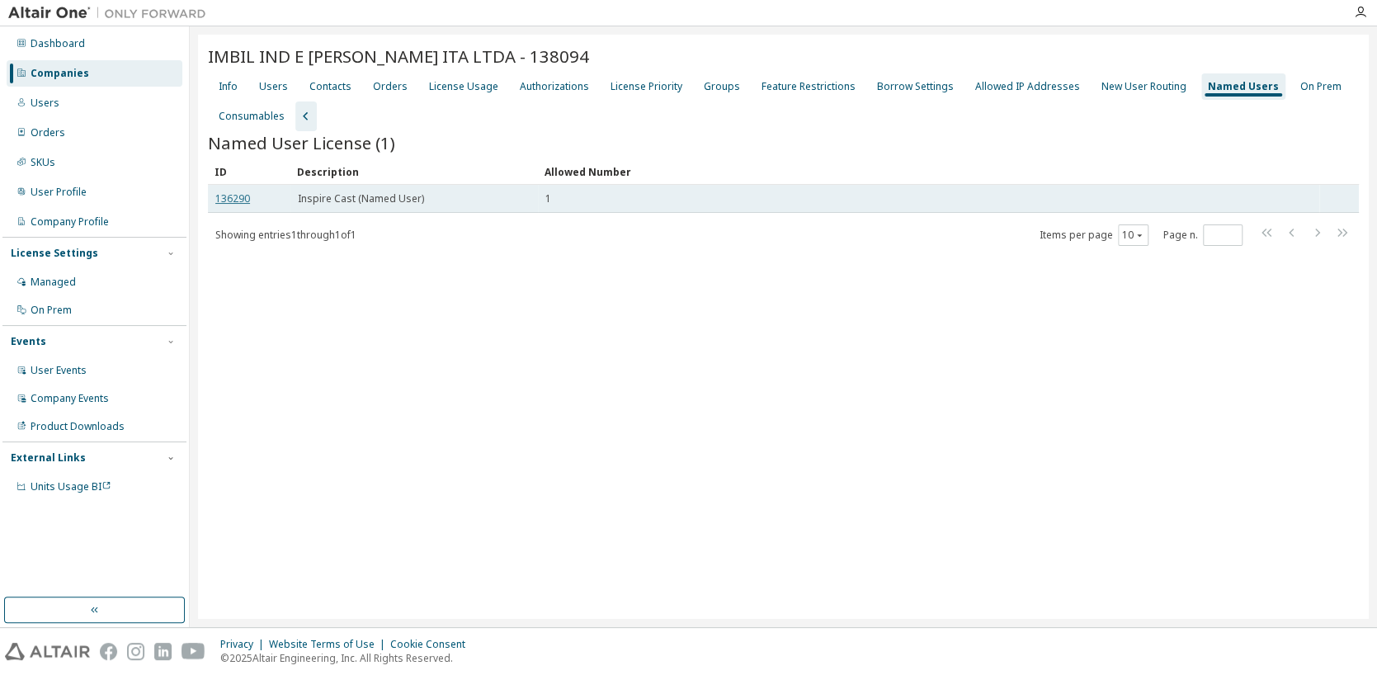
click at [233, 200] on link "136290" at bounding box center [232, 198] width 35 height 14
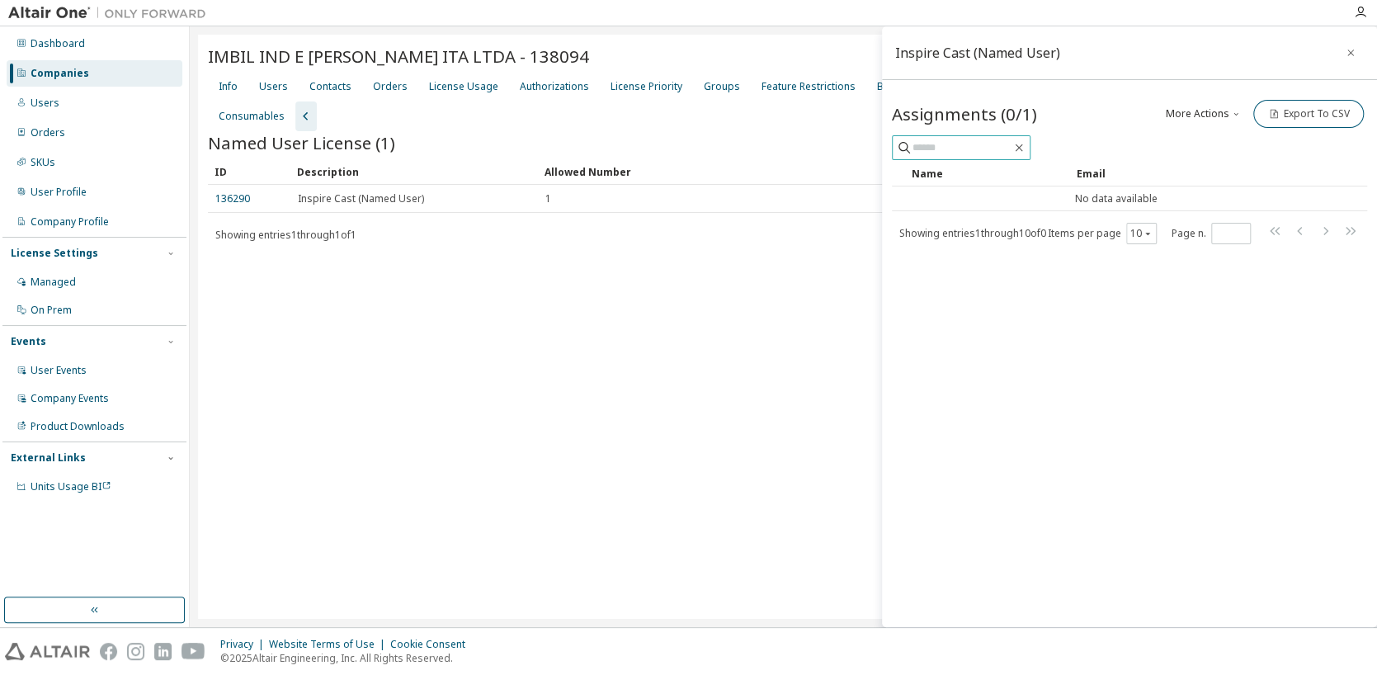
click at [981, 144] on input "text" at bounding box center [961, 147] width 99 height 16
click at [1350, 49] on icon "button" at bounding box center [1350, 52] width 12 height 13
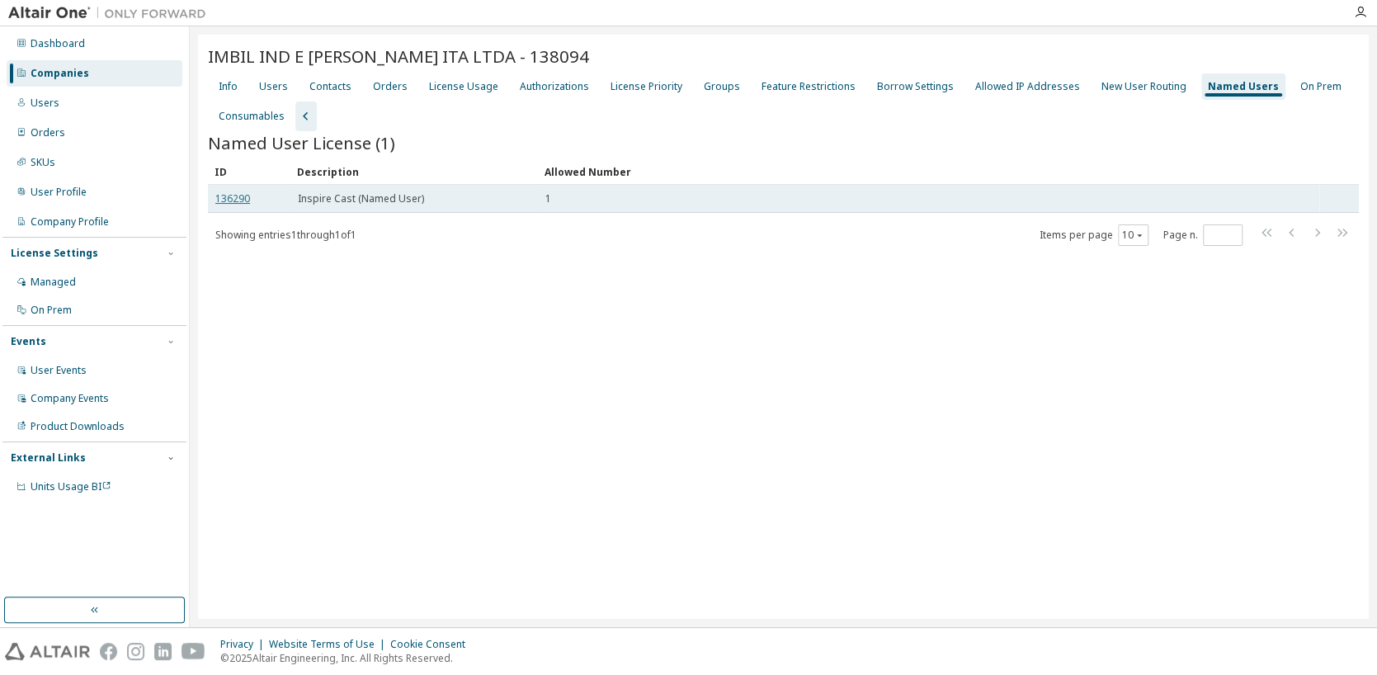
click at [245, 199] on link "136290" at bounding box center [232, 198] width 35 height 14
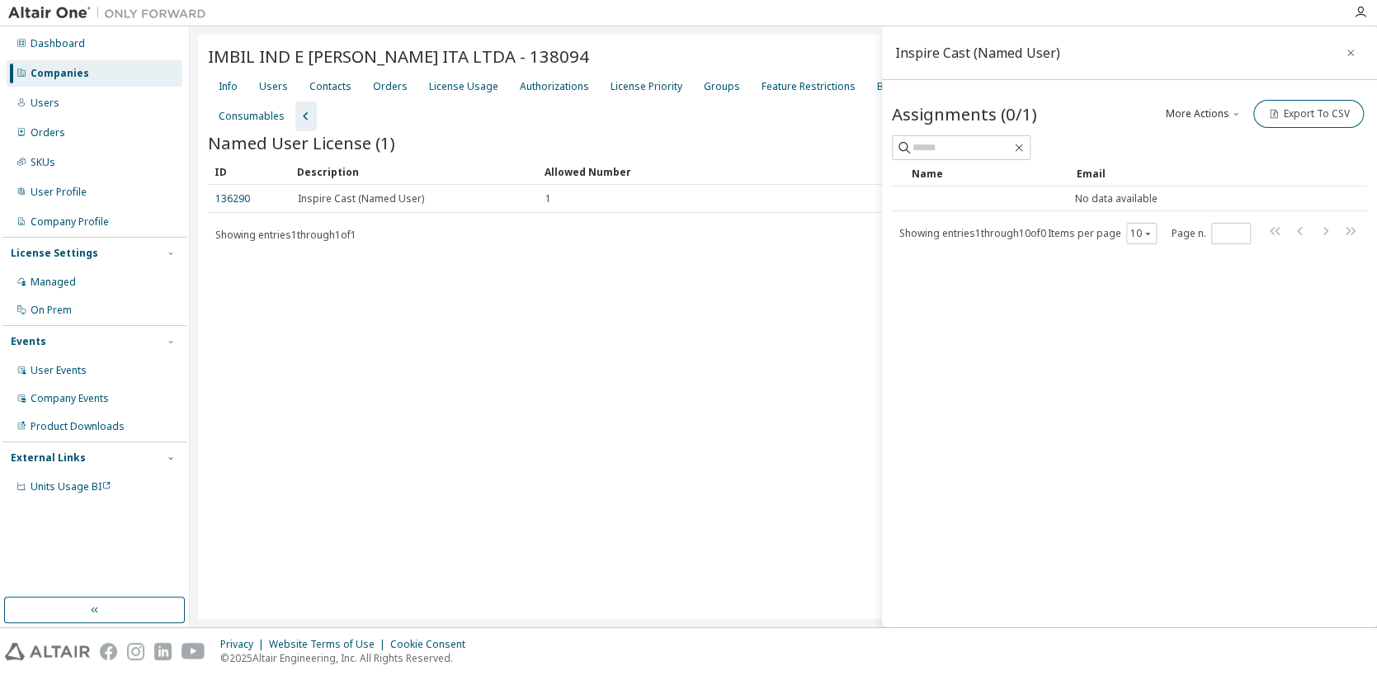
click at [1232, 116] on icon "button" at bounding box center [1236, 114] width 10 height 10
click at [1179, 297] on div "Inspire Cast (Named User) Assignments (0/1) More Actions Add Import From CSV Ex…" at bounding box center [1129, 326] width 495 height 600
click at [974, 227] on span "Showing entries 1 through 10 of 0" at bounding box center [972, 233] width 147 height 14
click at [1240, 231] on input "*" at bounding box center [1230, 233] width 31 height 13
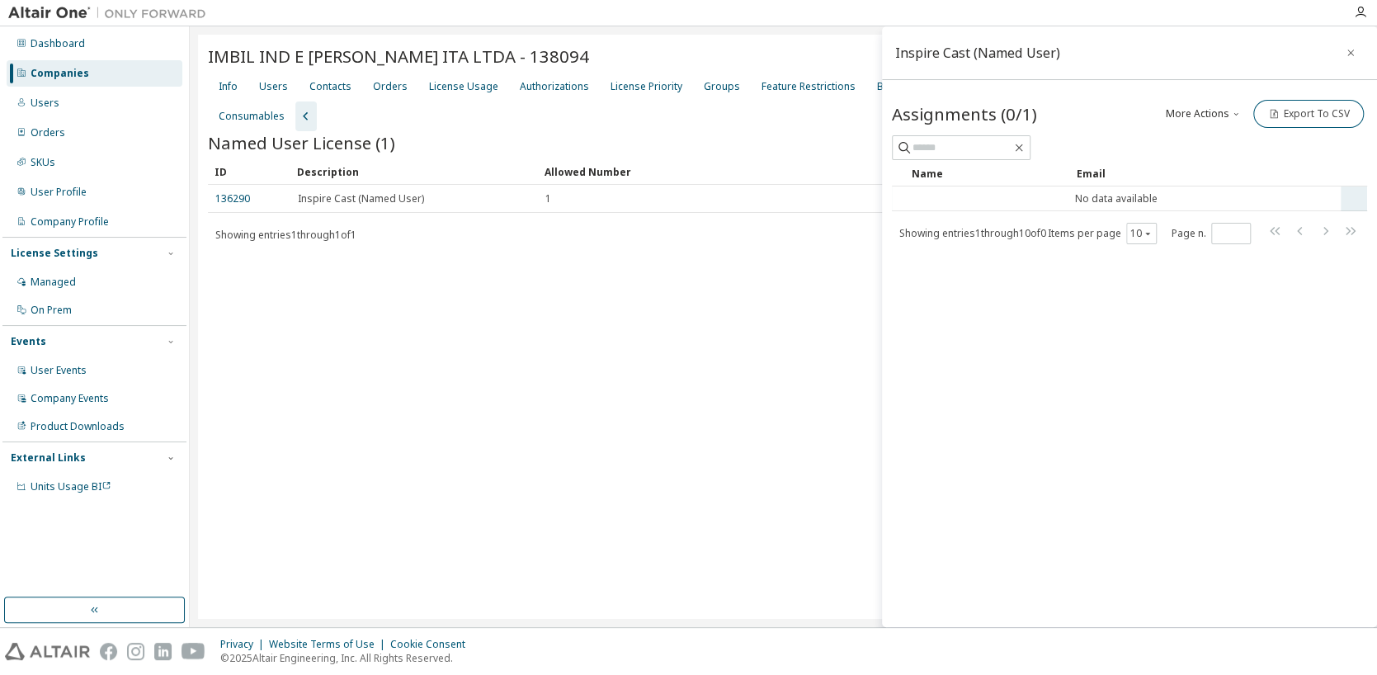
type input "*"
click at [1141, 200] on td "No data available" at bounding box center [1116, 198] width 449 height 25
click at [1123, 193] on td "No data available" at bounding box center [1116, 198] width 449 height 25
click at [950, 174] on div "Name" at bounding box center [987, 173] width 152 height 26
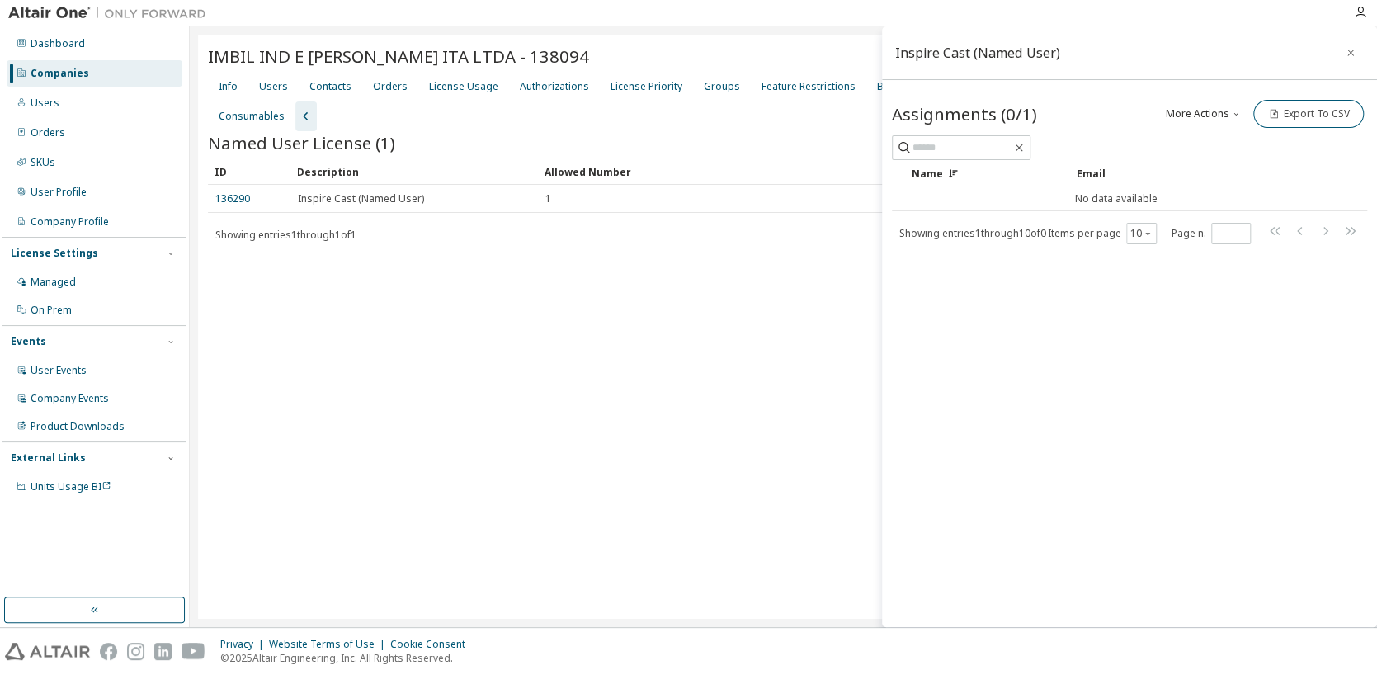
click at [952, 174] on icon at bounding box center [953, 175] width 2 height 2
click at [952, 174] on icon at bounding box center [954, 175] width 5 height 2
click at [297, 417] on div "IMBIL IND E [PERSON_NAME] ITA LTDA - 138094 Clear Load Save Save As Field Opera…" at bounding box center [783, 327] width 1170 height 584
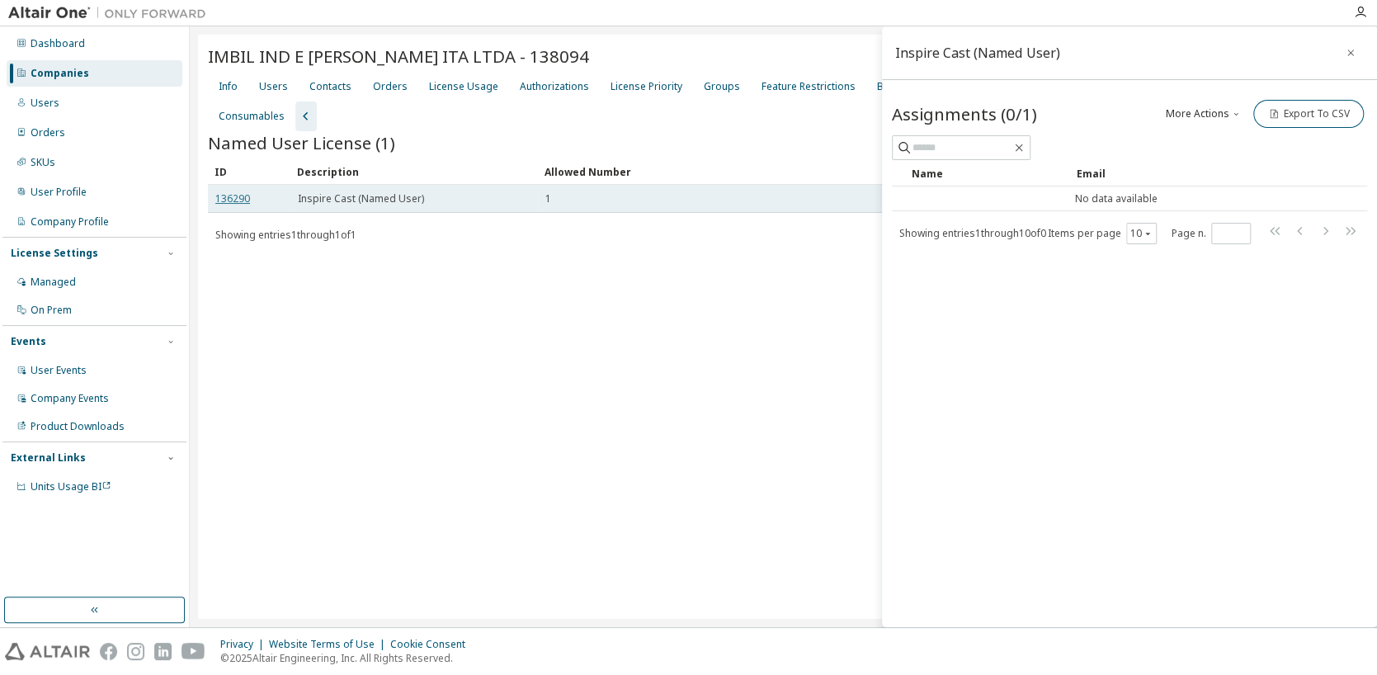
click at [228, 196] on link "136290" at bounding box center [232, 198] width 35 height 14
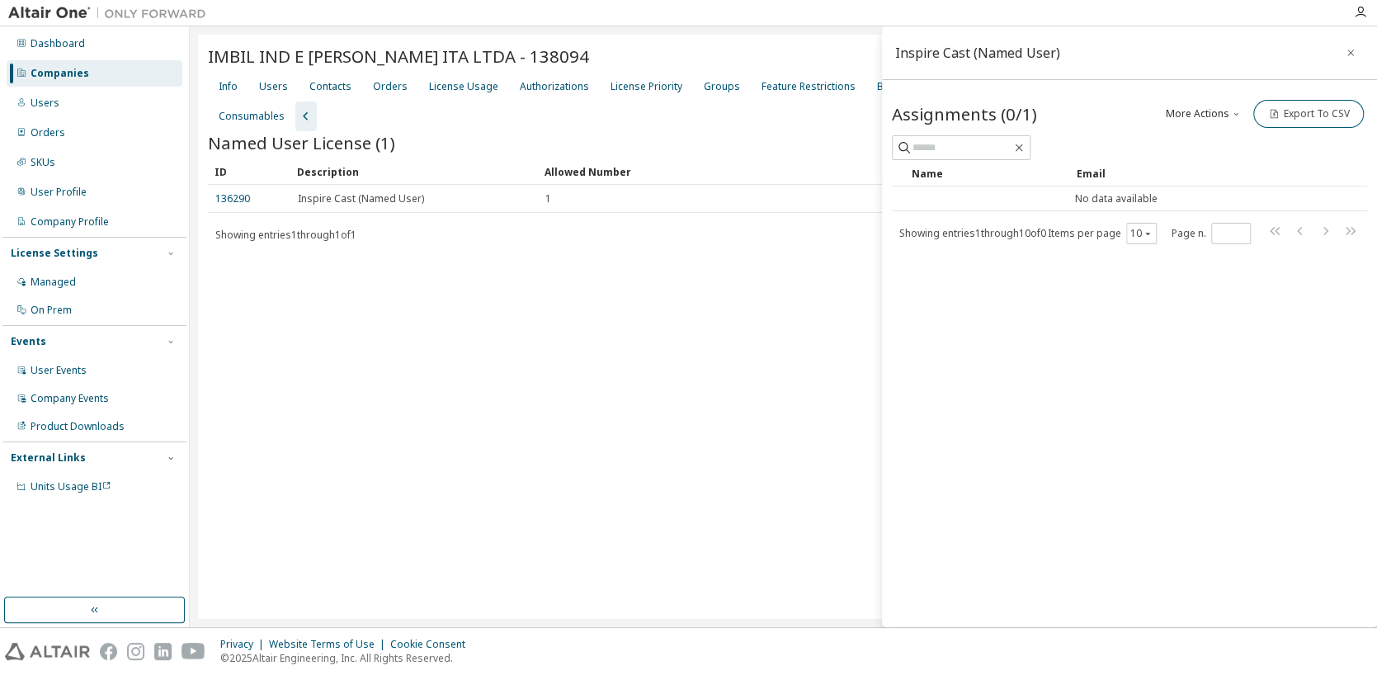
click at [403, 434] on div "IMBIL IND E [PERSON_NAME] ITA LTDA - 138094 Clear Load Save Save As Field Opera…" at bounding box center [783, 327] width 1170 height 584
click at [17, 7] on img at bounding box center [111, 13] width 206 height 16
click at [35, 15] on img at bounding box center [111, 13] width 206 height 16
click at [1353, 48] on icon "button" at bounding box center [1350, 52] width 12 height 13
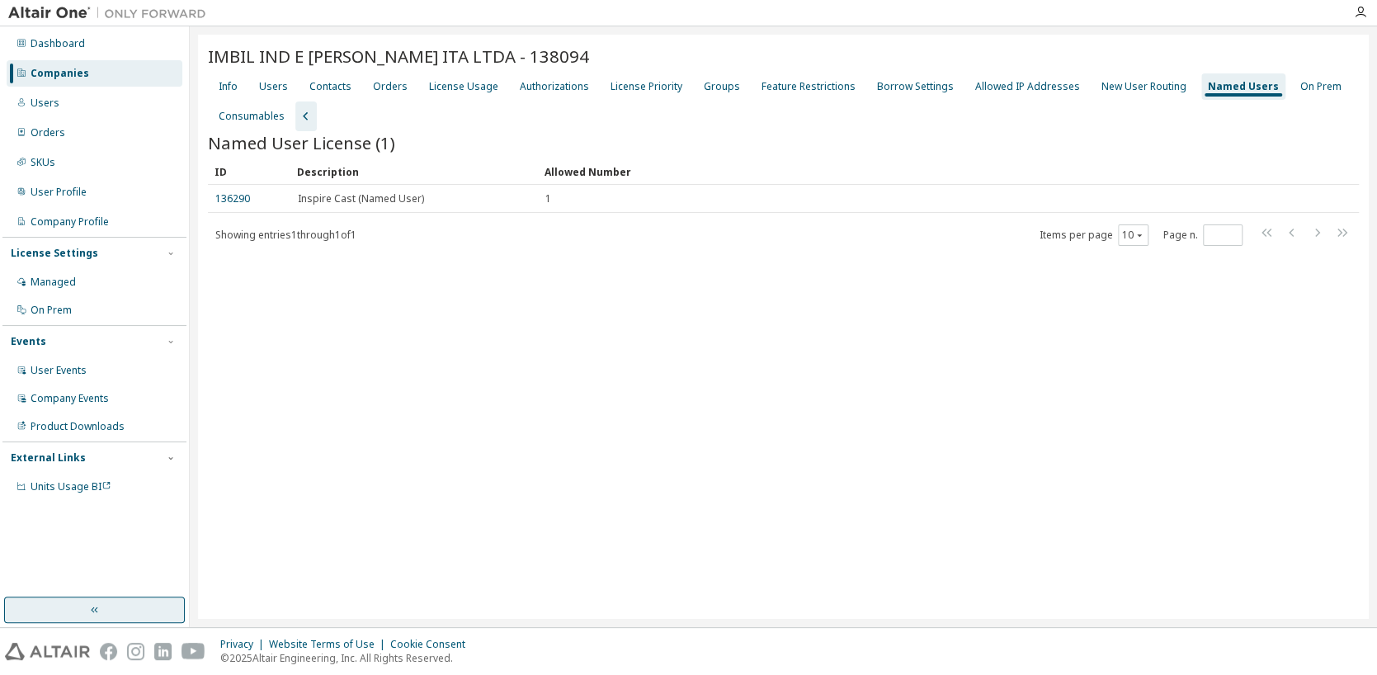
click at [160, 606] on button "button" at bounding box center [94, 609] width 181 height 26
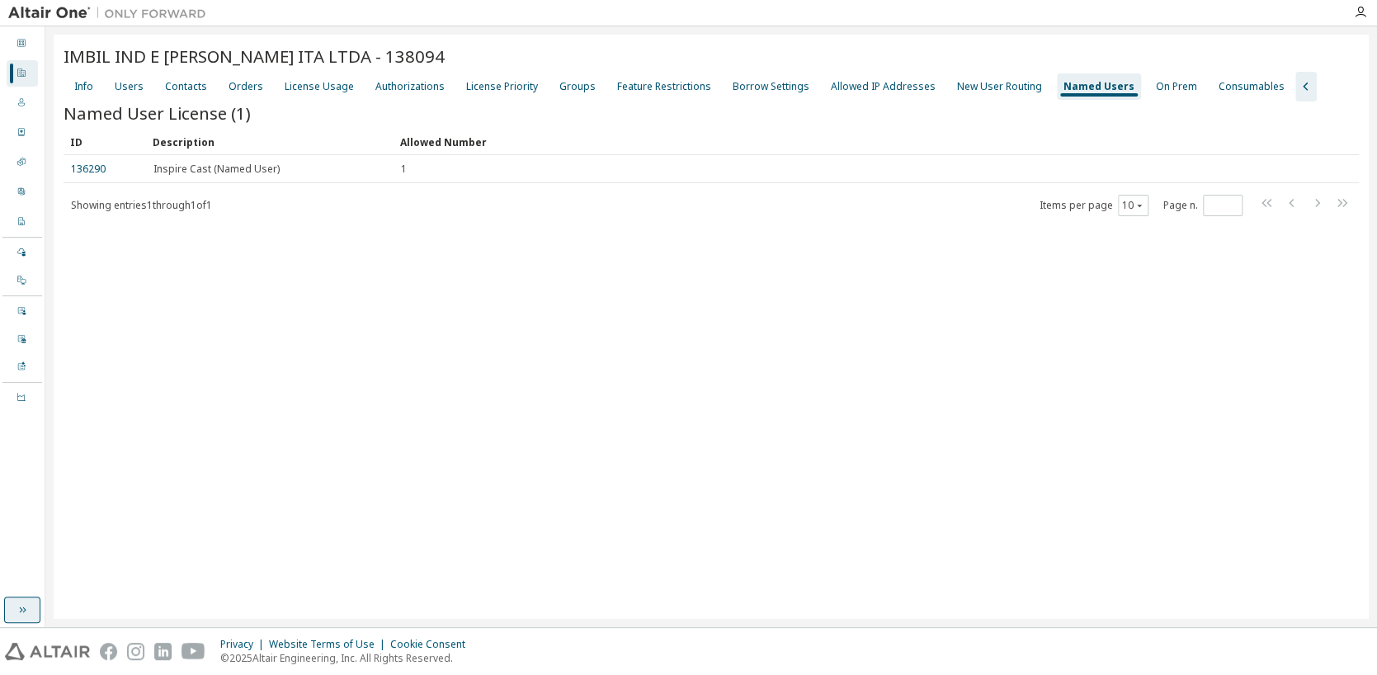
click at [25, 610] on icon "button" at bounding box center [23, 610] width 7 height 6
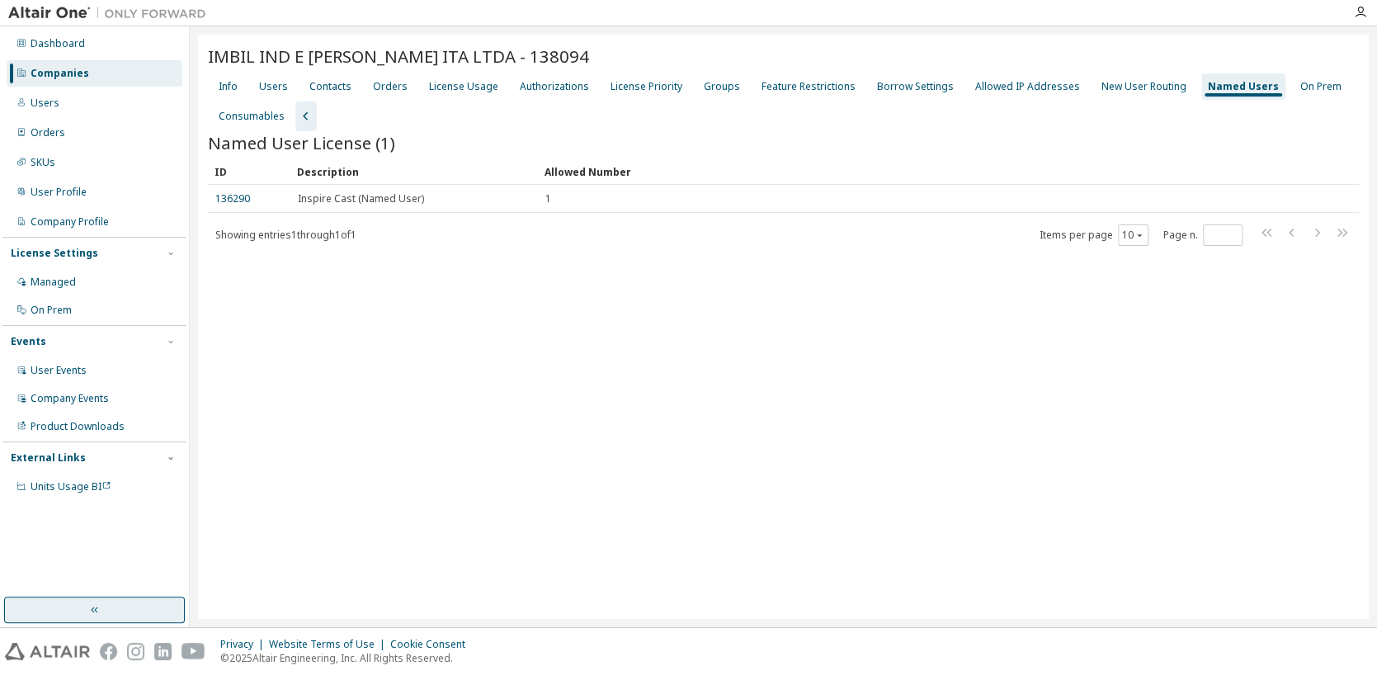
click at [73, 14] on img at bounding box center [111, 13] width 206 height 16
click at [1356, 12] on icon "button" at bounding box center [1359, 12] width 13 height 13
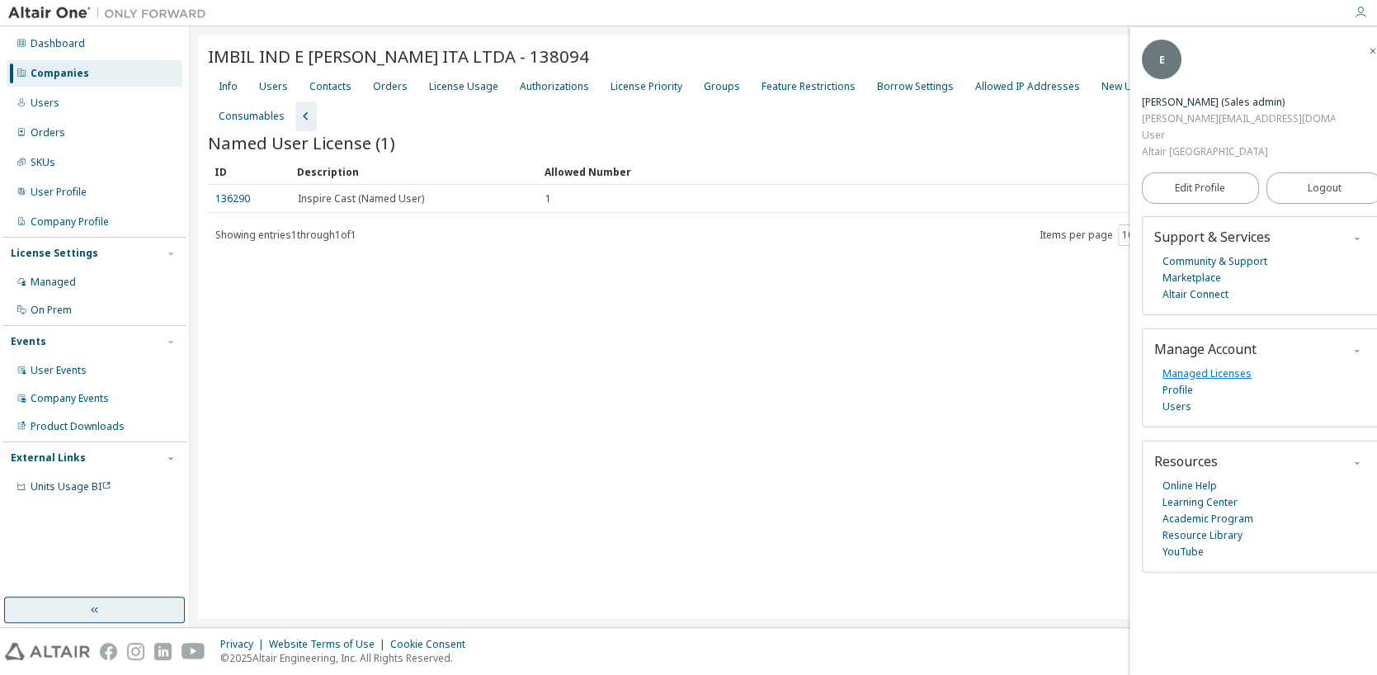
click at [1198, 365] on link "Managed Licenses" at bounding box center [1206, 373] width 89 height 16
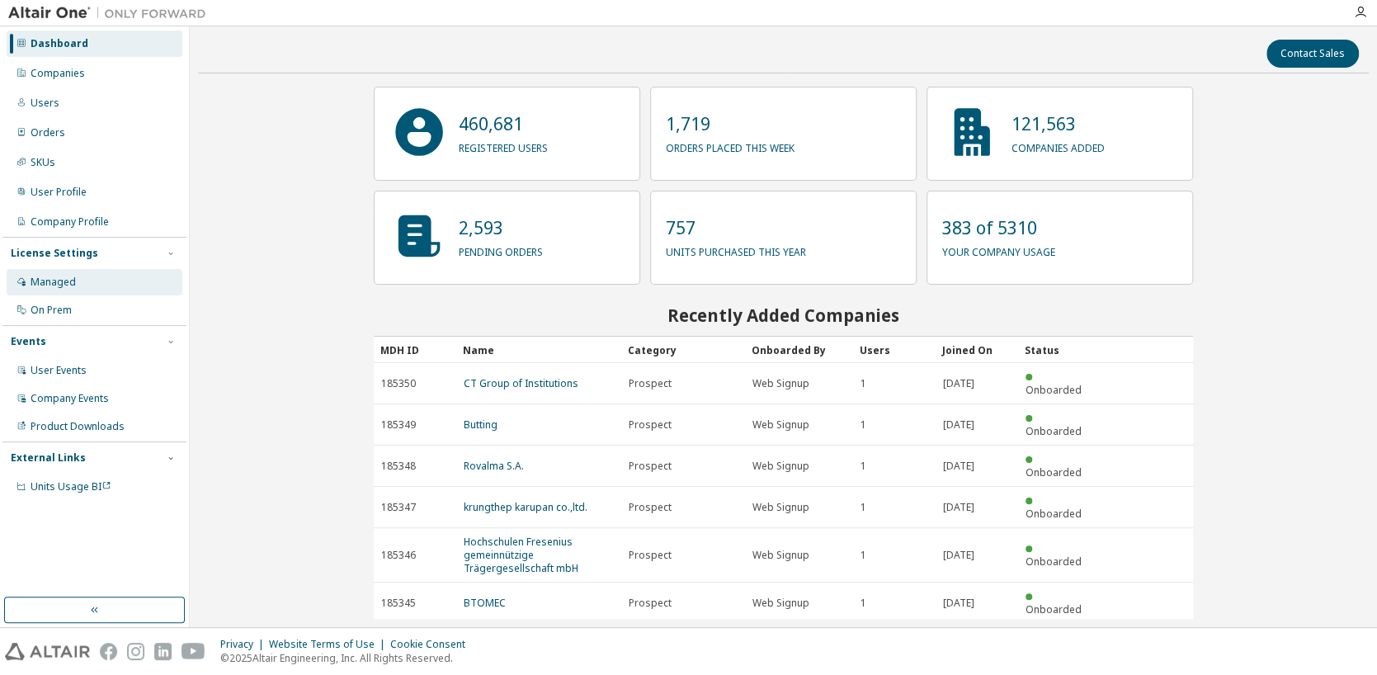
click at [49, 285] on div "Managed" at bounding box center [53, 281] width 45 height 13
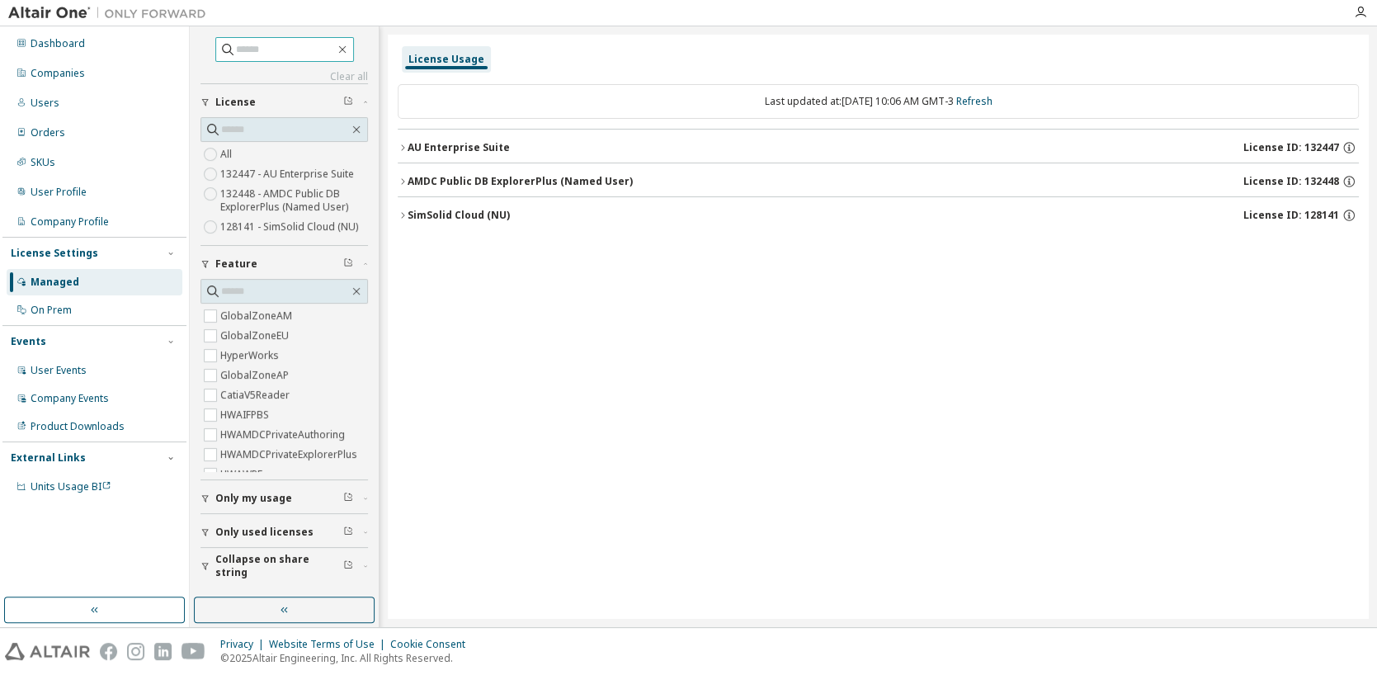
click at [286, 48] on input "text" at bounding box center [285, 49] width 99 height 16
type input "*****"
click at [81, 70] on div "Companies" at bounding box center [58, 73] width 54 height 13
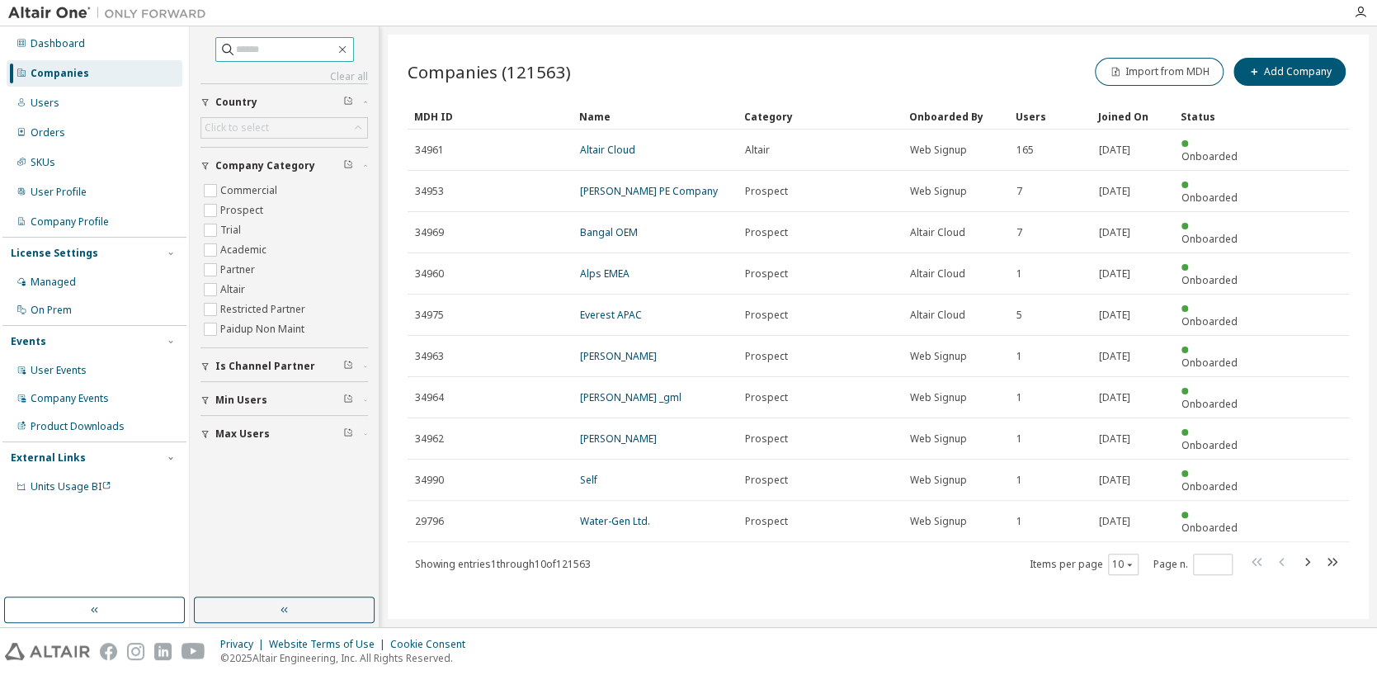
click at [271, 52] on input "text" at bounding box center [285, 49] width 99 height 16
click at [270, 51] on input "text" at bounding box center [285, 49] width 99 height 16
type input "*****"
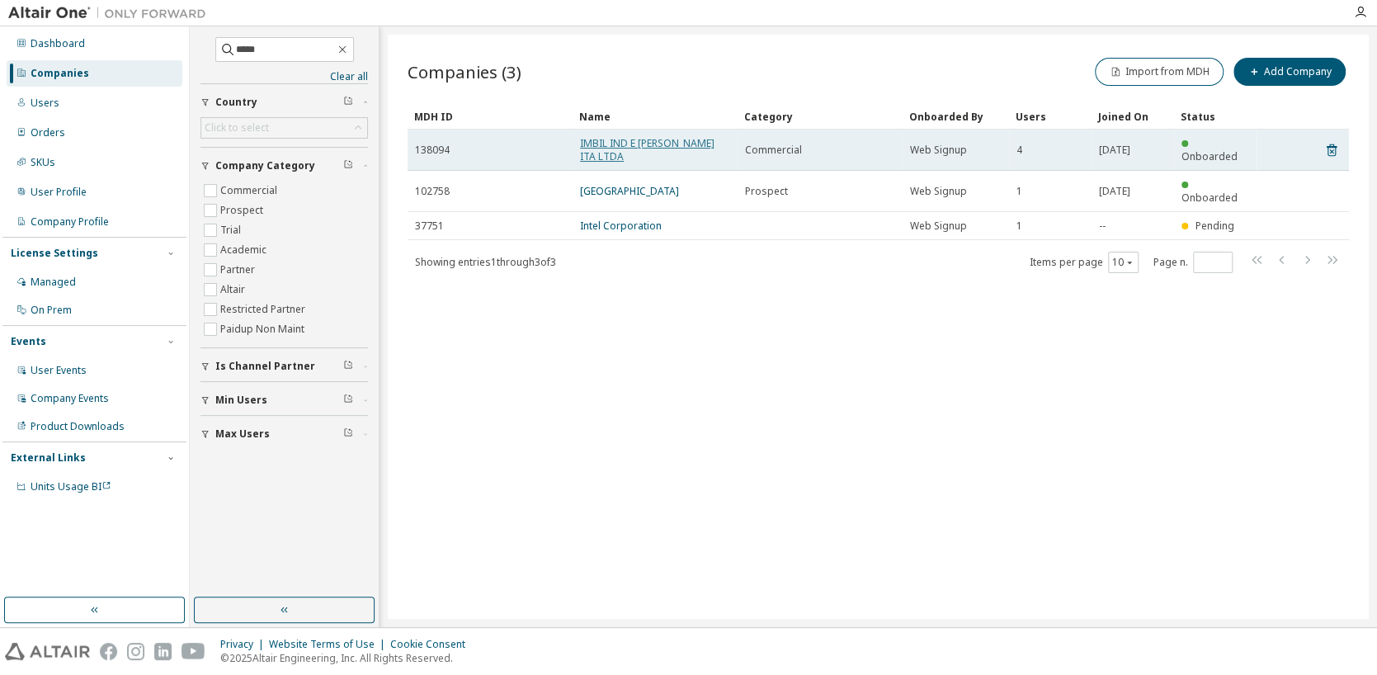
click at [630, 153] on link "IMBIL IND E MANUT DE BOMBAS ITA LTDA" at bounding box center [647, 149] width 134 height 27
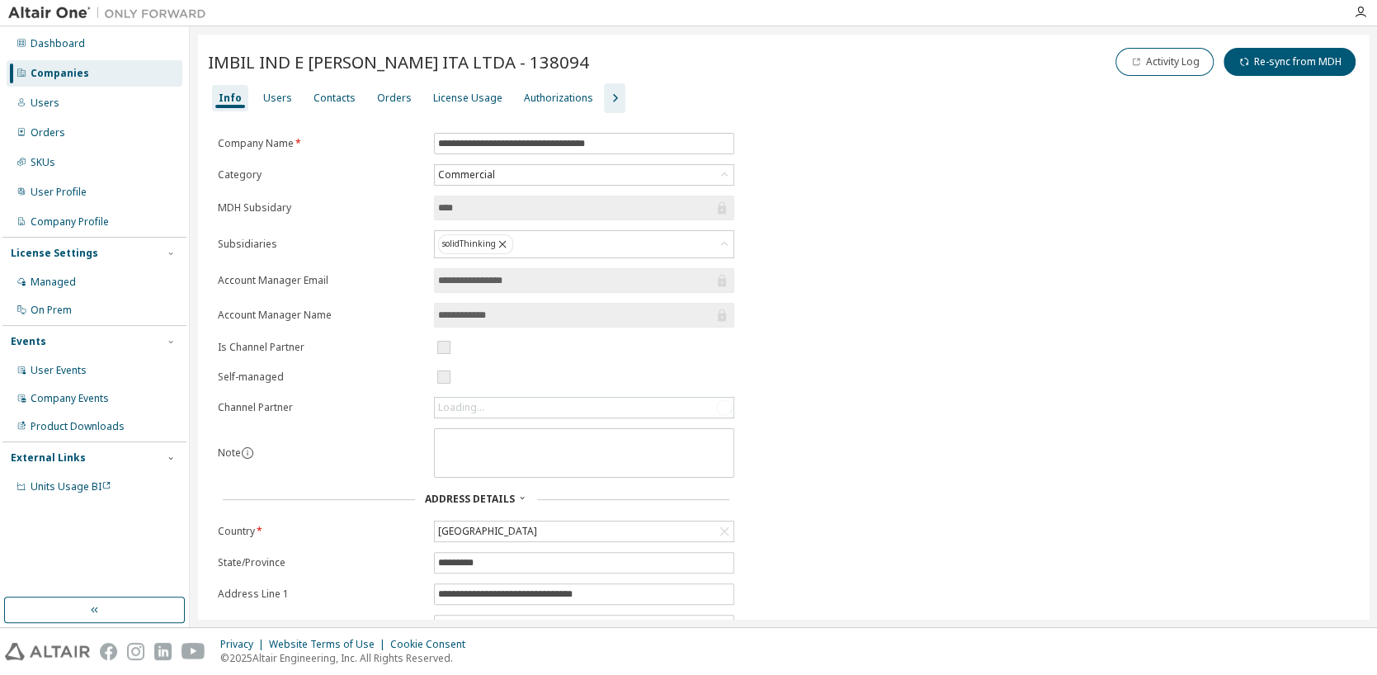
click at [605, 99] on icon "button" at bounding box center [615, 98] width 20 height 20
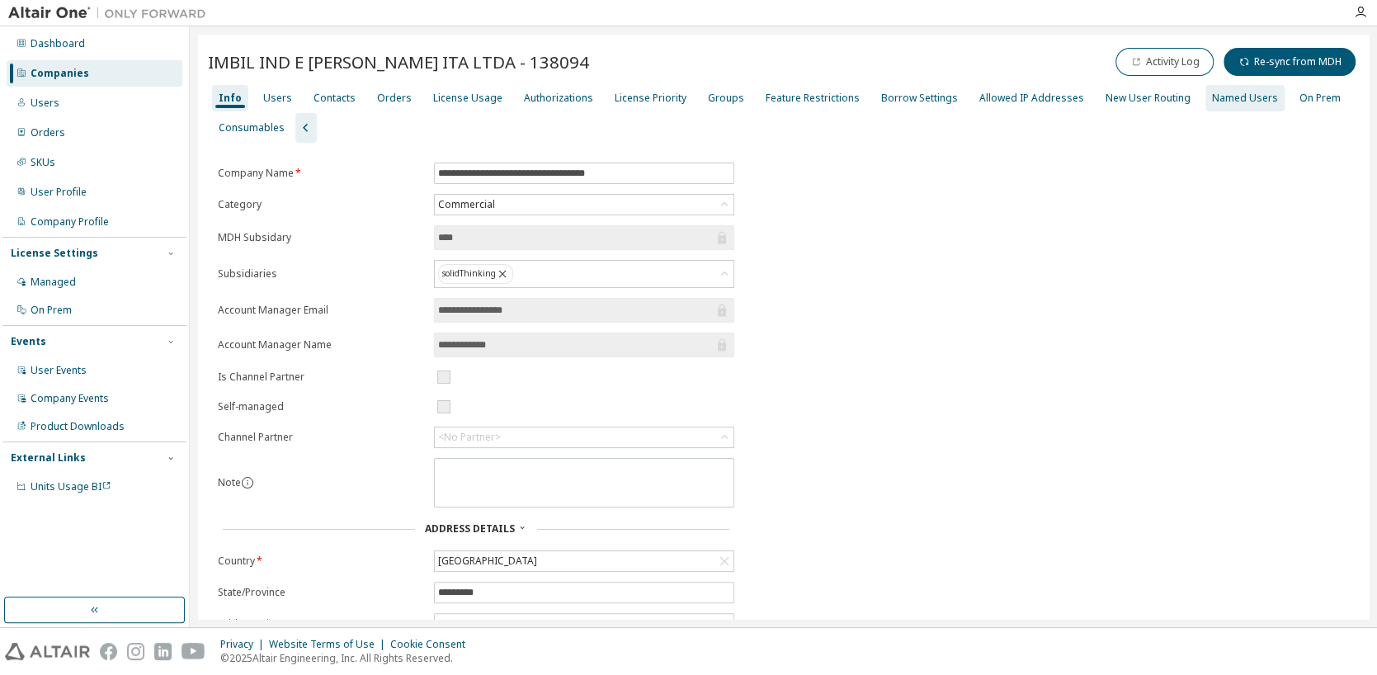
click at [1212, 98] on div "Named Users" at bounding box center [1245, 98] width 66 height 13
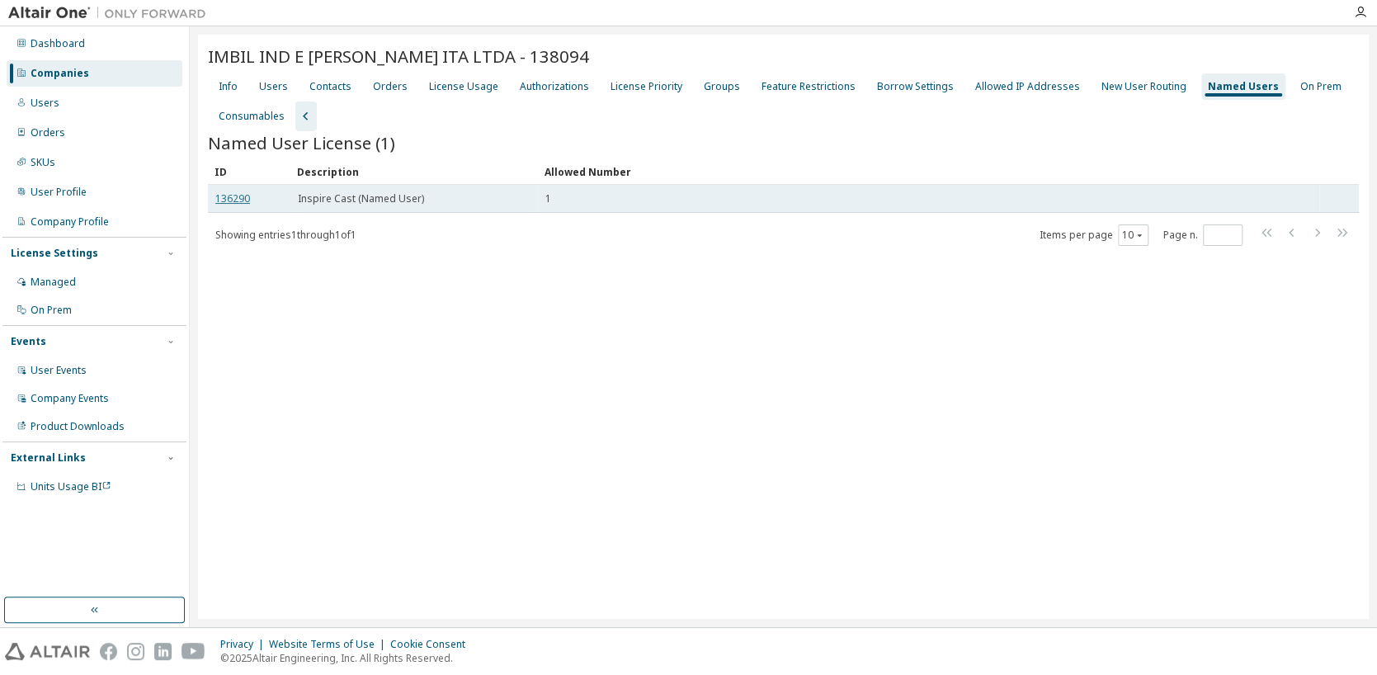
click at [238, 195] on link "136290" at bounding box center [232, 198] width 35 height 14
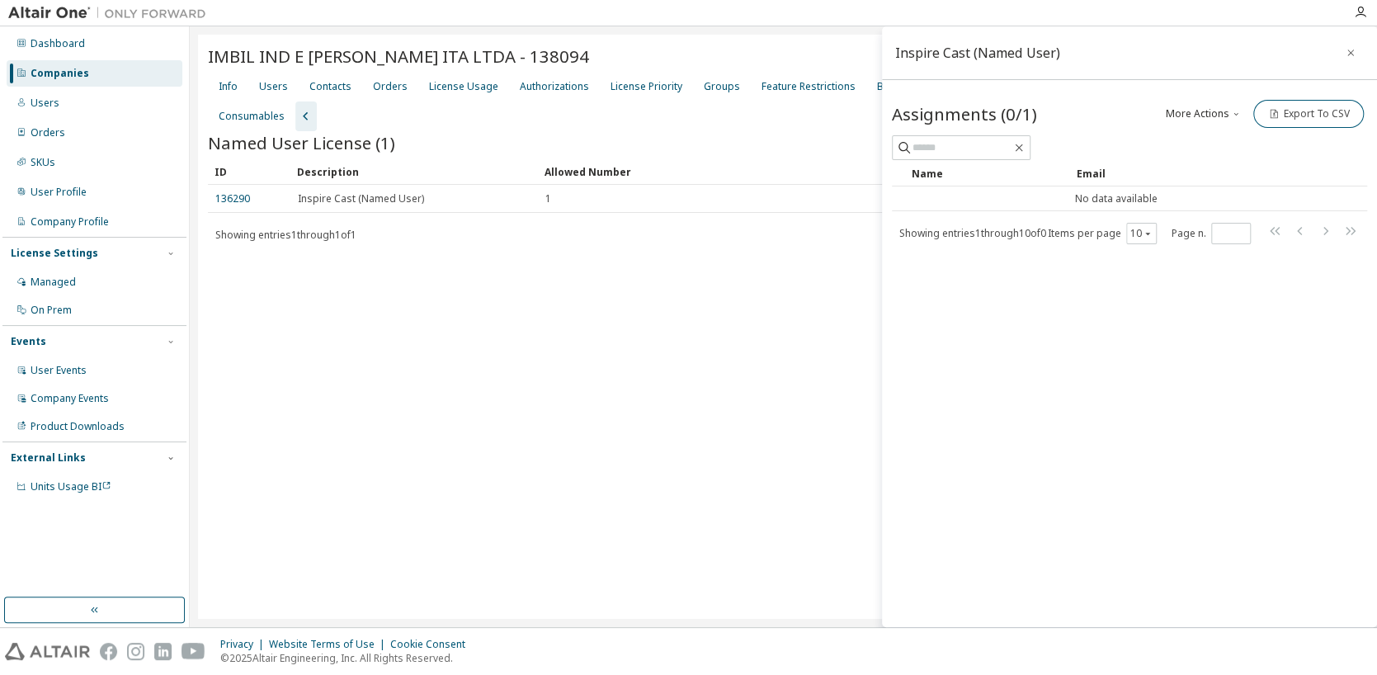
click at [1235, 110] on icon "button" at bounding box center [1236, 114] width 10 height 10
click at [1204, 139] on div "Add" at bounding box center [1223, 141] width 103 height 23
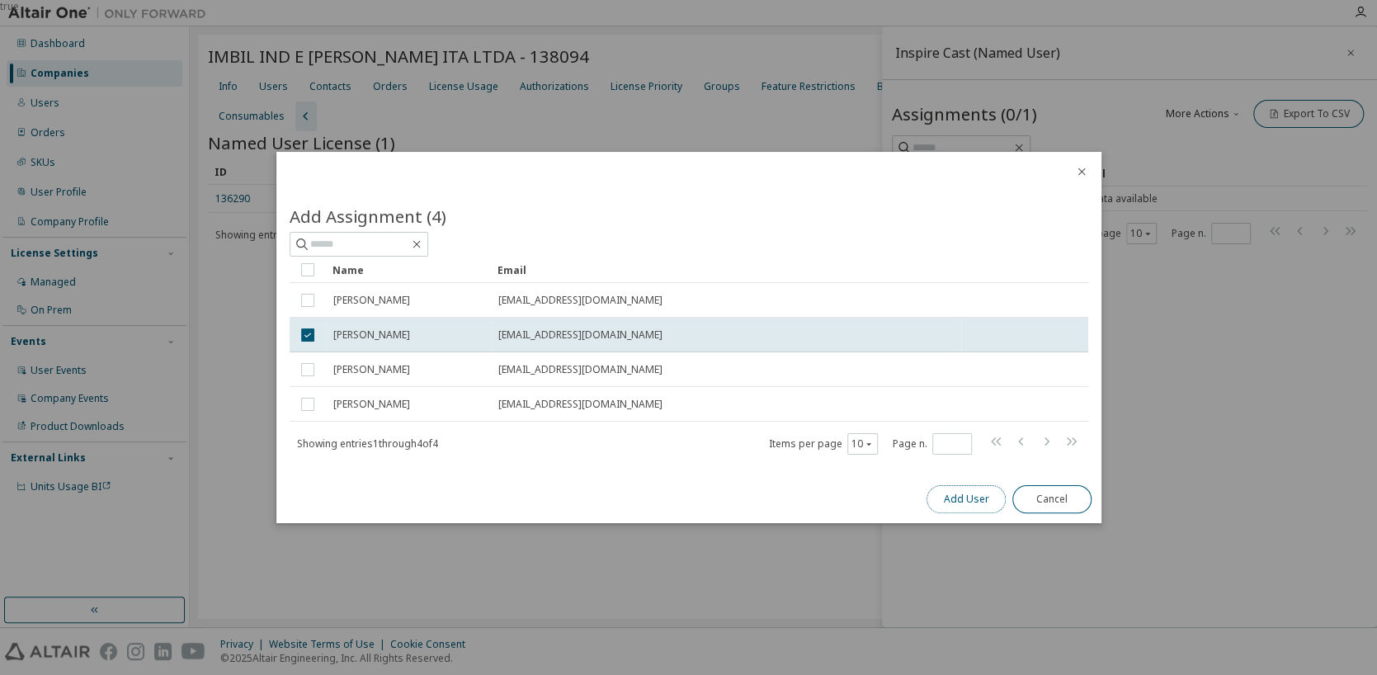
click at [966, 501] on button "Add User" at bounding box center [965, 499] width 79 height 28
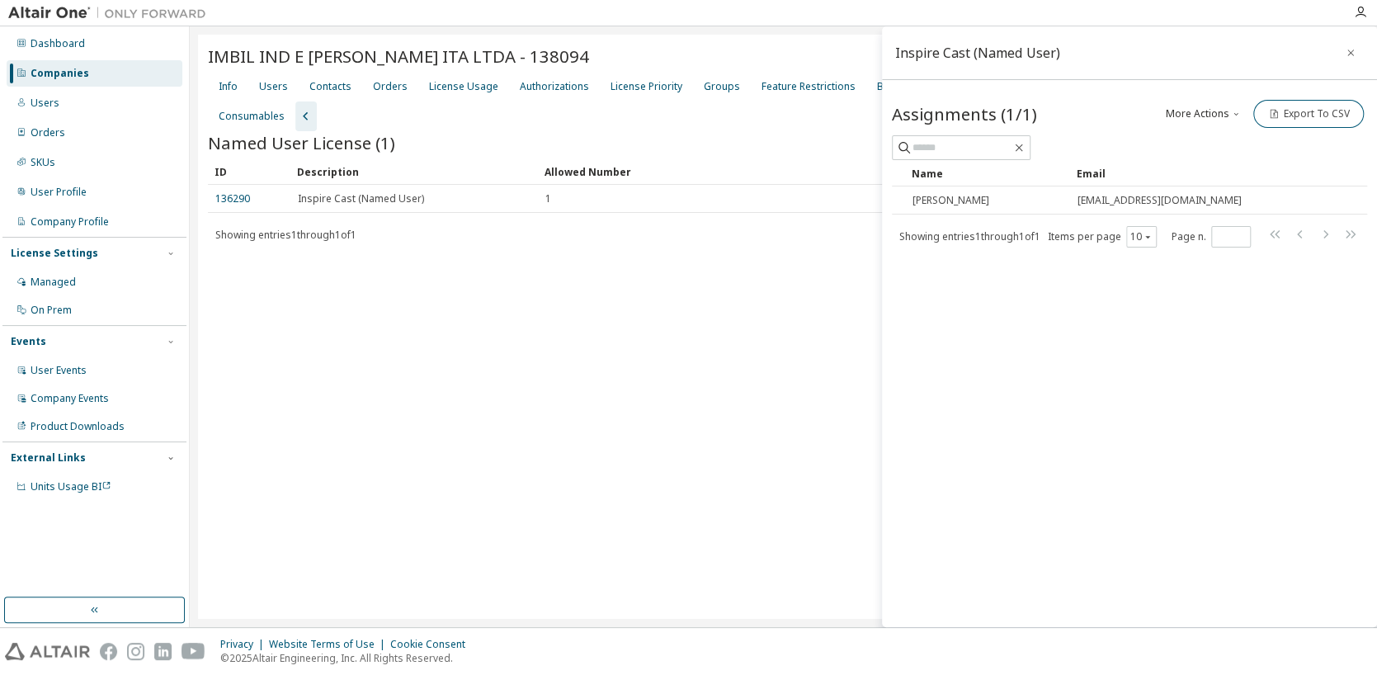
click at [64, 80] on div "Companies" at bounding box center [95, 73] width 176 height 26
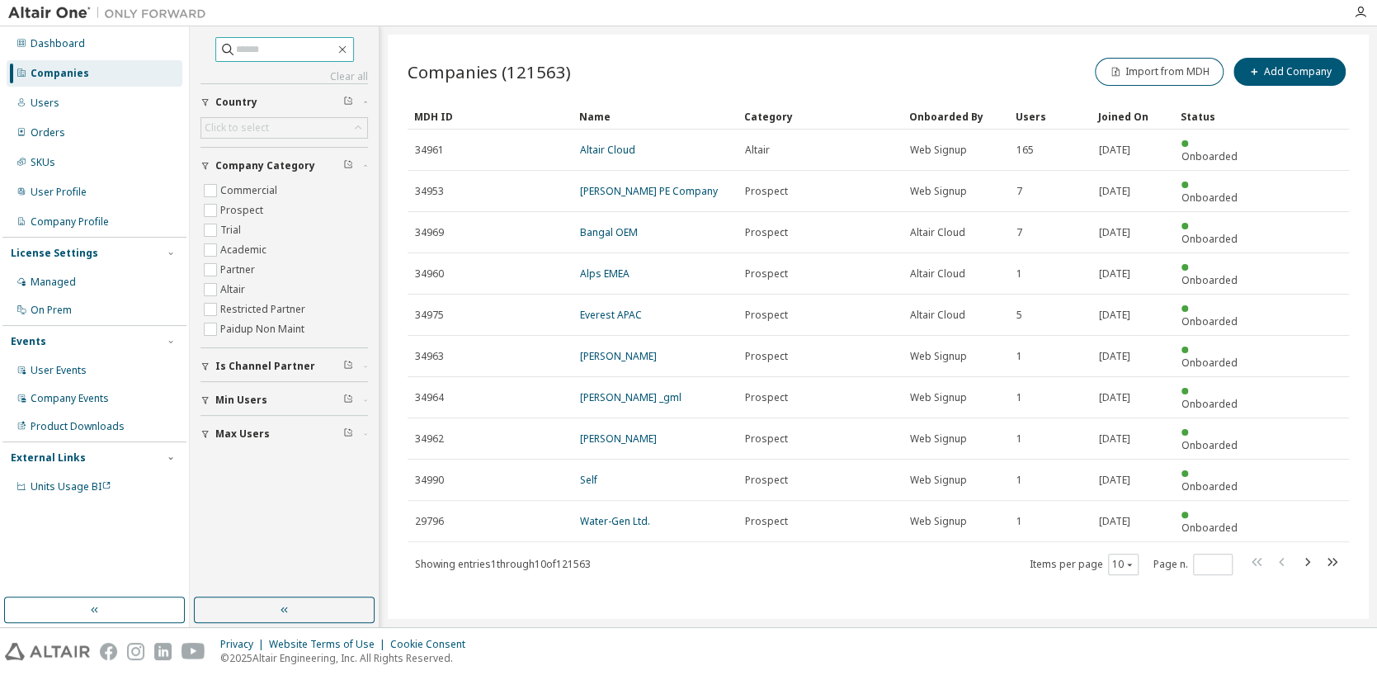
click at [280, 49] on input "text" at bounding box center [285, 49] width 99 height 16
type input "*****"
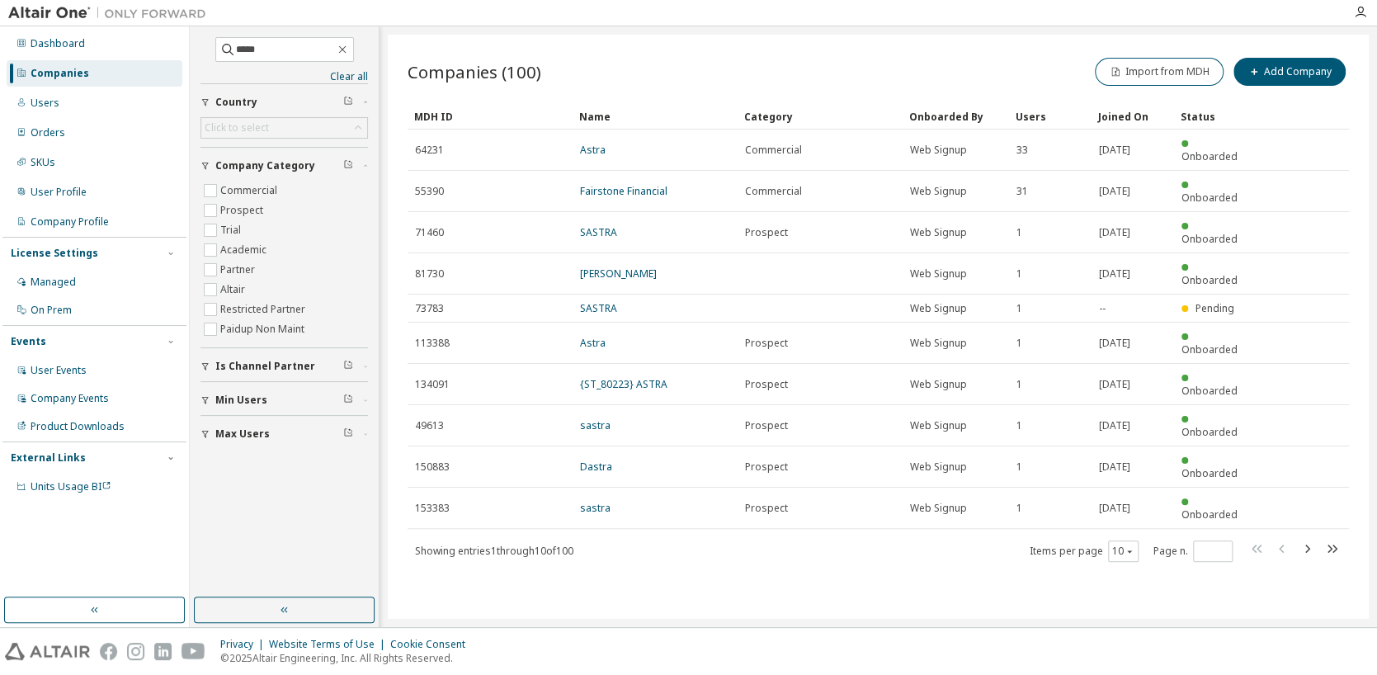
click at [242, 115] on button "Country" at bounding box center [283, 102] width 167 height 36
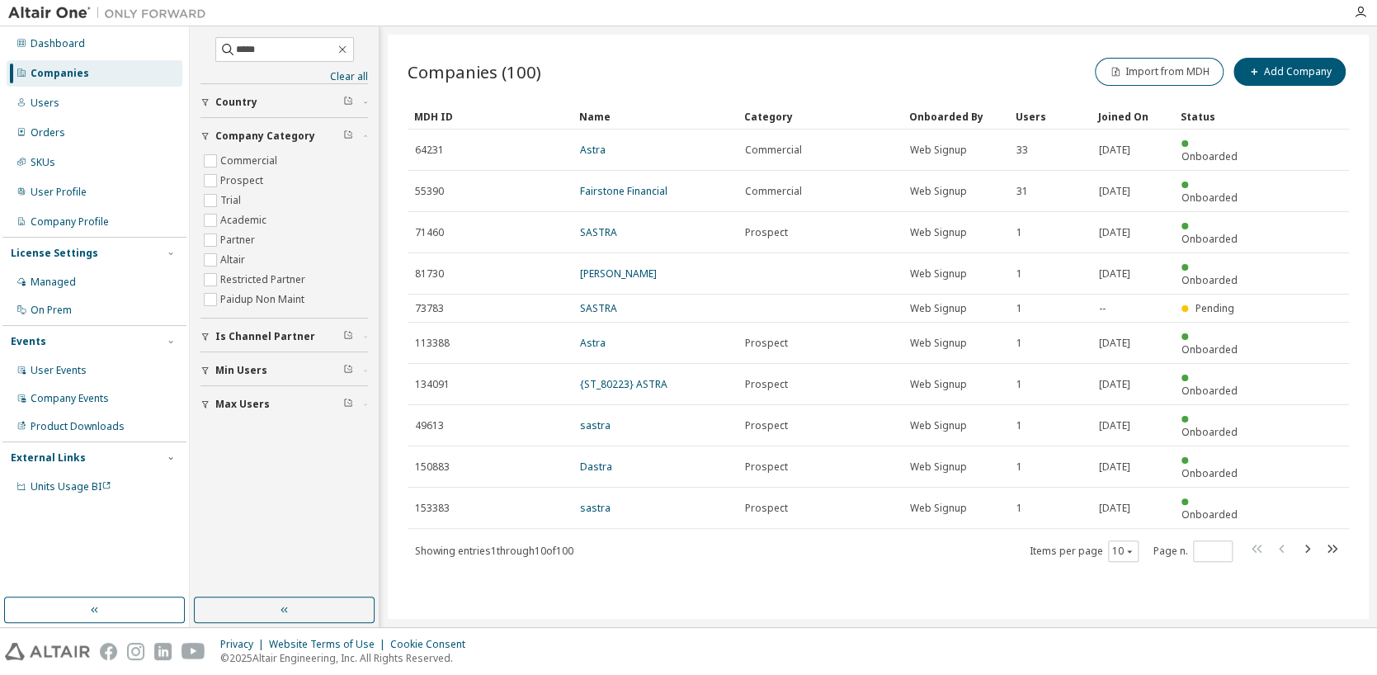
click at [237, 96] on span "Country" at bounding box center [236, 102] width 42 height 13
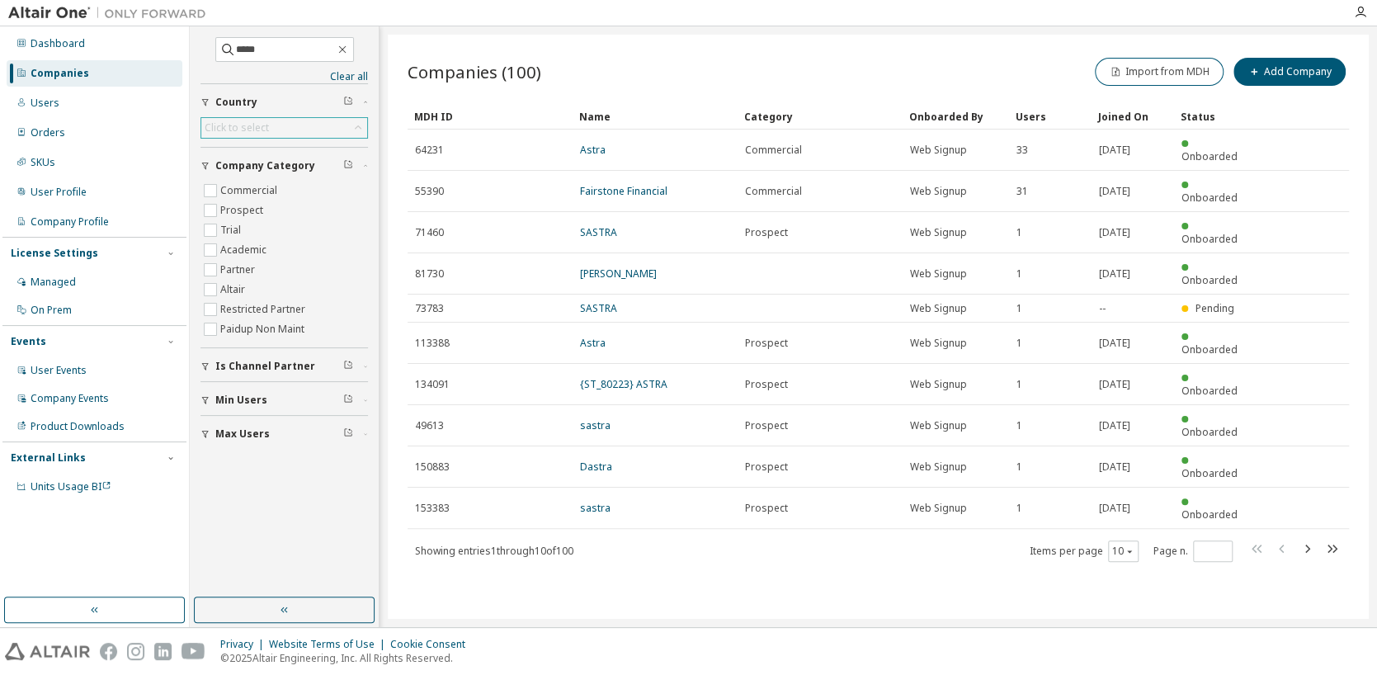
click at [212, 123] on div "Click to select" at bounding box center [237, 127] width 64 height 13
click at [238, 150] on input "text" at bounding box center [284, 150] width 123 height 16
type input "******"
click at [233, 168] on li "[GEOGRAPHIC_DATA]" at bounding box center [283, 172] width 162 height 21
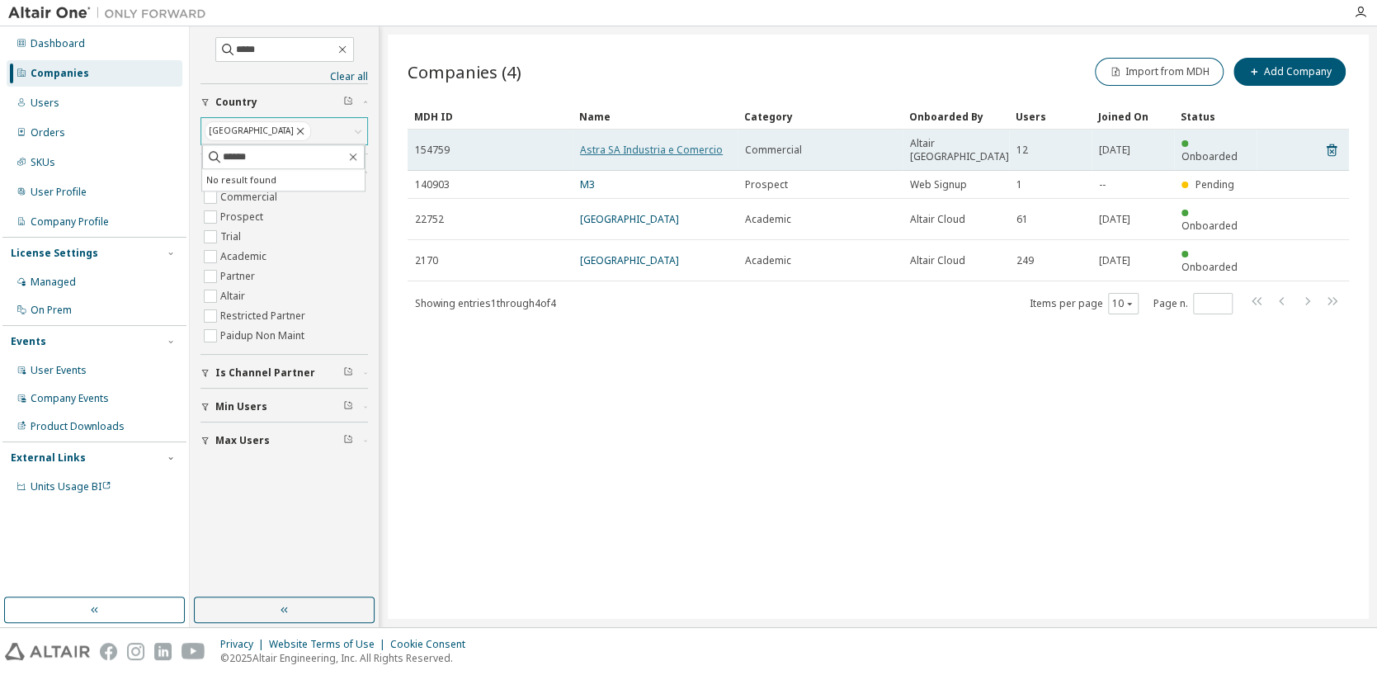
click at [642, 143] on link "Astra SA Industria e Comercio" at bounding box center [651, 150] width 143 height 14
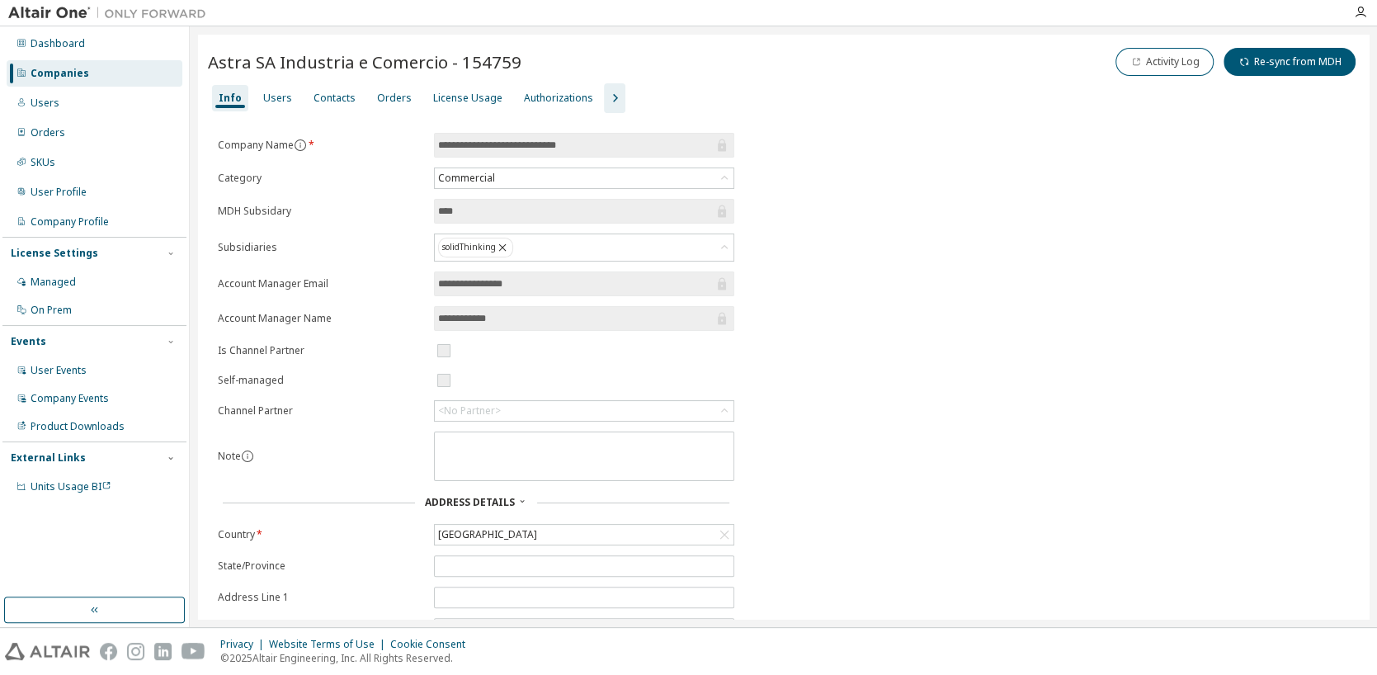
click at [605, 100] on icon "button" at bounding box center [615, 98] width 20 height 20
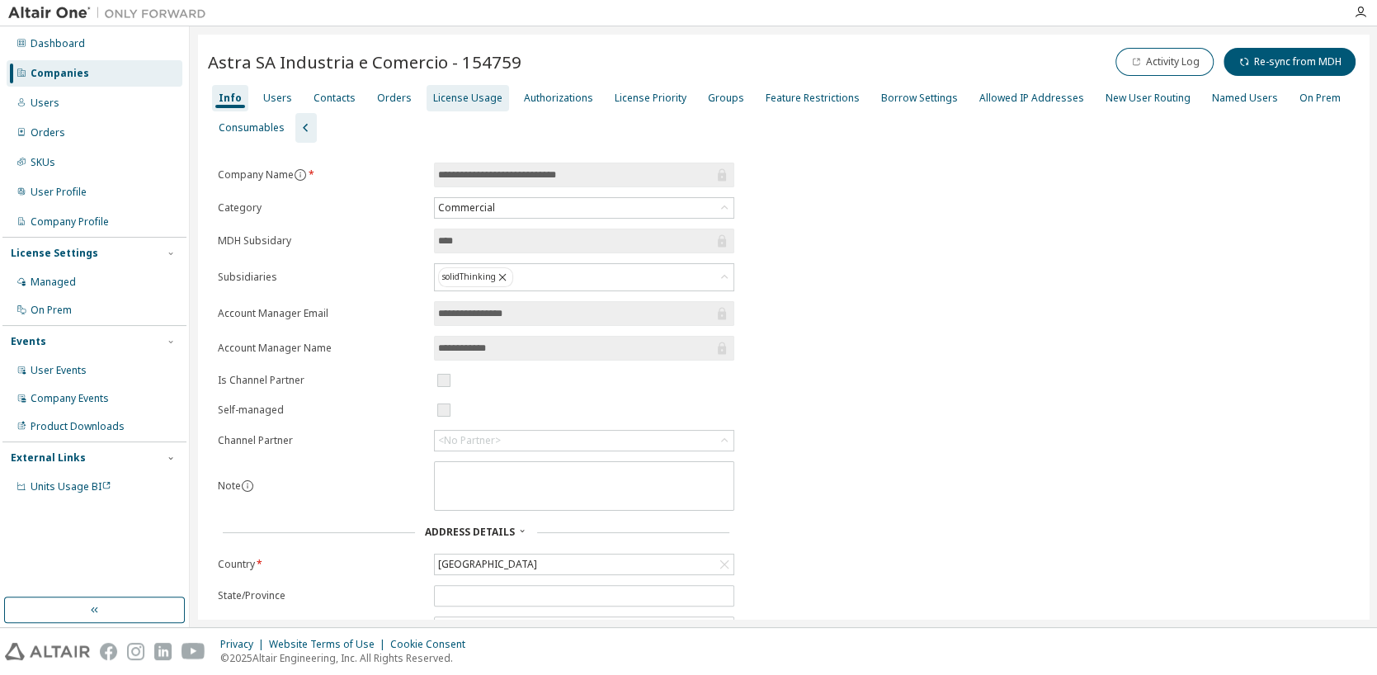
click at [468, 97] on div "License Usage" at bounding box center [467, 98] width 69 height 13
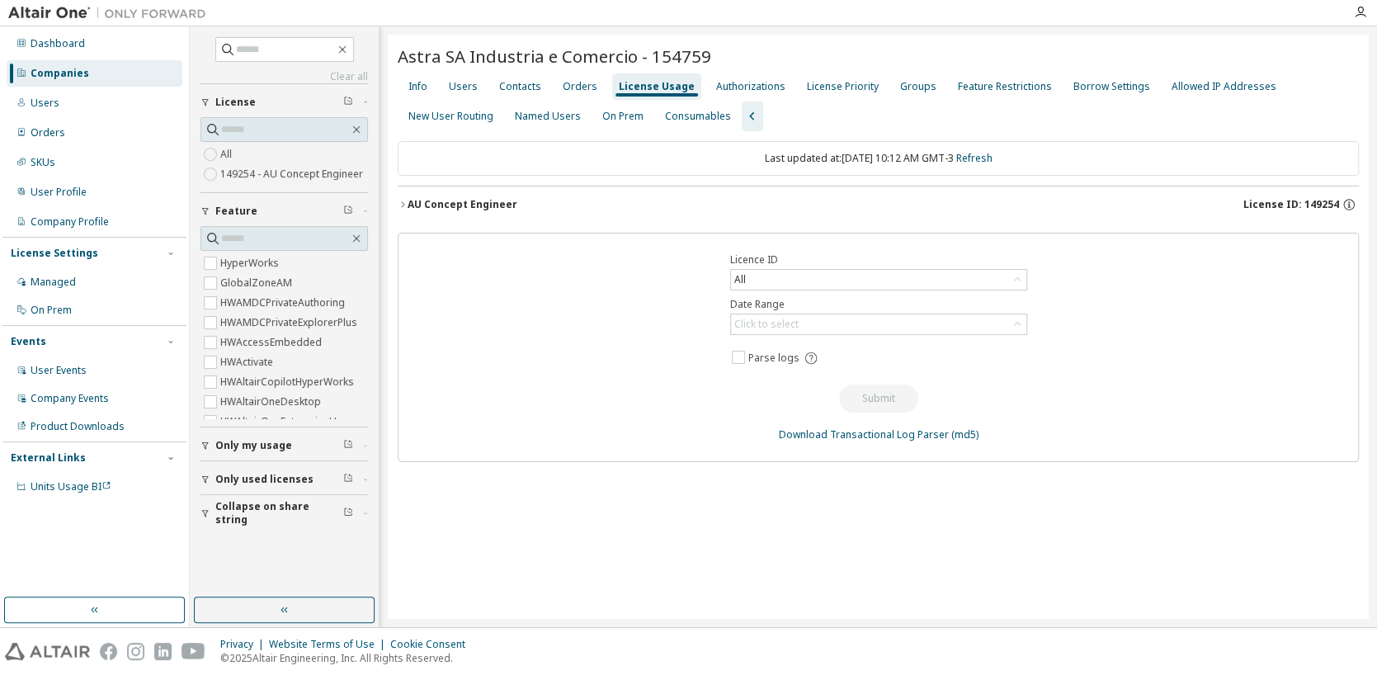
click at [508, 205] on div "AU Concept Engineer" at bounding box center [462, 204] width 110 height 13
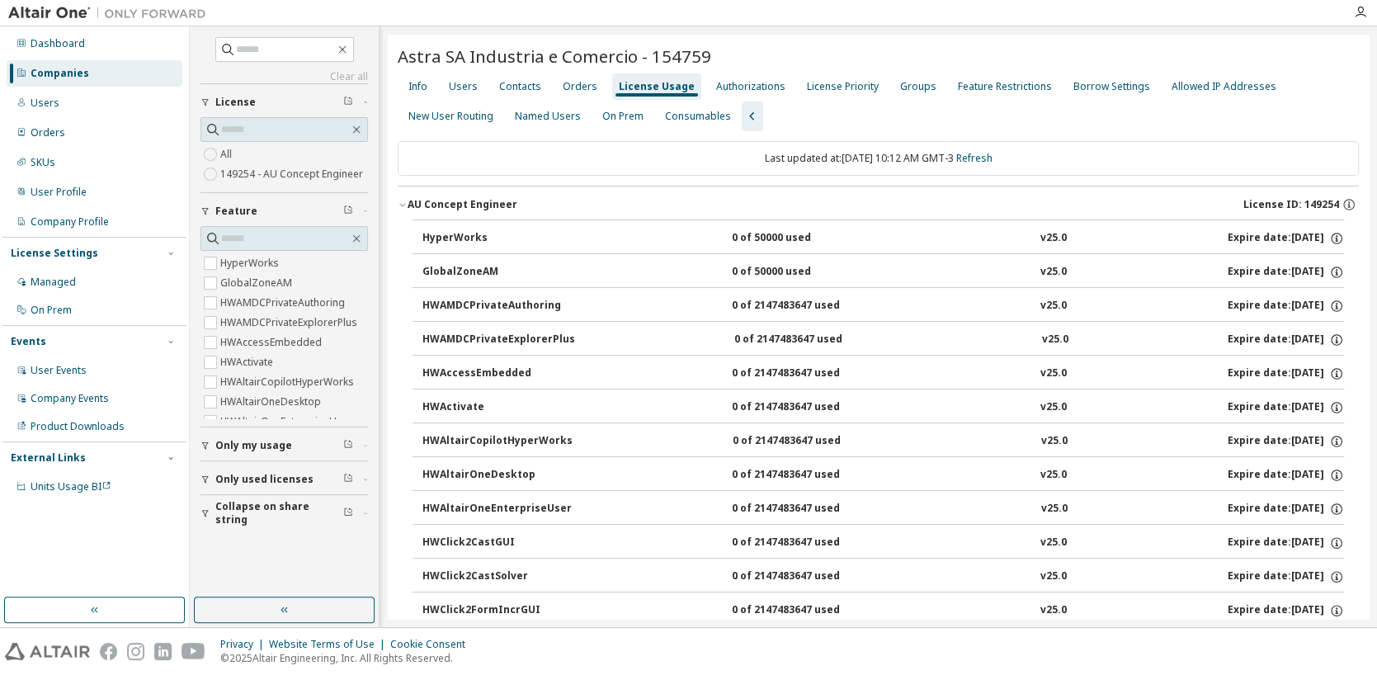
click at [474, 238] on div "HyperWorks" at bounding box center [496, 238] width 148 height 15
click at [464, 235] on div "HyperWorks" at bounding box center [496, 238] width 148 height 15
click at [456, 233] on div "HyperWorks" at bounding box center [496, 238] width 148 height 15
click at [455, 233] on div "HyperWorks" at bounding box center [496, 238] width 148 height 15
click at [1102, 81] on div "Borrow Settings" at bounding box center [1111, 86] width 77 height 13
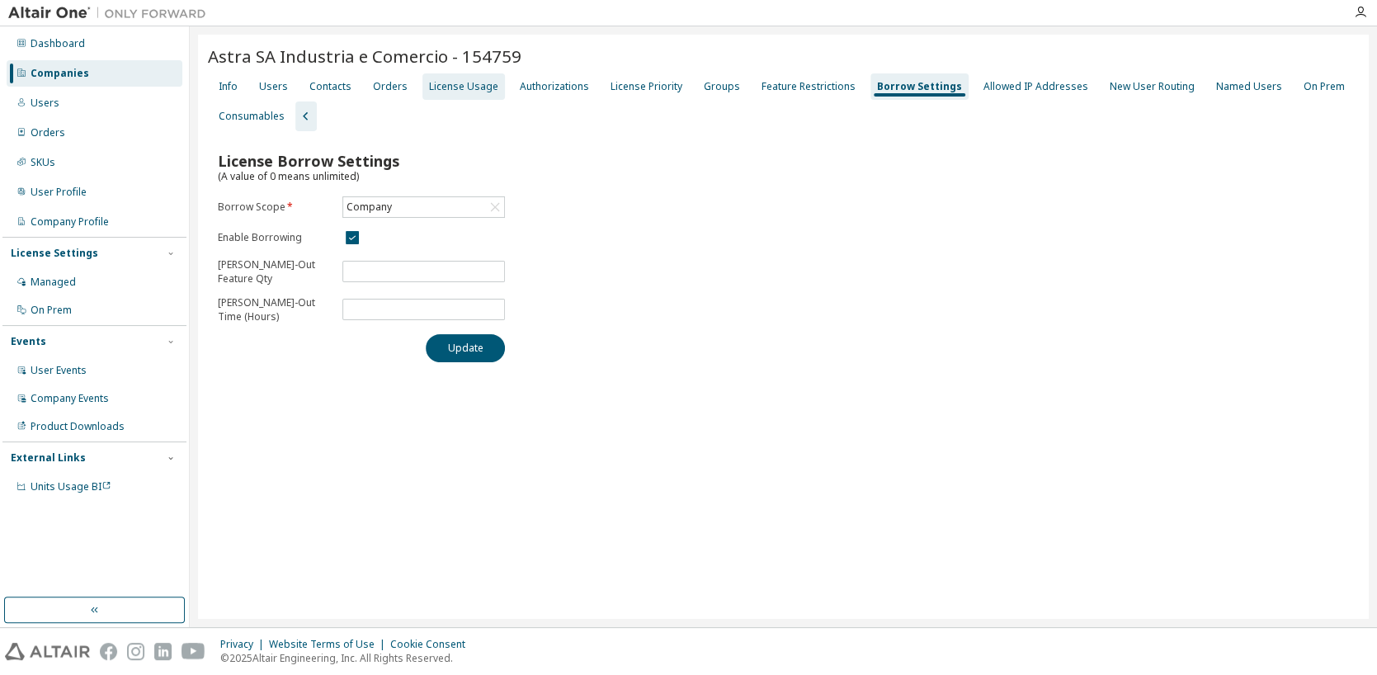
click at [466, 87] on div "License Usage" at bounding box center [463, 86] width 69 height 13
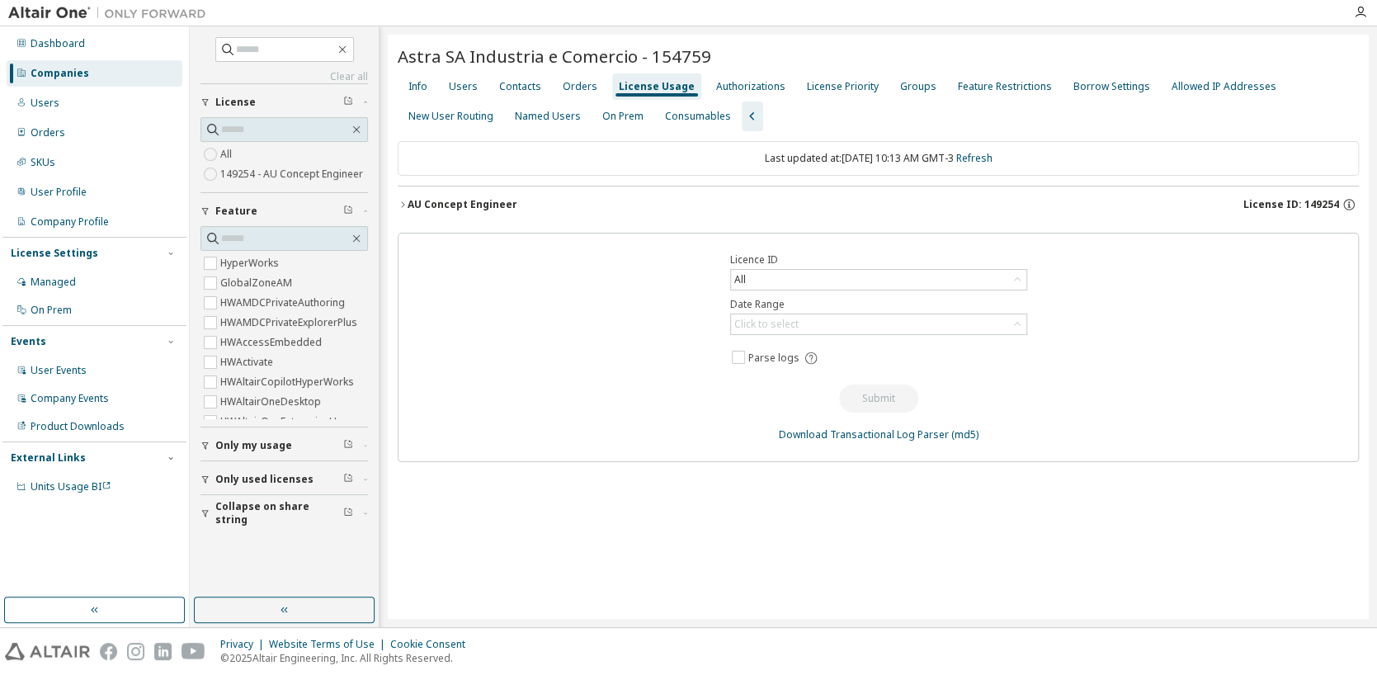
click at [444, 205] on div "AU Concept Engineer" at bounding box center [462, 204] width 110 height 13
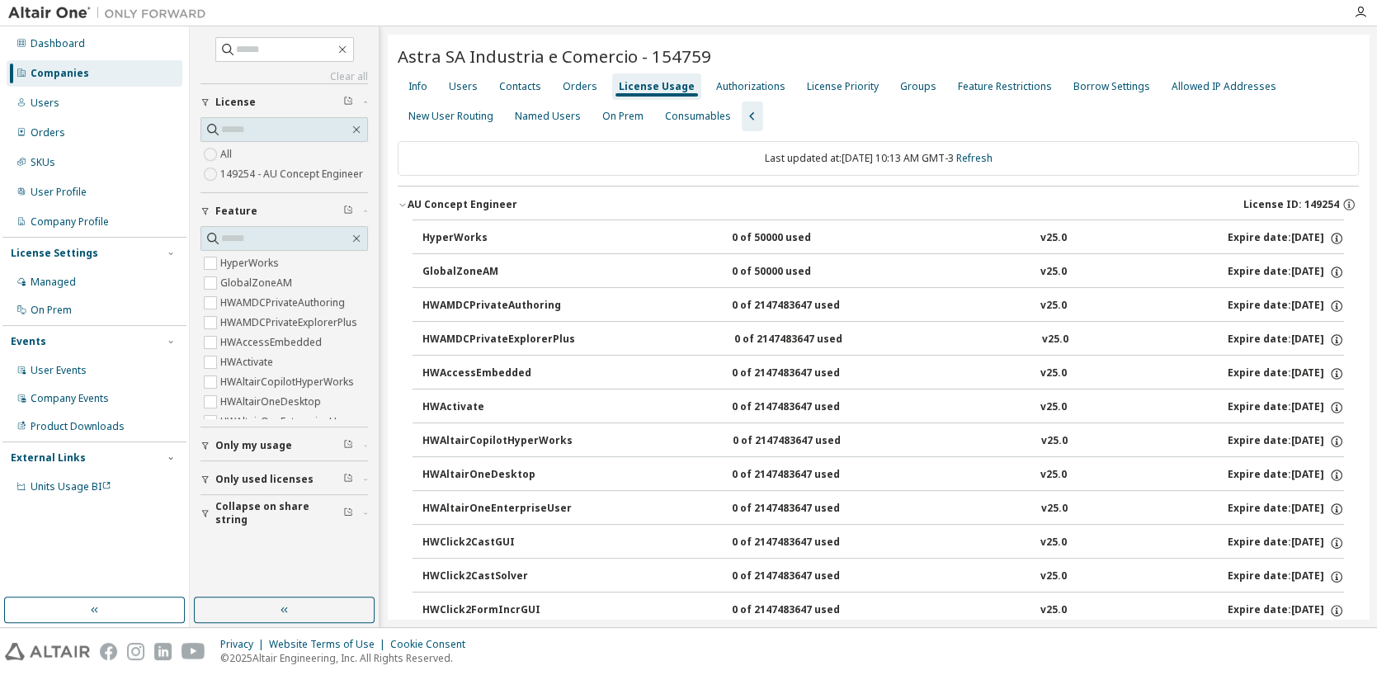
click at [451, 236] on div "HyperWorks" at bounding box center [496, 238] width 148 height 15
click at [468, 89] on div "Users" at bounding box center [463, 86] width 29 height 13
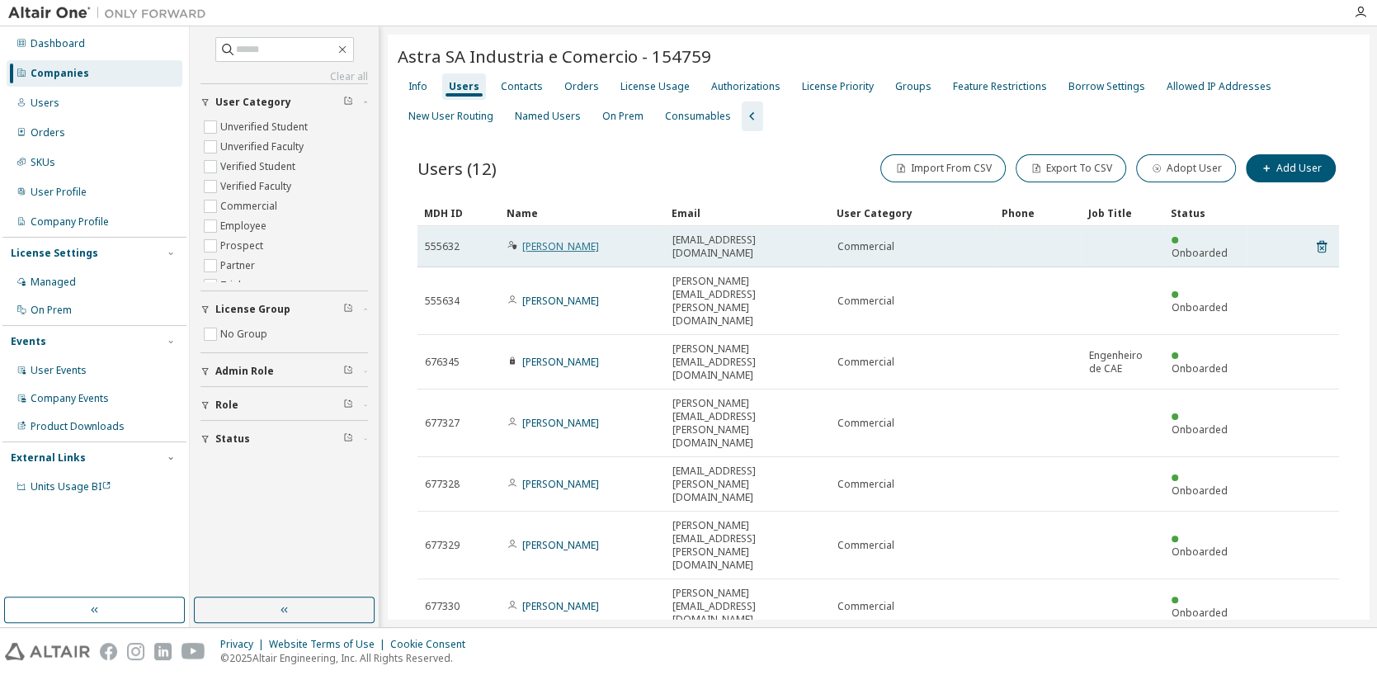
click at [560, 240] on link "Marilia Calazans" at bounding box center [560, 246] width 77 height 14
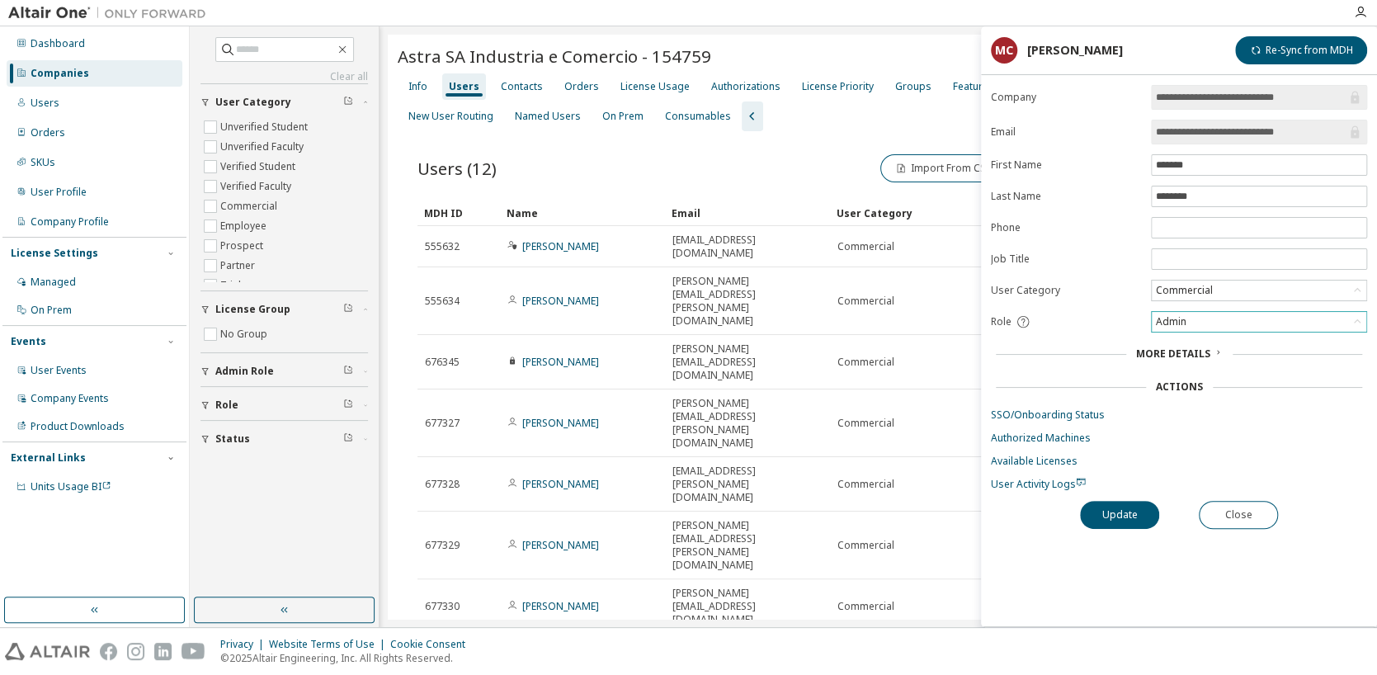
click at [1256, 322] on div "Admin" at bounding box center [1258, 322] width 214 height 20
click at [813, 160] on div "Users (12) Import From CSV Export To CSV Adopt User Add User" at bounding box center [877, 168] width 921 height 35
click at [1212, 324] on div "Admin" at bounding box center [1258, 322] width 214 height 20
